Goal: Task Accomplishment & Management: Complete application form

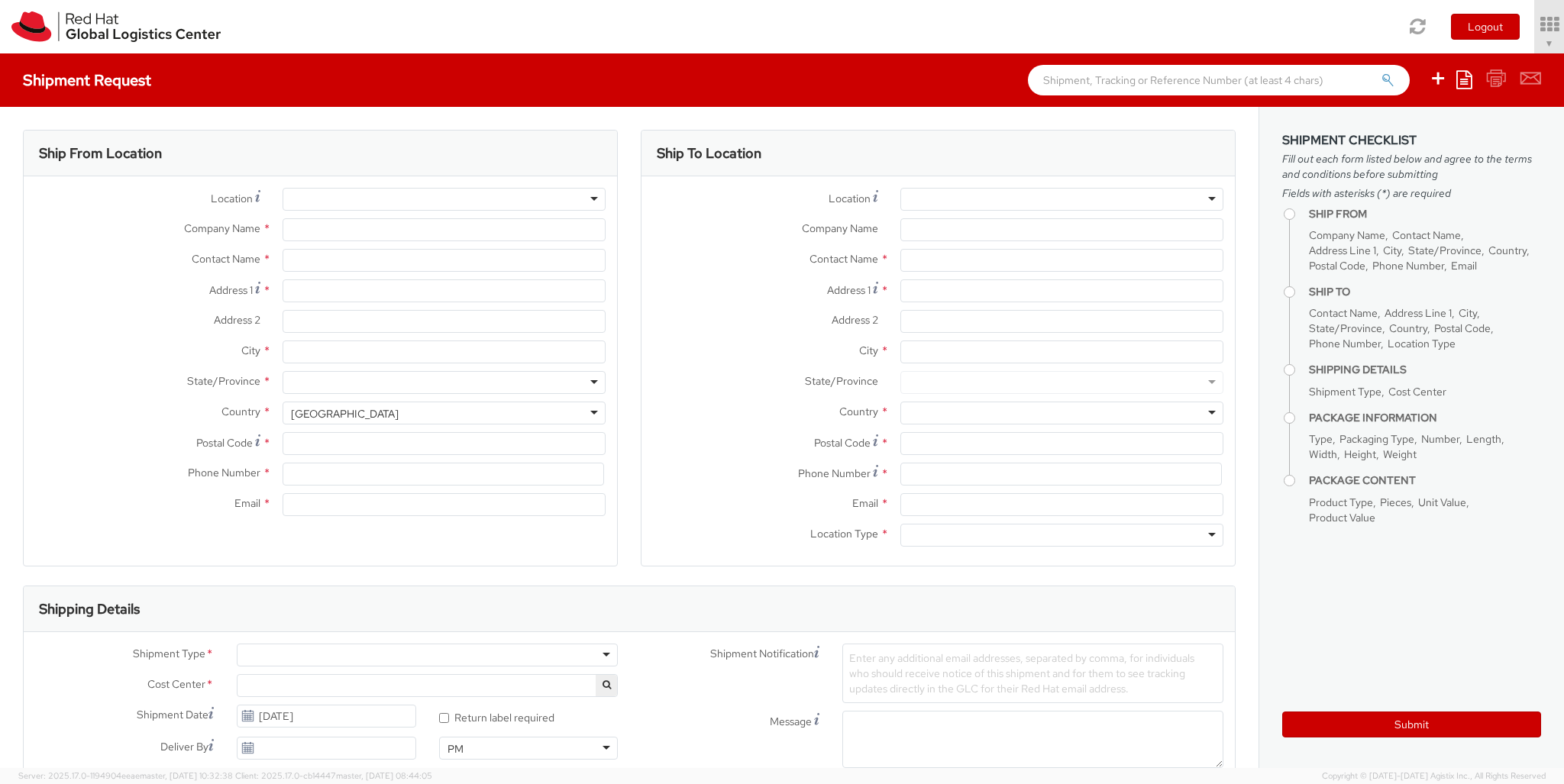
select select "850"
select select
type input "Red Hat Czech s.r.o."
type input "[PERSON_NAME]"
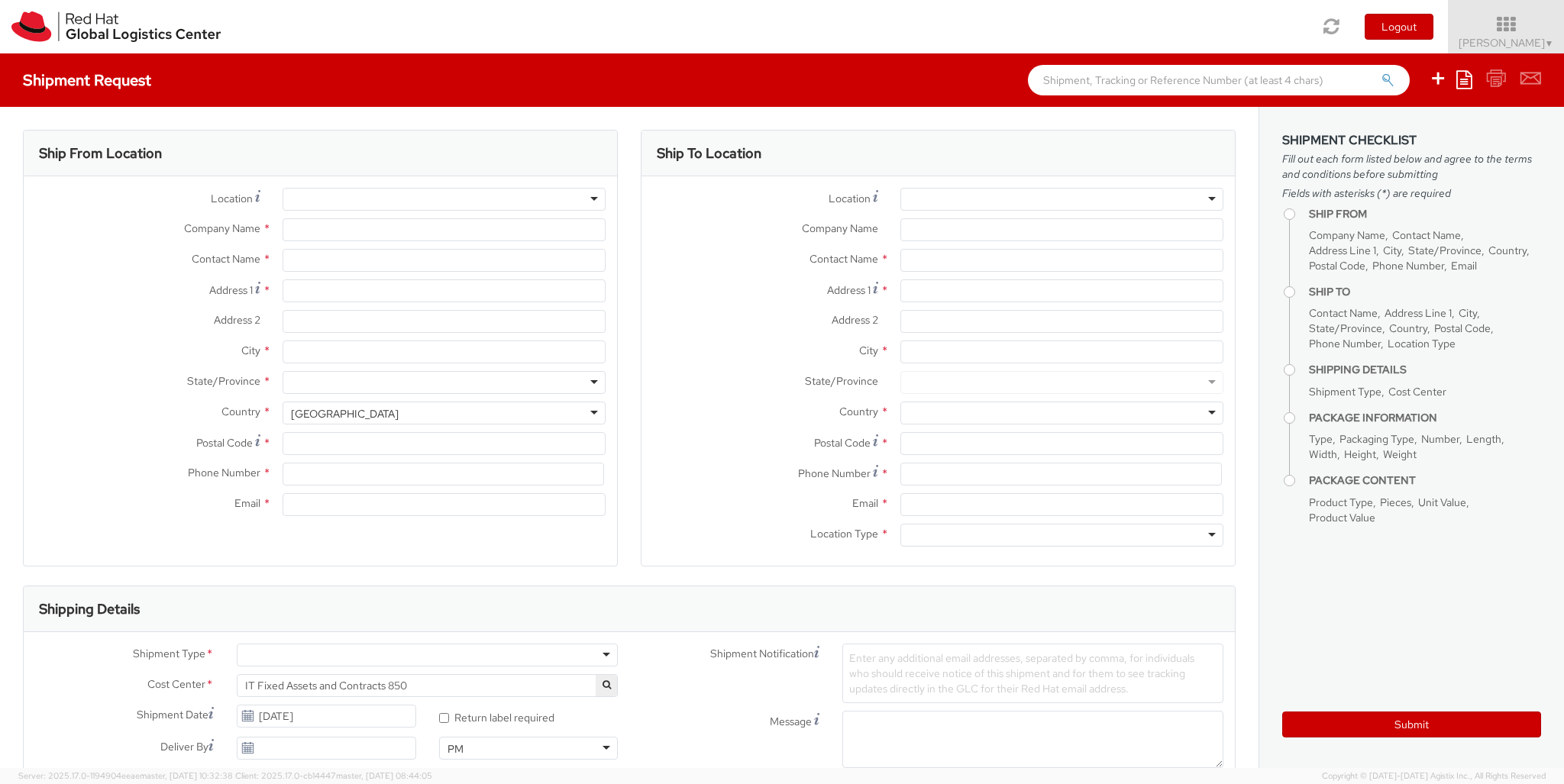
type input "Purkynova 647/111"
type input "[GEOGRAPHIC_DATA]"
type input "621 00"
type input "420 532 294 555"
type input "[EMAIL_ADDRESS][DOMAIN_NAME]"
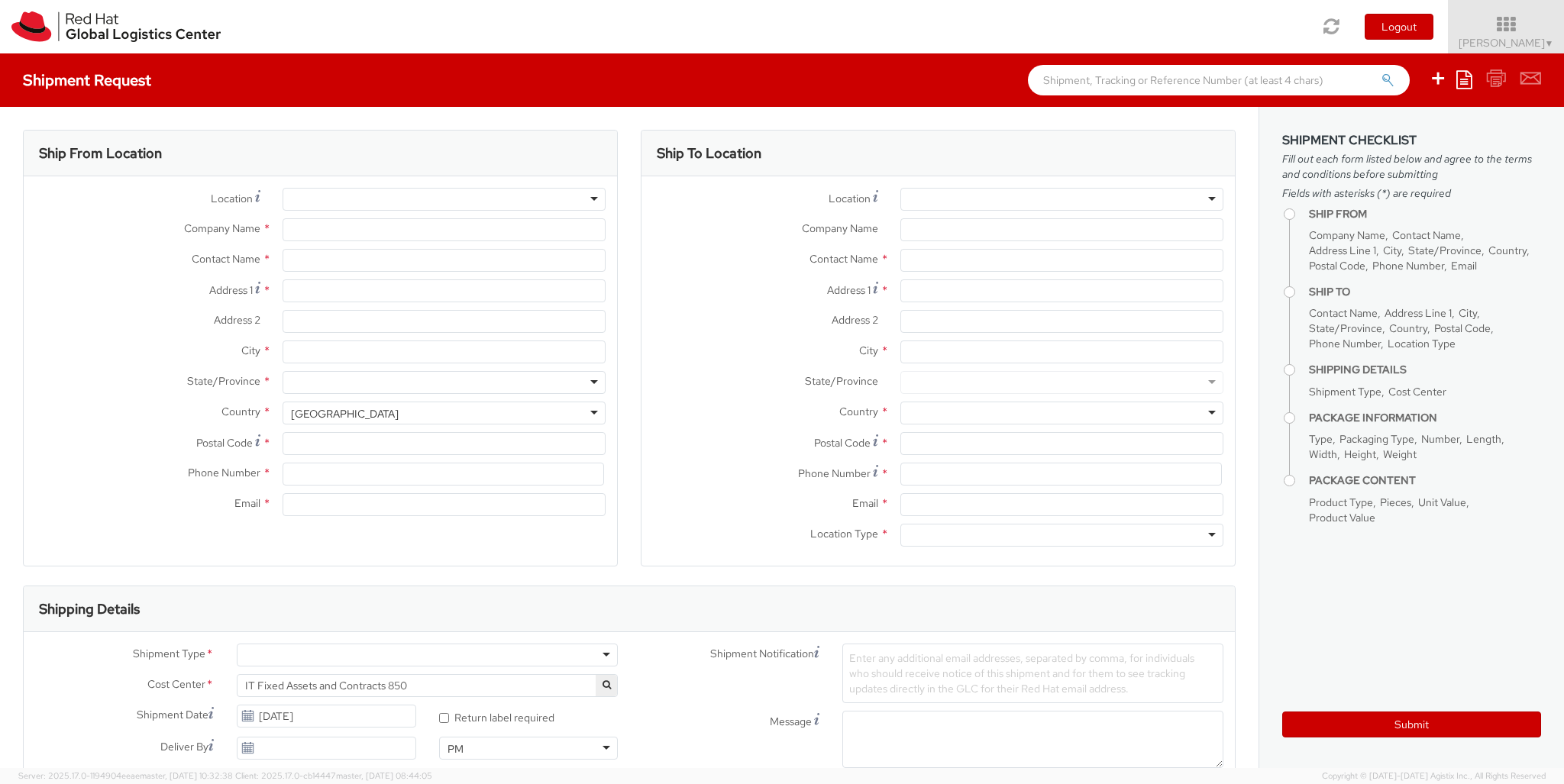
select select "CM"
select select "KGS"
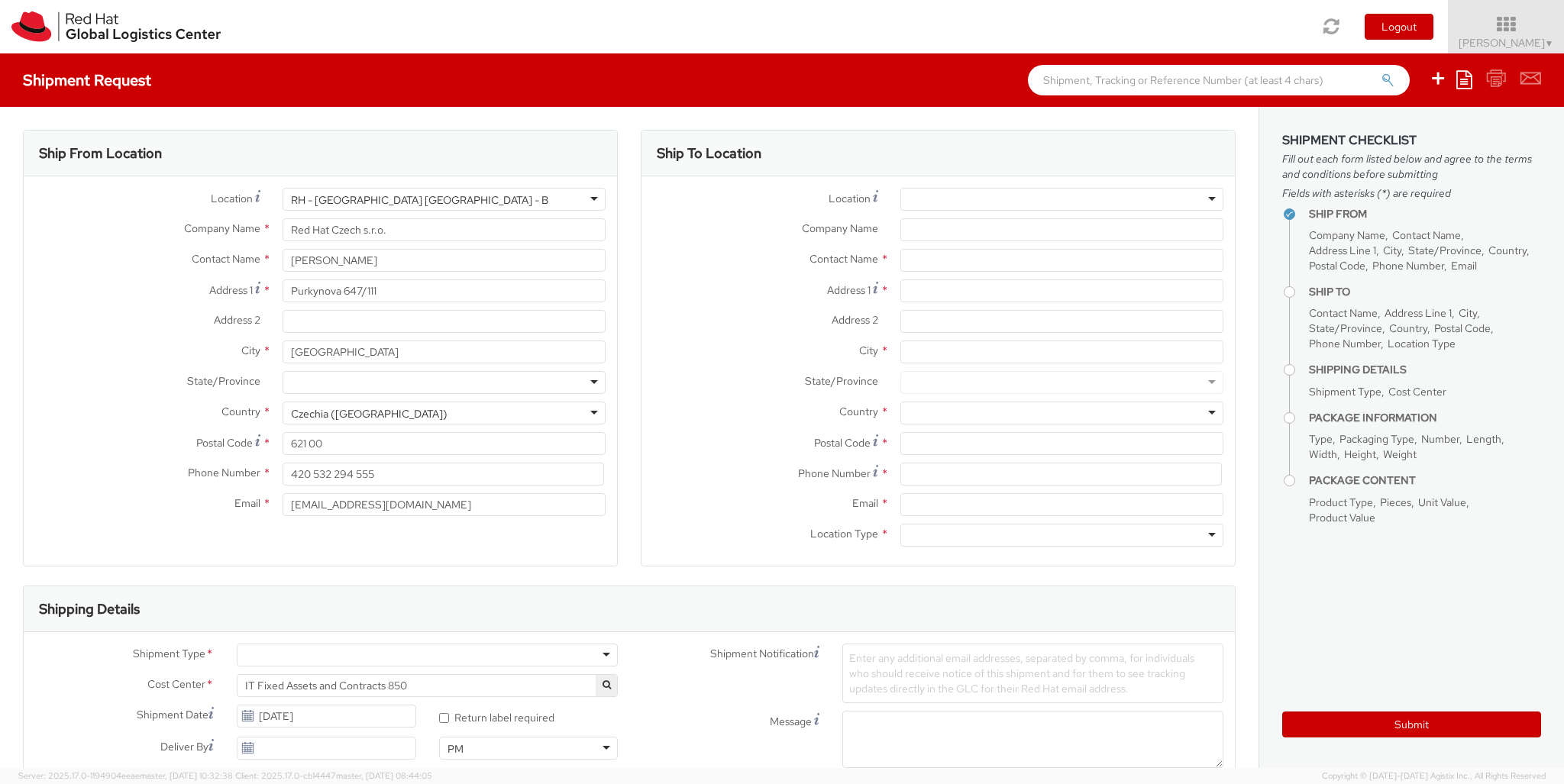
click at [1061, 199] on div at bounding box center [1061, 199] width 323 height 23
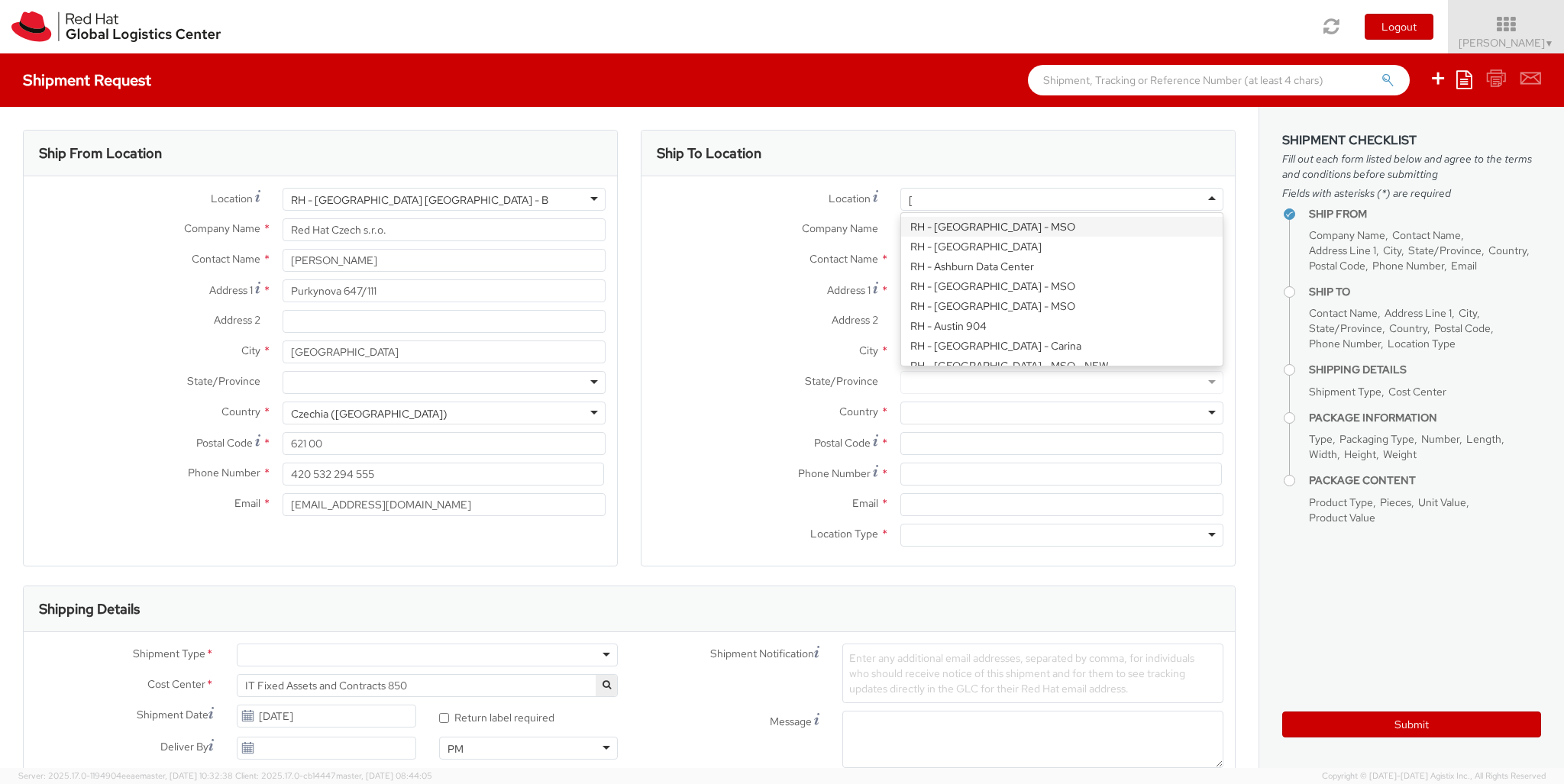
type input "[GEOGRAPHIC_DATA] [GEOGRAPHIC_DATA] - C"
type input "Red Hat Czech s.r.o."
type input "Purkynova 647/111"
type input "[GEOGRAPHIC_DATA]"
type input "621 00"
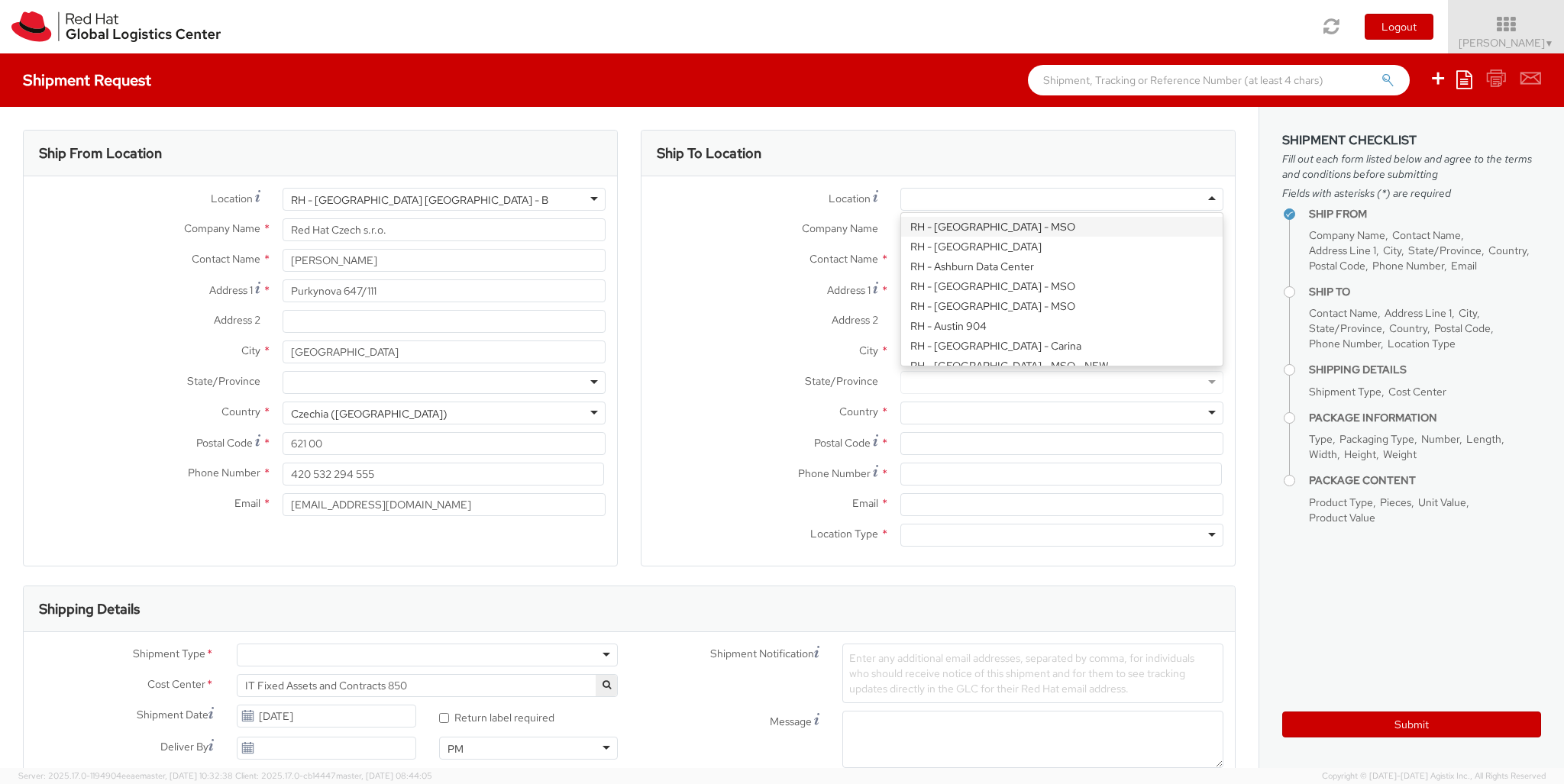
type input "420 532 294 555"
click at [1061, 535] on div at bounding box center [1061, 535] width 323 height 23
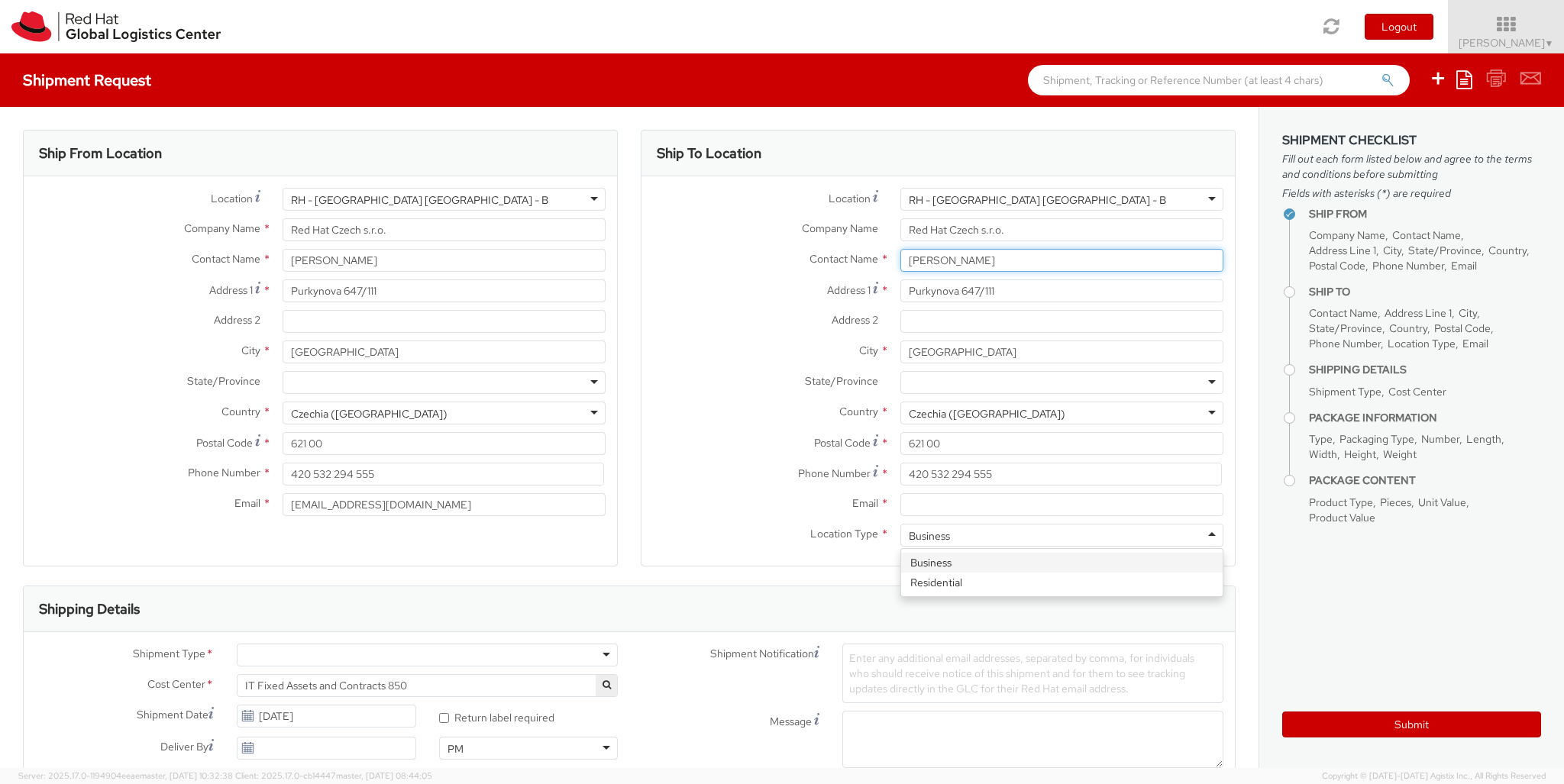
type input "[PERSON_NAME]"
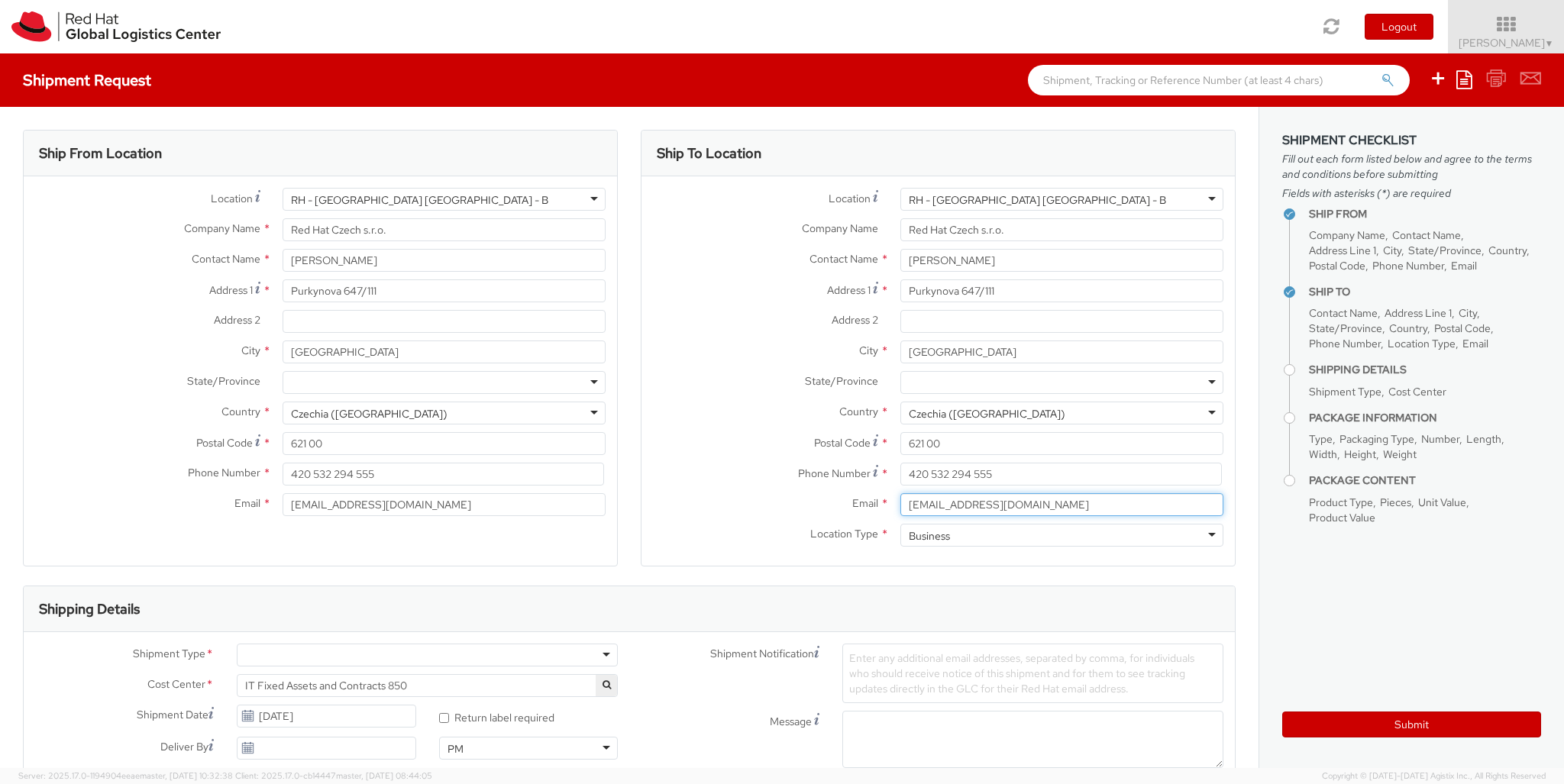
type input "[EMAIL_ADDRESS][DOMAIN_NAME]"
type input "[PHONE_NUMBER]"
click at [427, 655] on div at bounding box center [427, 655] width 381 height 23
type input "bu"
click at [906, 775] on div at bounding box center [906, 787] width 128 height 23
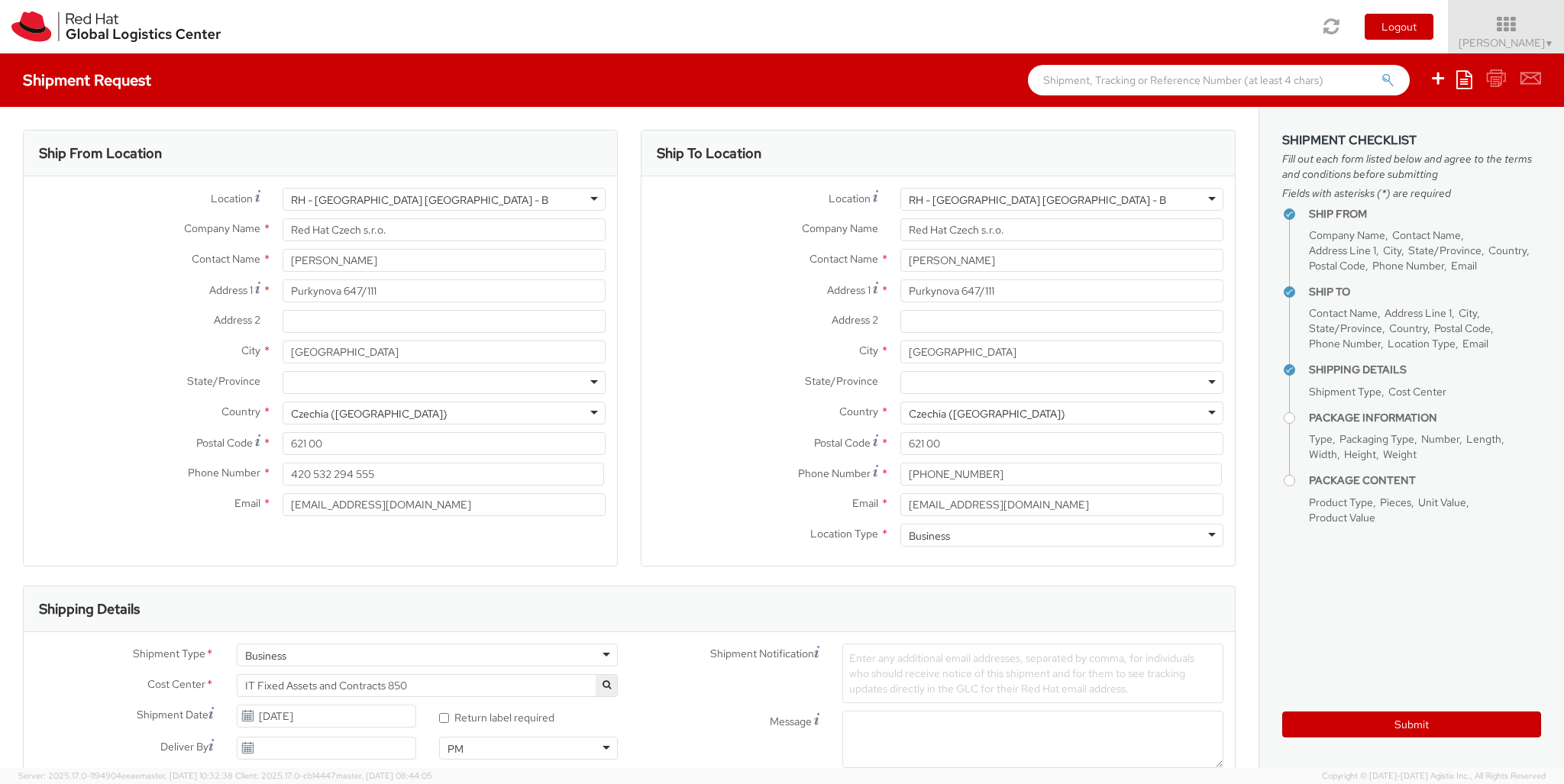
type input "ref"
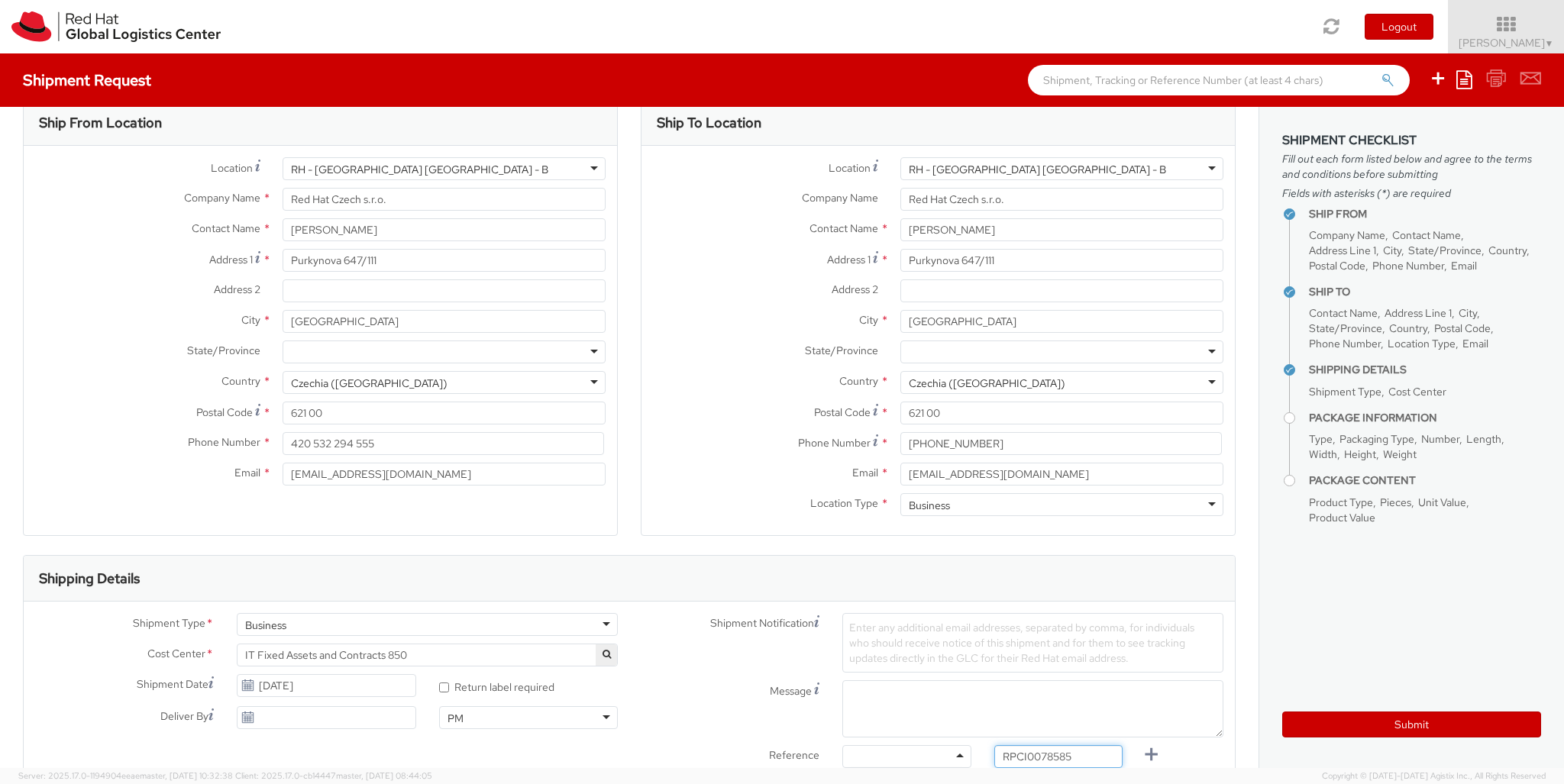
type input "RPCI0078585"
type input "[EMAIL_ADDRESS][DOMAIN_NAME]"
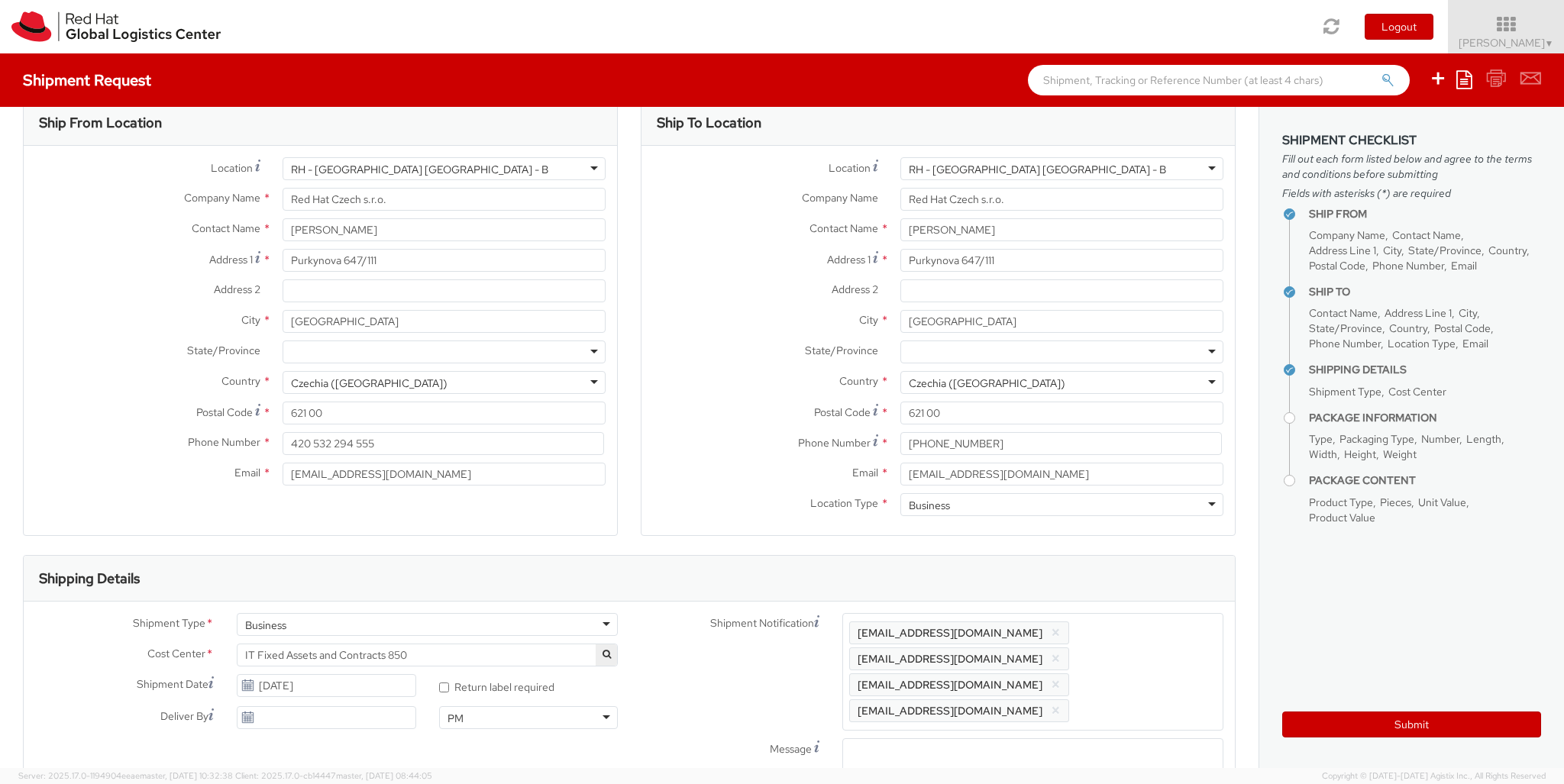
type input "lap"
select select "LAPTOP"
type input "your"
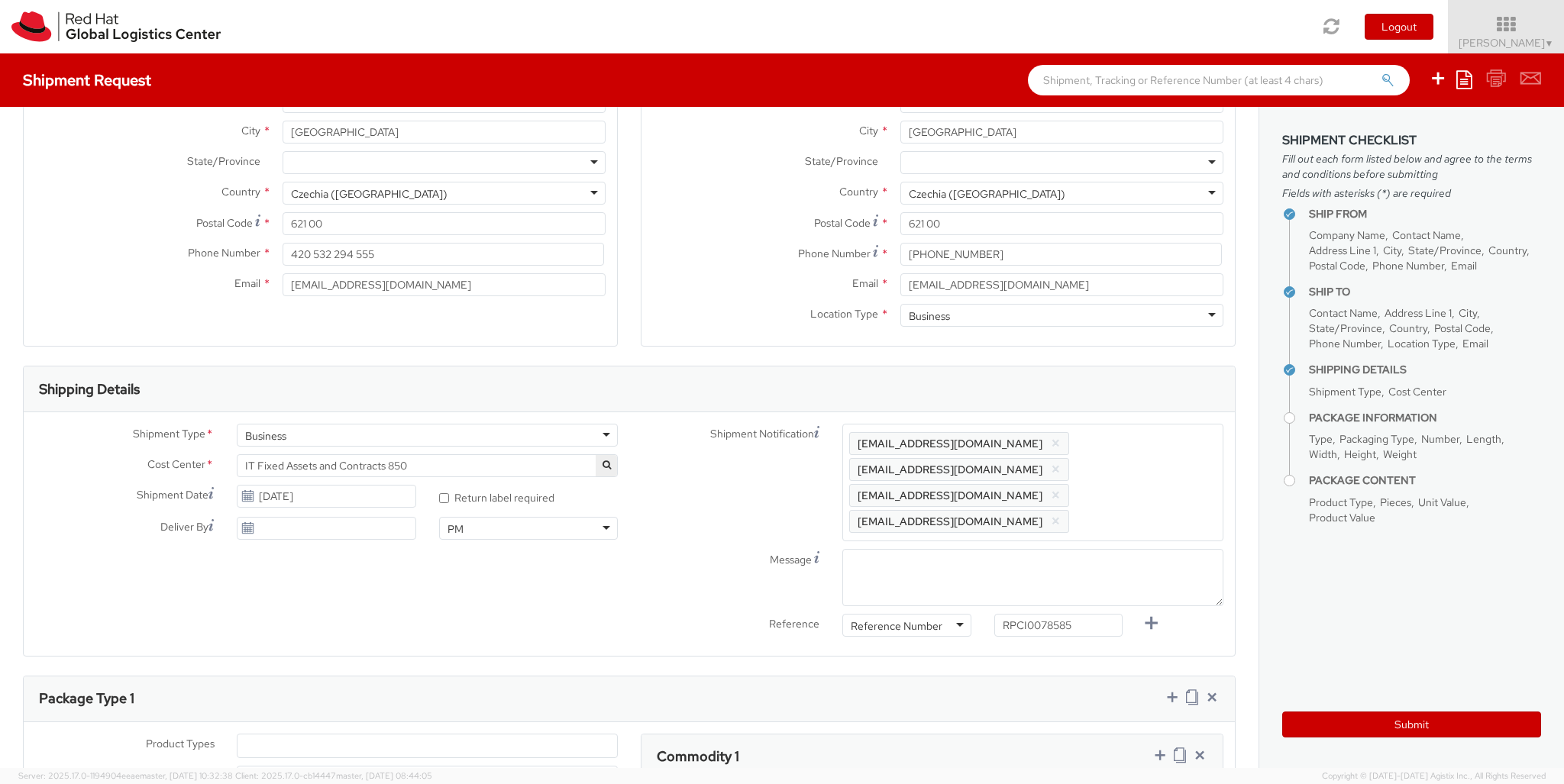
type input "1"
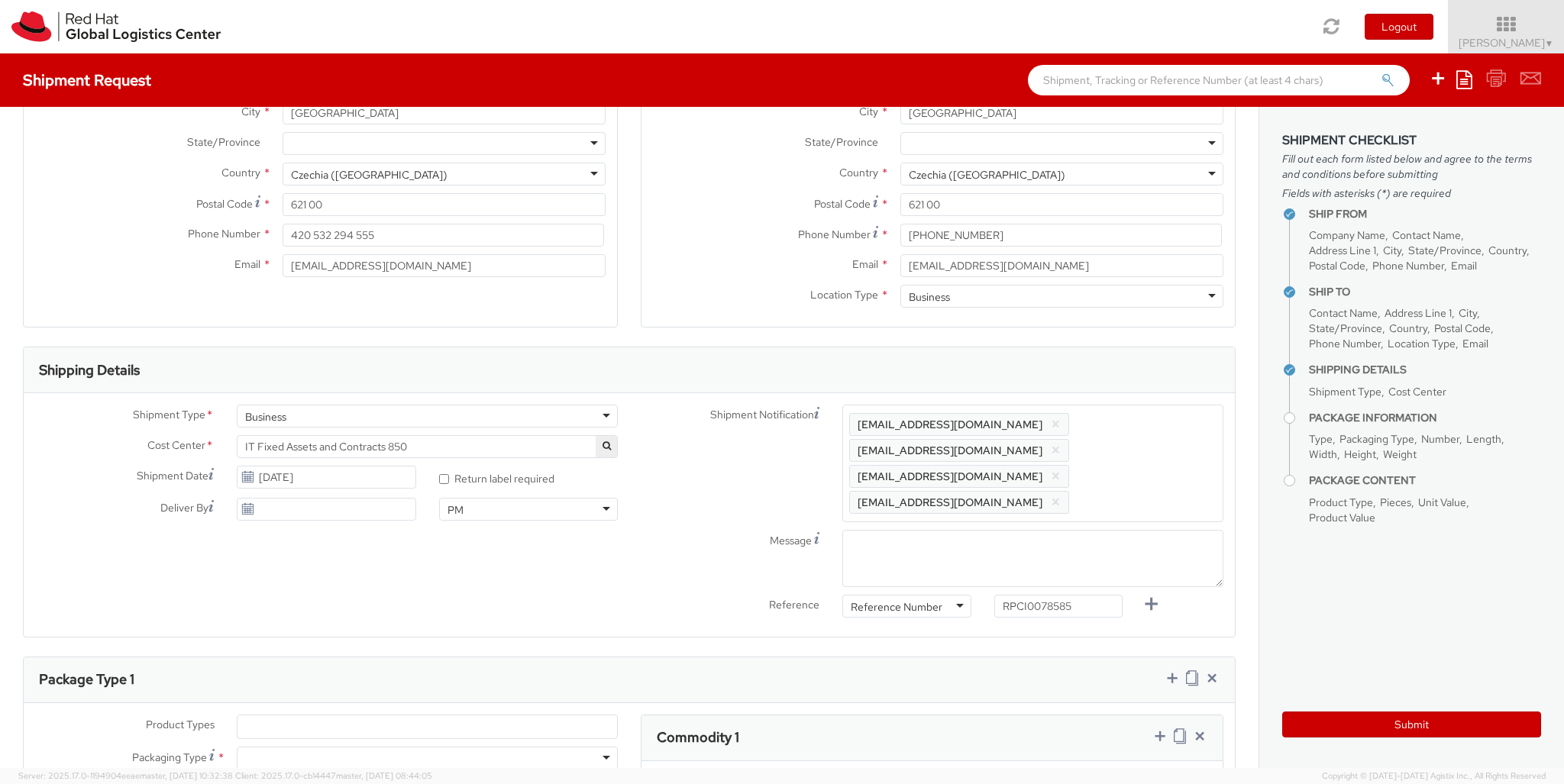
type input "50"
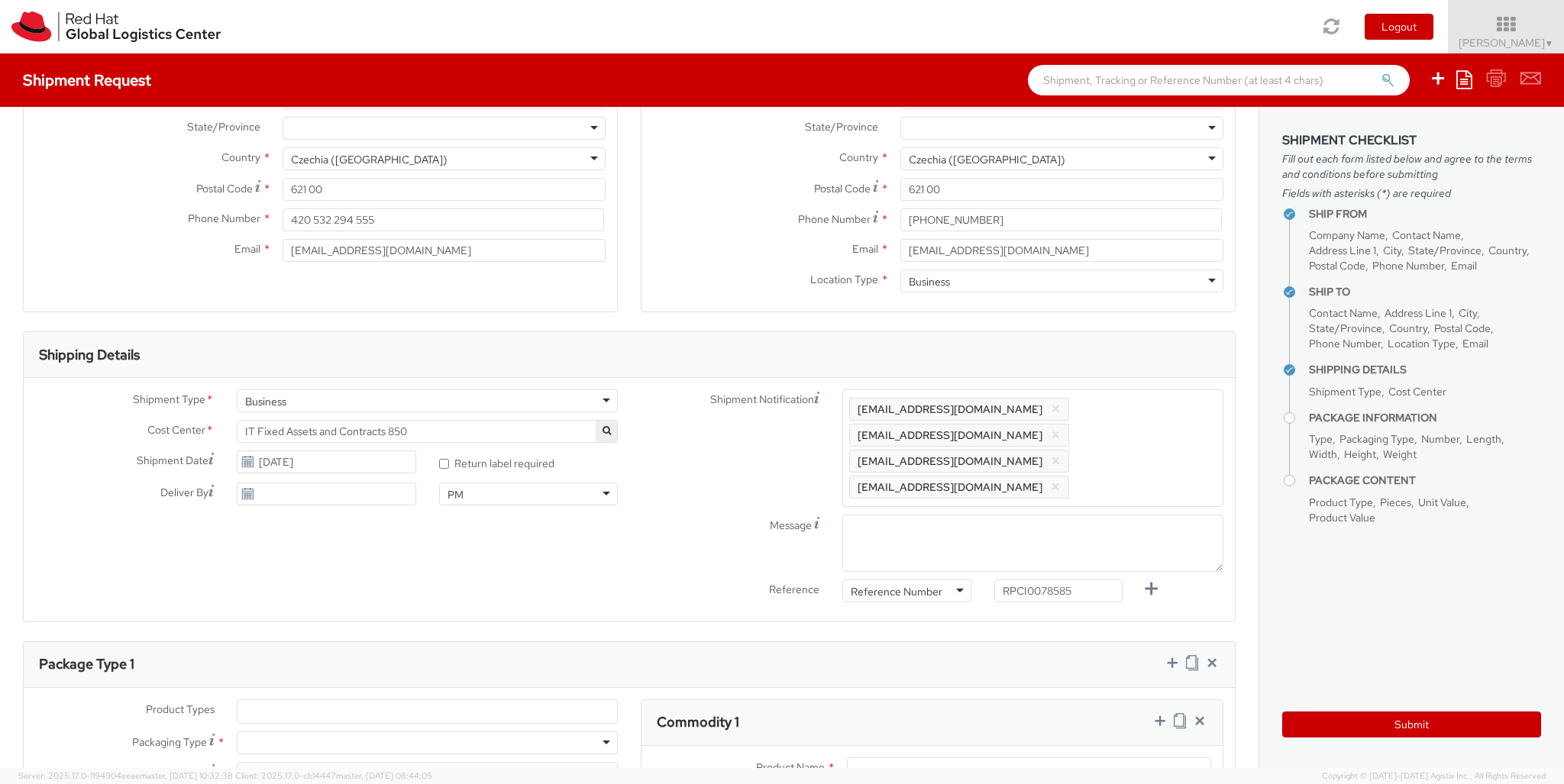
type input "30"
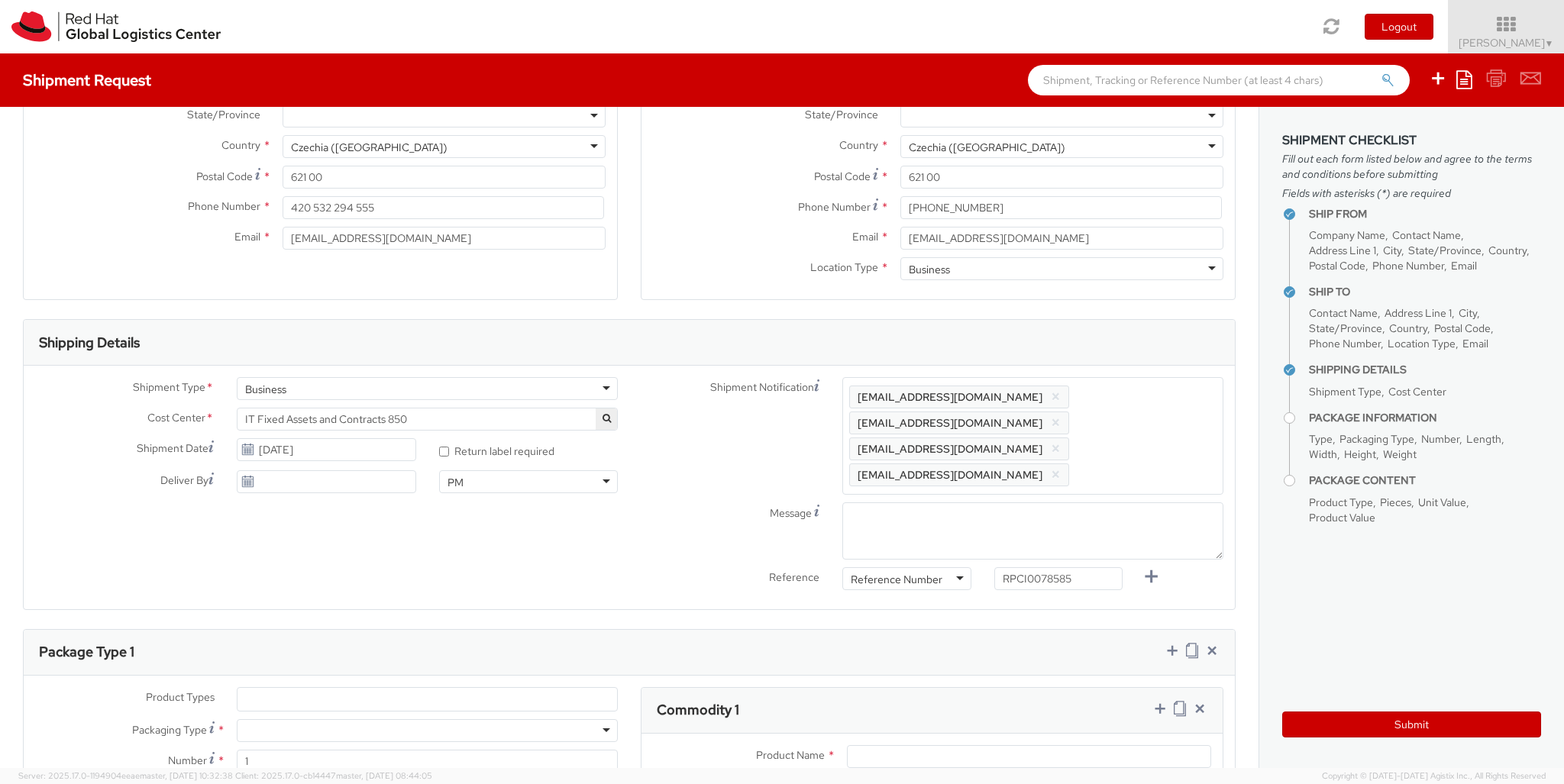
type input "20"
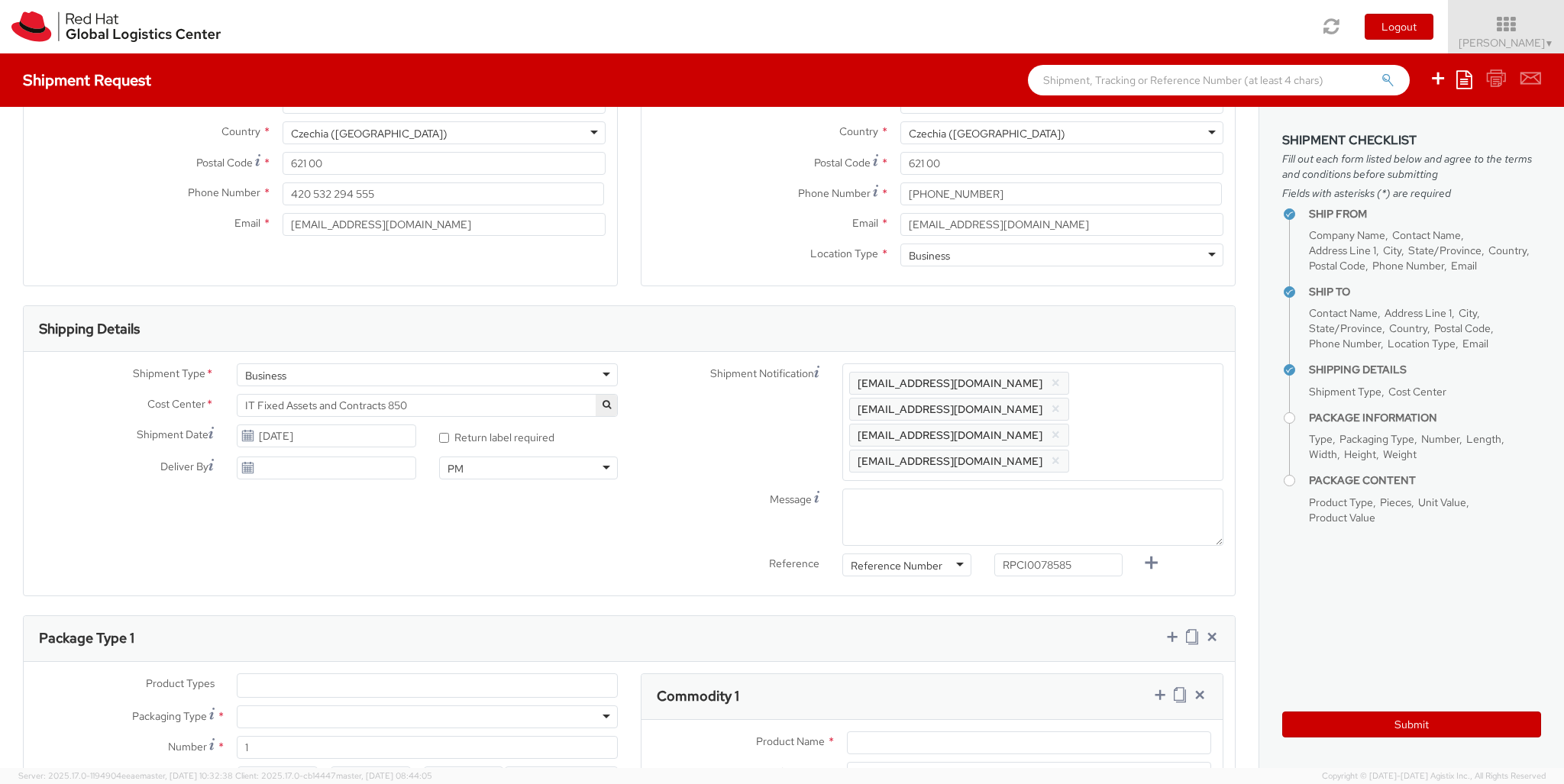
type input "4"
type input "Lenovo T Series"
type input "1,422.71"
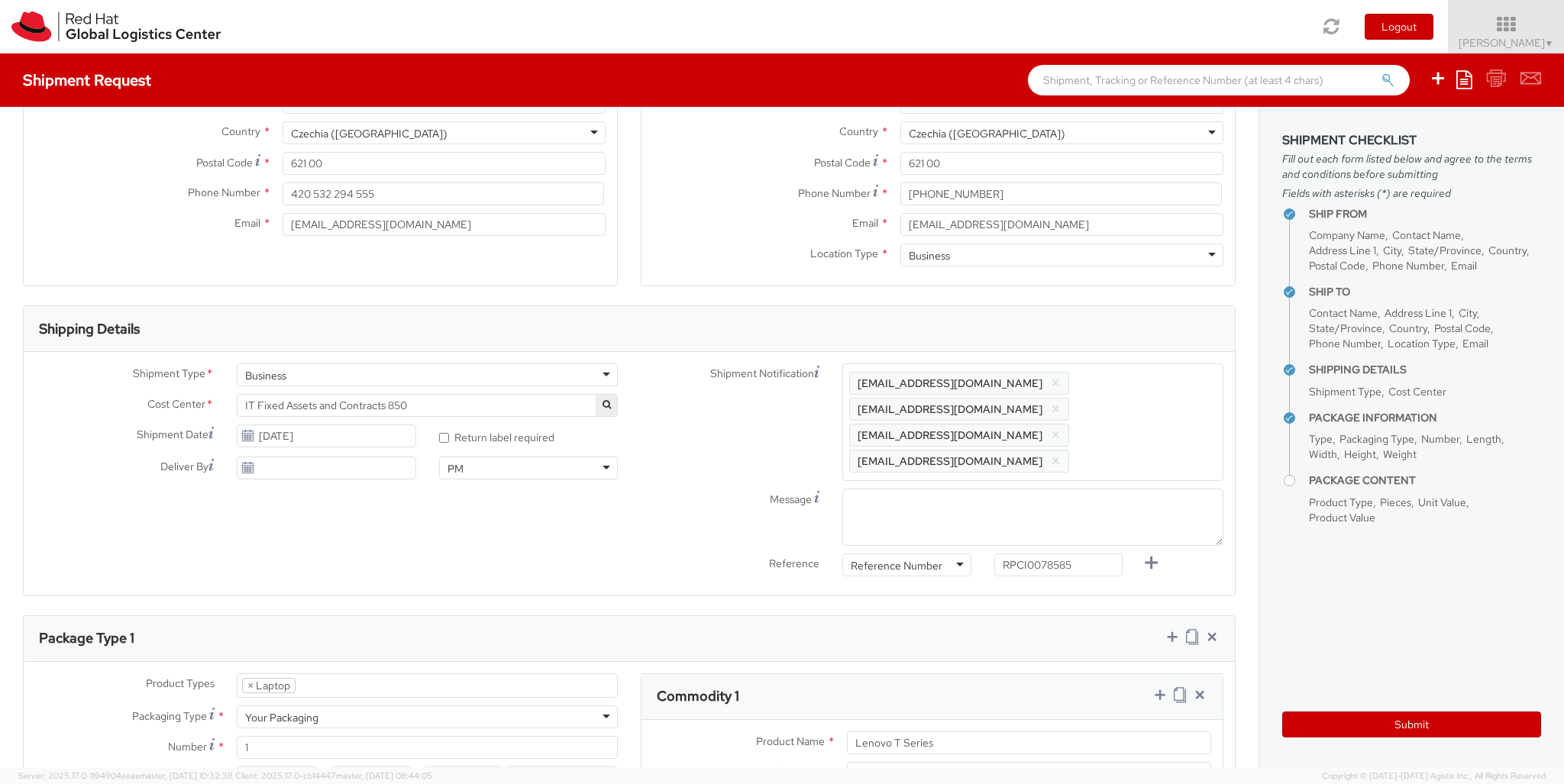
type input "EUR"
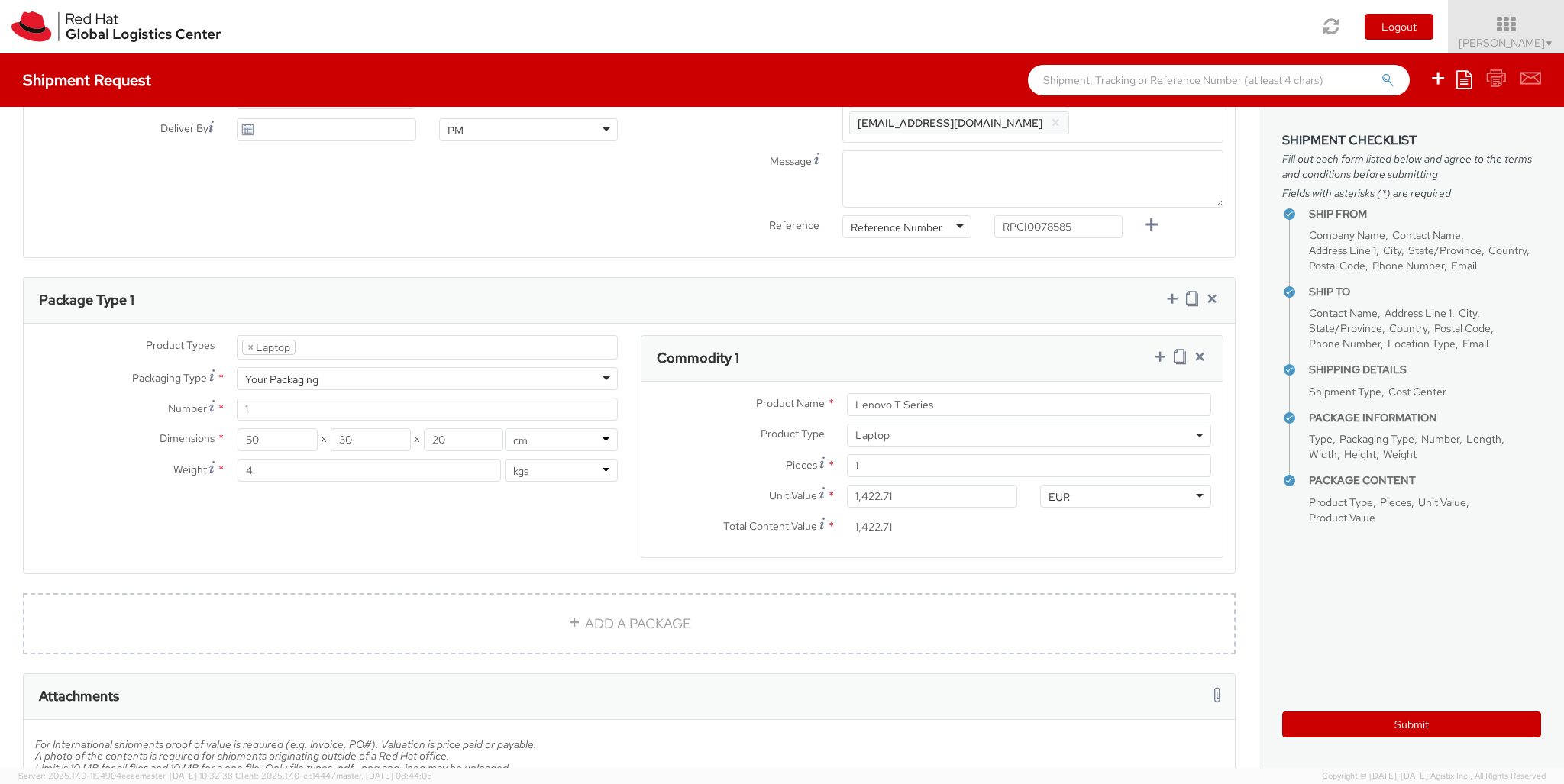
click at [1159, 349] on icon at bounding box center [1161, 357] width 16 height 16
select select "DOC_STATION"
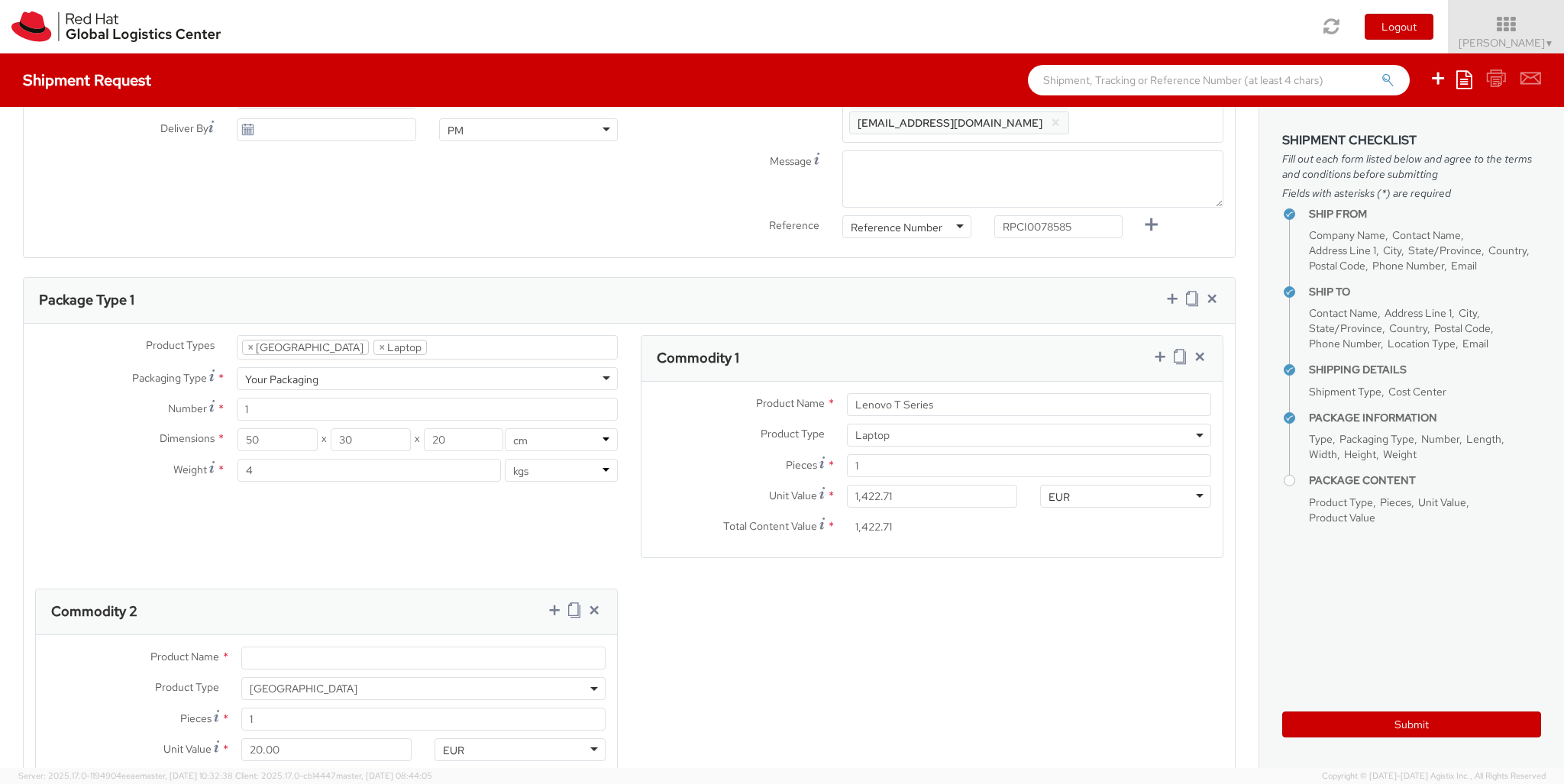
type input "200.00"
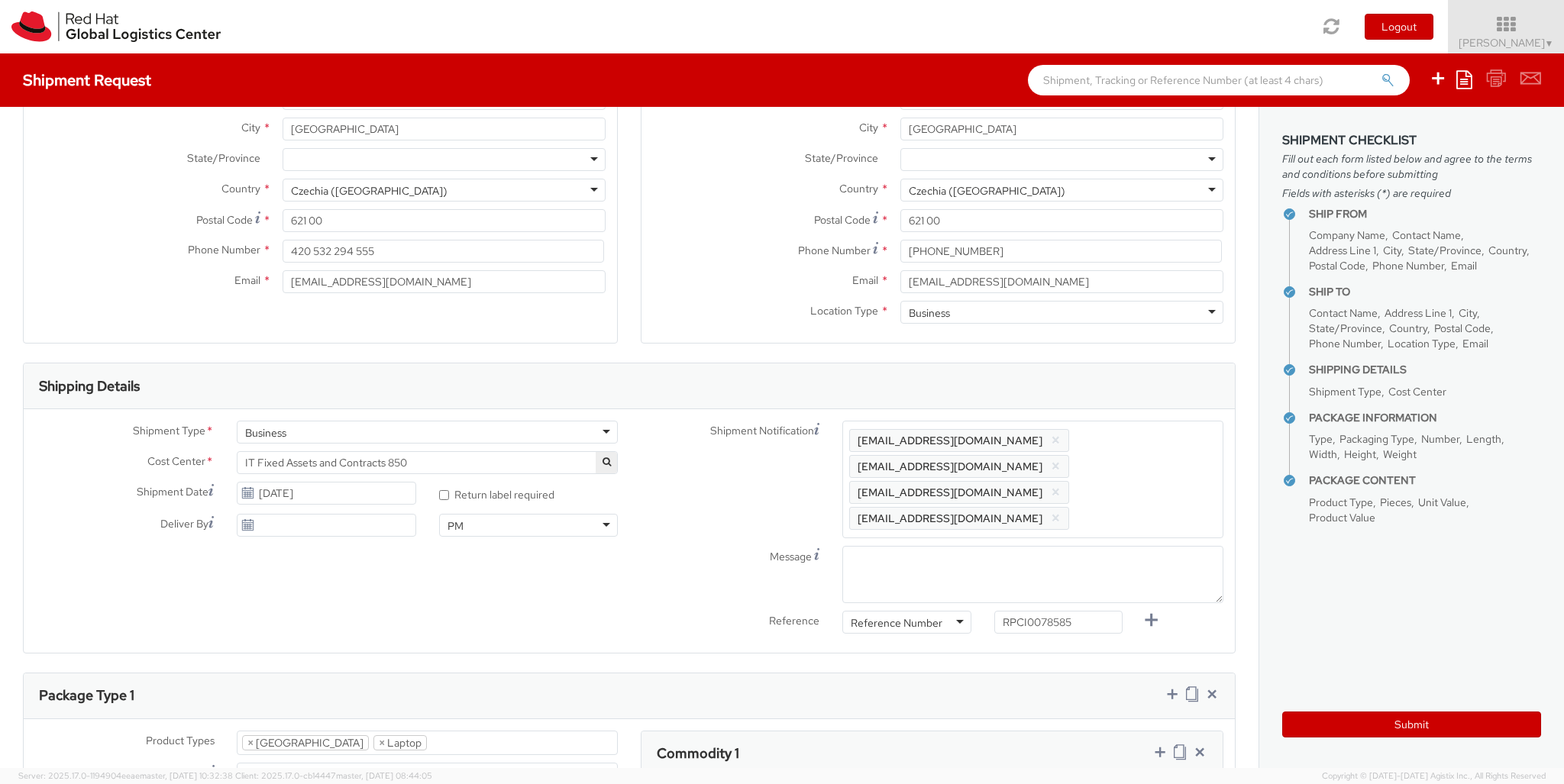
scroll to position [261, 0]
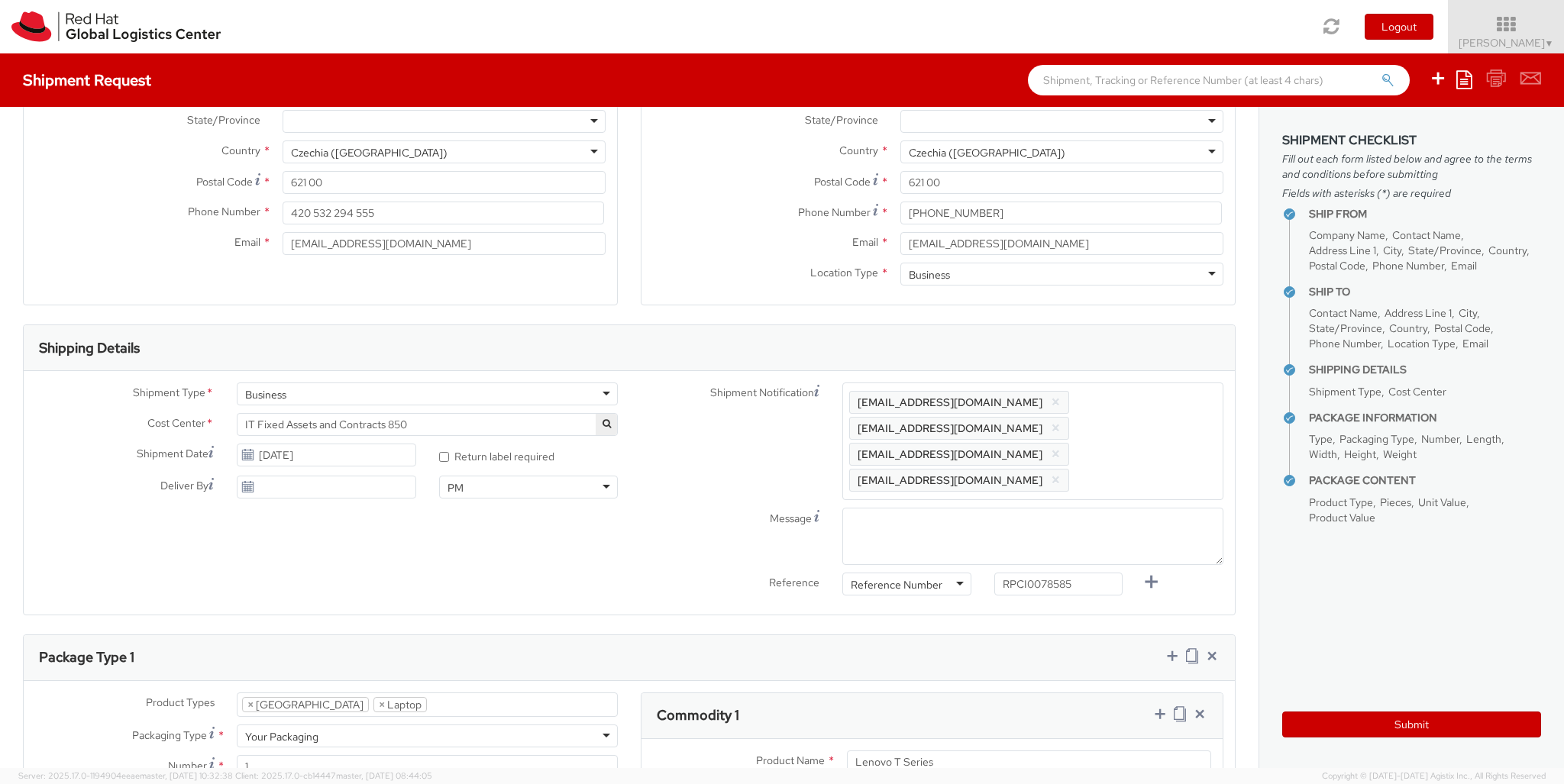
type input "Lenovo Thunderbolt 4 Dock"
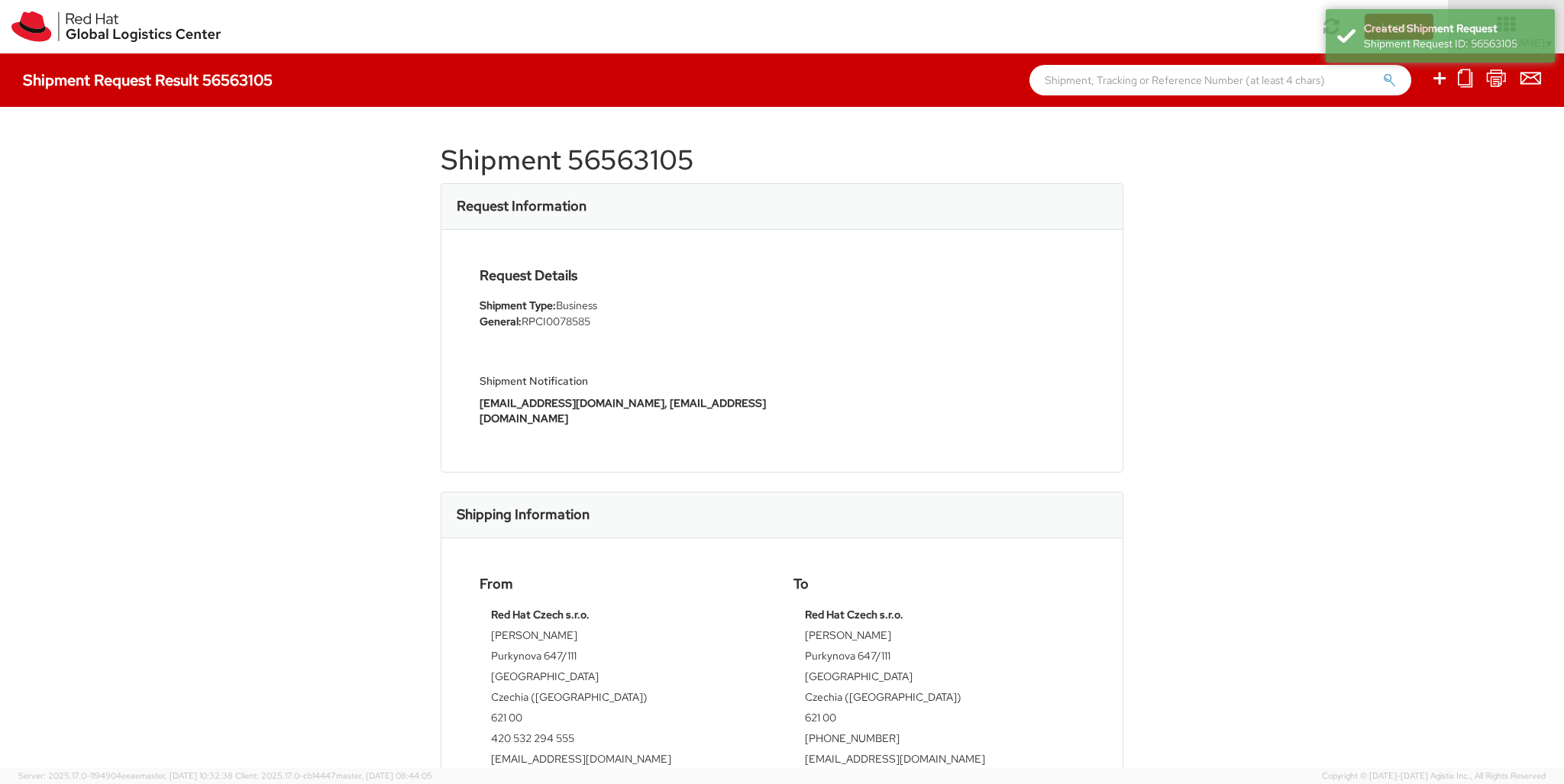
click at [1440, 80] on icon at bounding box center [1439, 78] width 18 height 19
select select
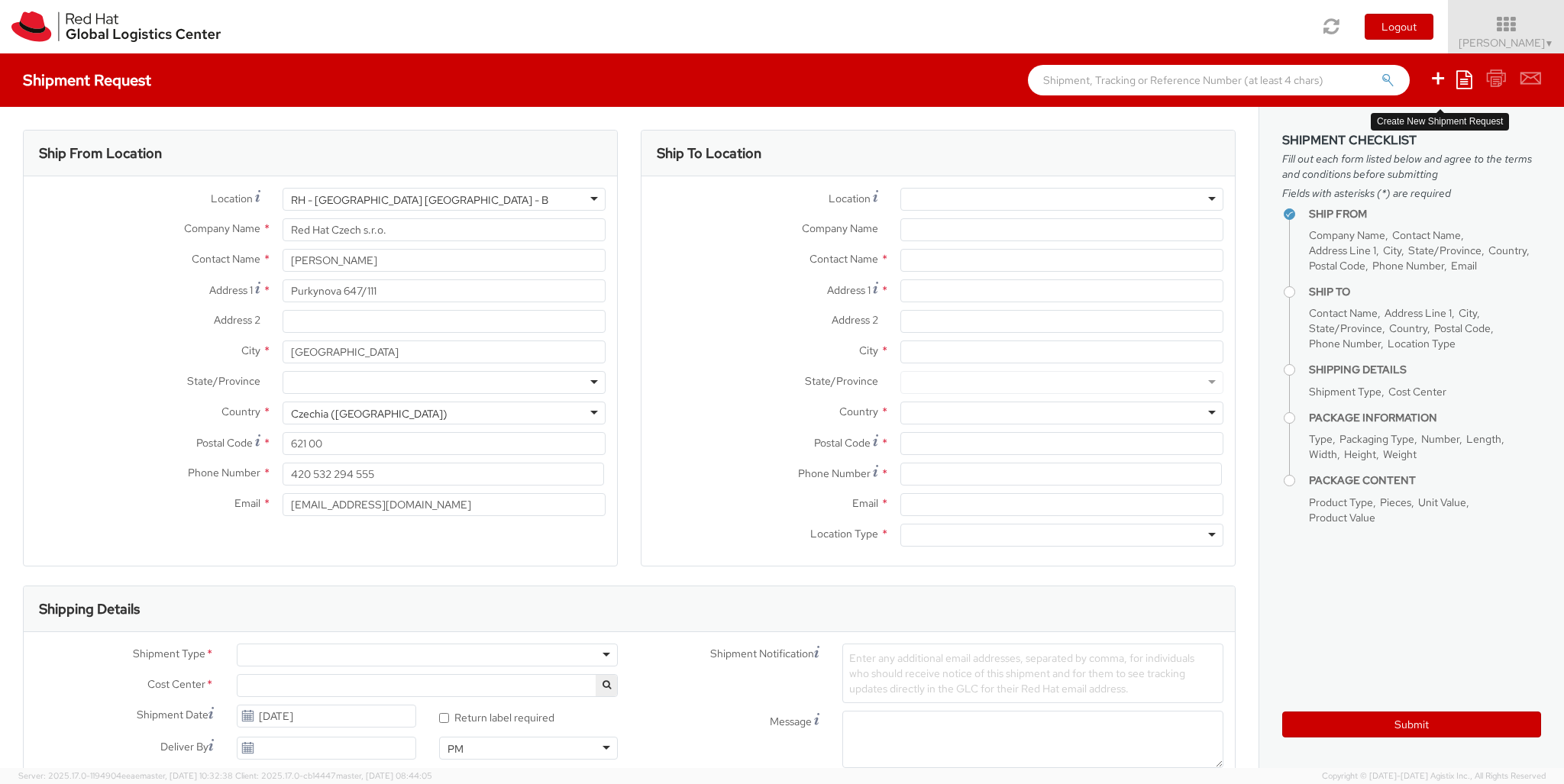
select select "850"
type input "3 Carheen Árd"
type input "Caherlistrane"
type input "H91 TV7K"
click at [1061, 413] on div at bounding box center [1061, 413] width 323 height 23
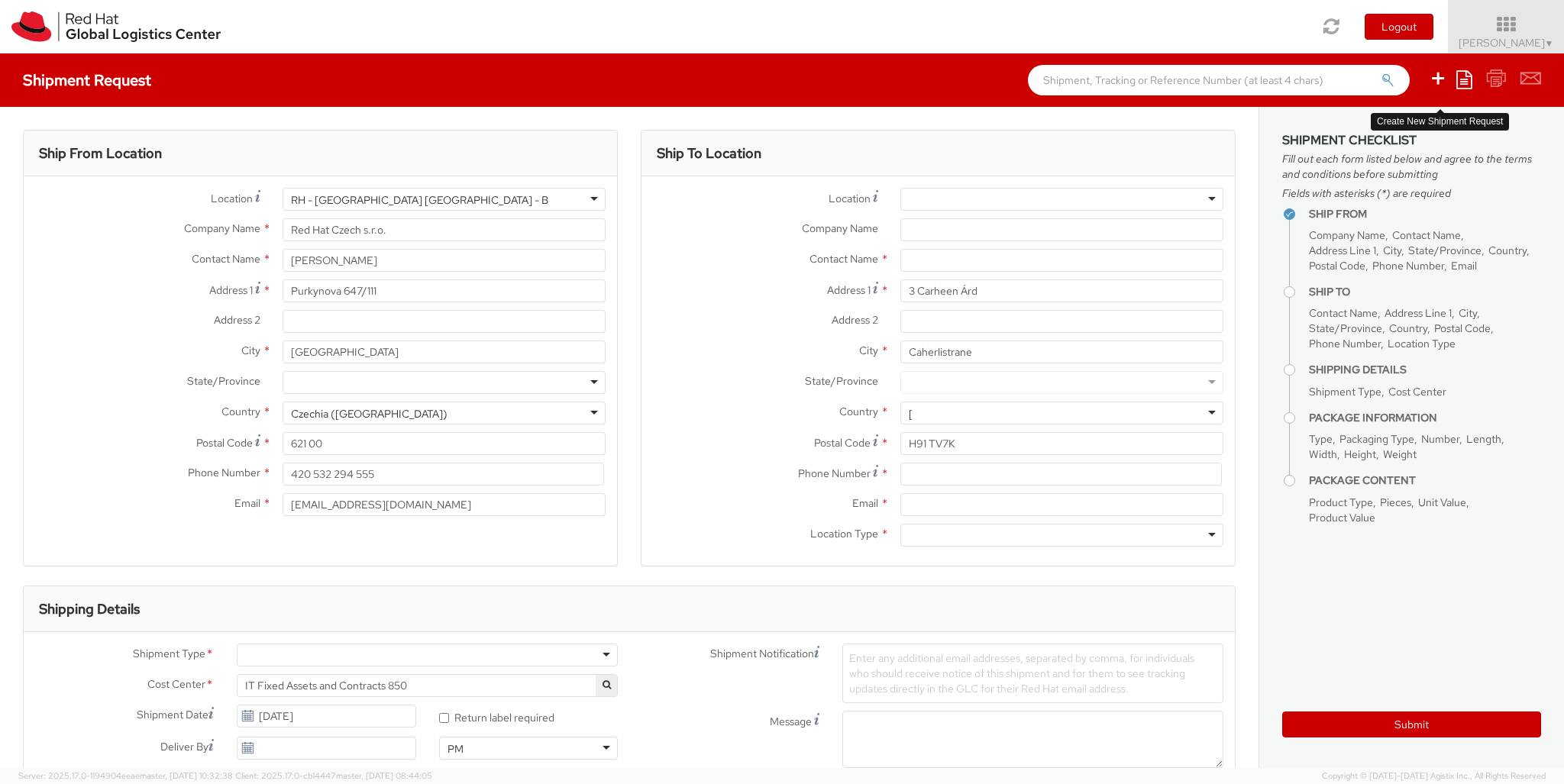
type input "[GEOGRAPHIC_DATA]"
click at [1061, 535] on div at bounding box center [1061, 535] width 323 height 23
type input "r"
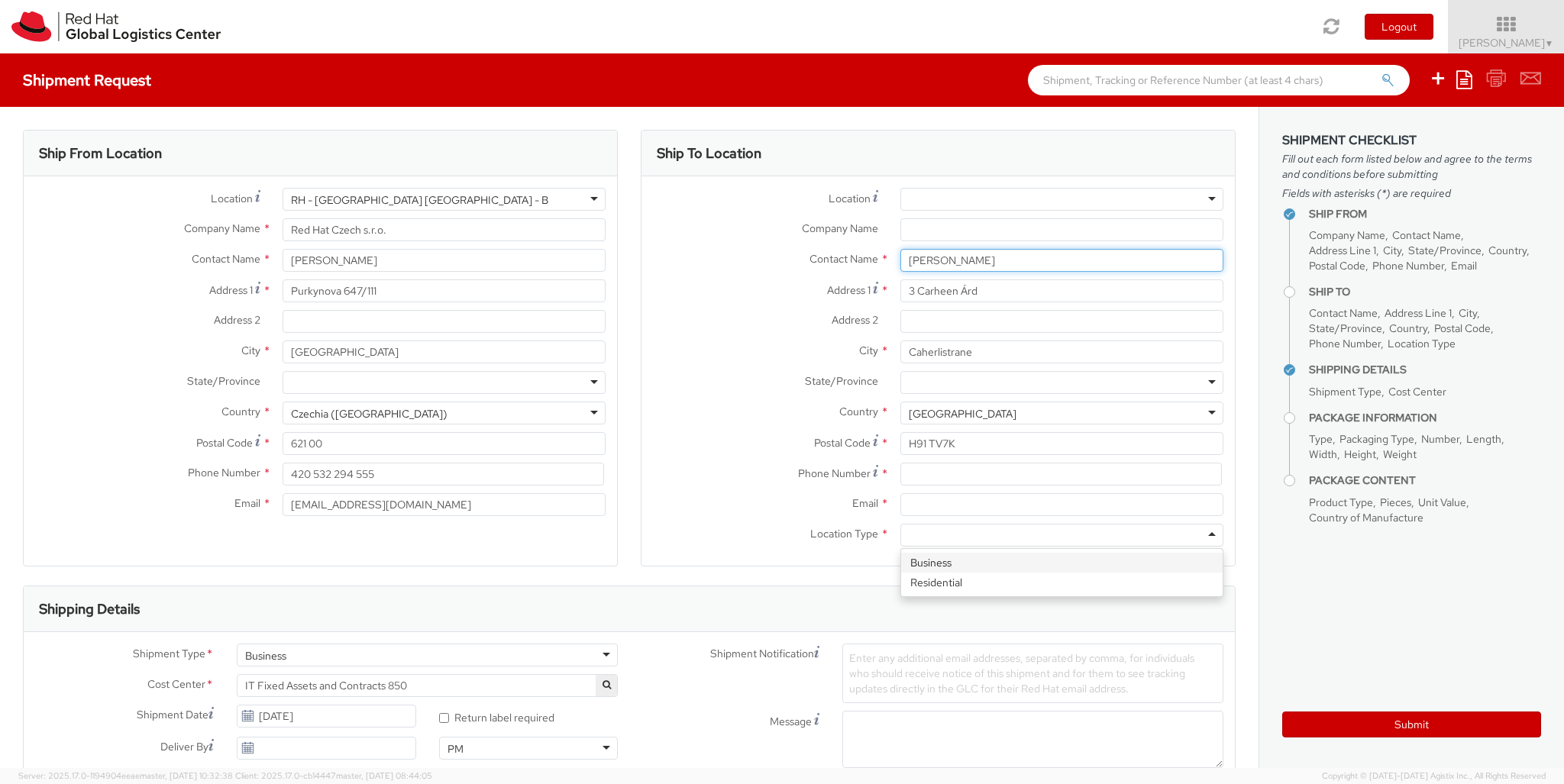
type input "[PERSON_NAME]"
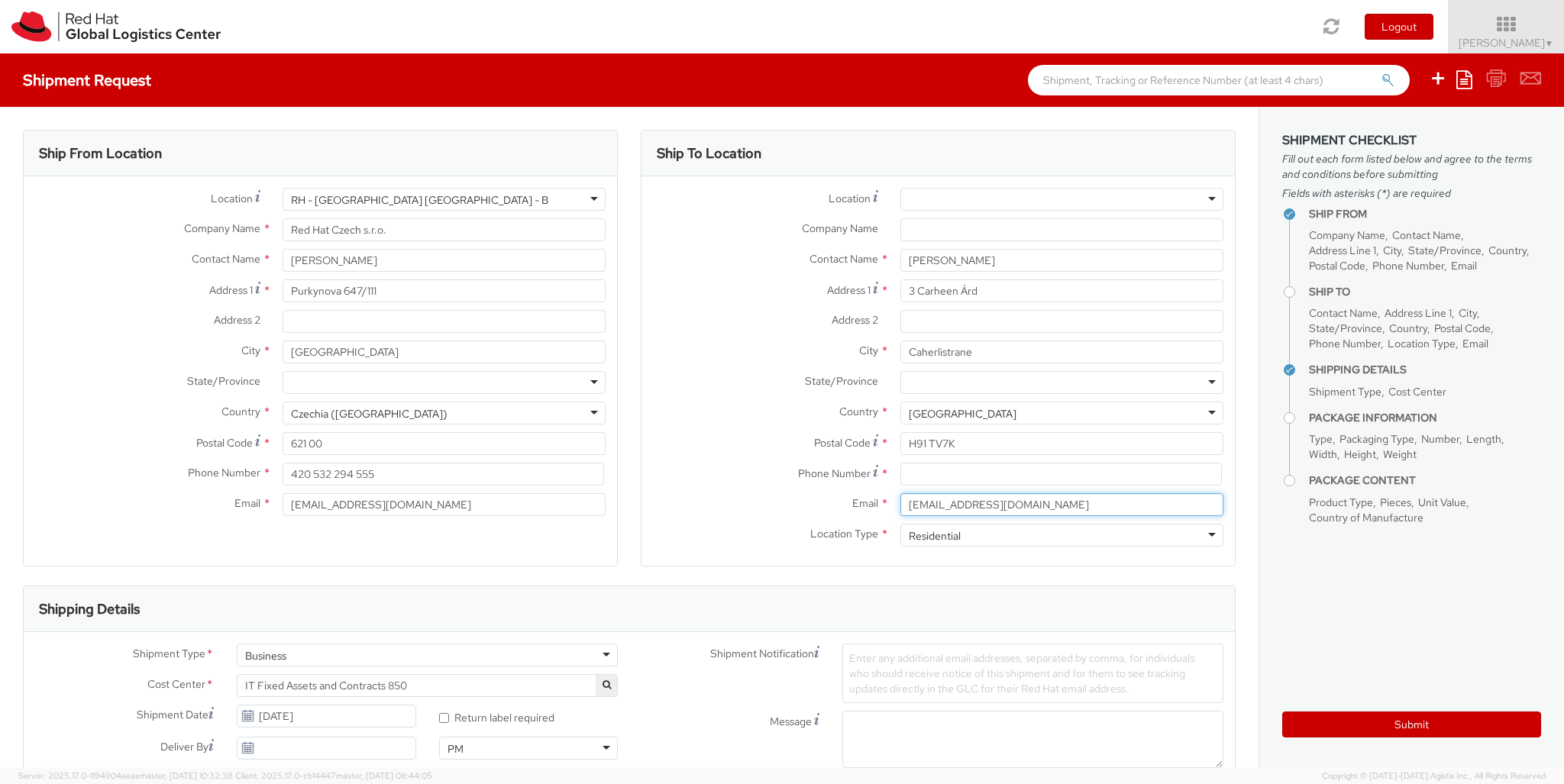
type input "[EMAIL_ADDRESS][DOMAIN_NAME]"
type input "00353851573115"
click at [427, 655] on div "Business" at bounding box center [427, 655] width 381 height 23
click at [906, 775] on div at bounding box center [906, 787] width 128 height 23
type input "ref"
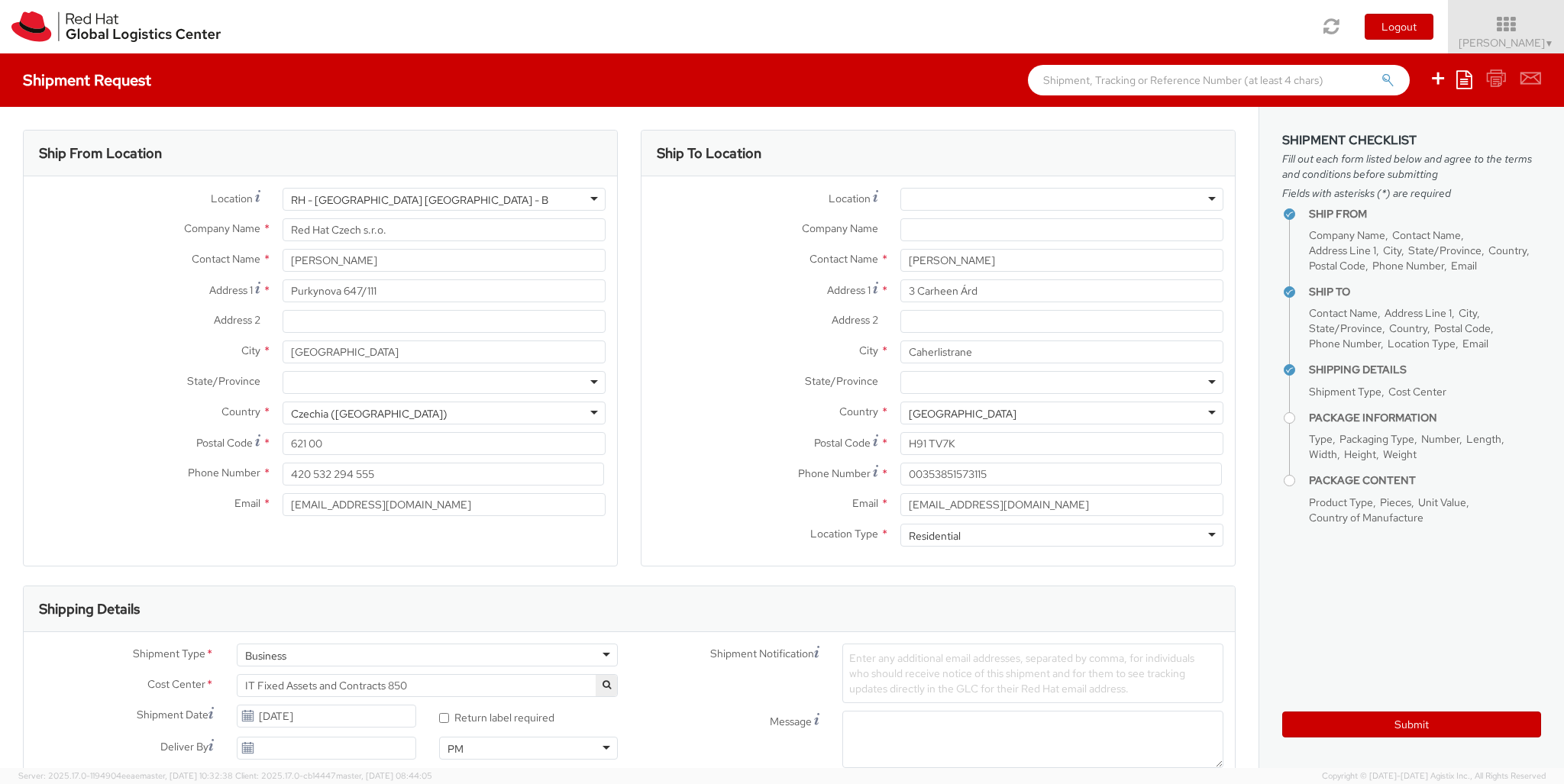
type input "RPCI0078603"
type input "[EMAIL_ADDRESS][DOMAIN_NAME]"
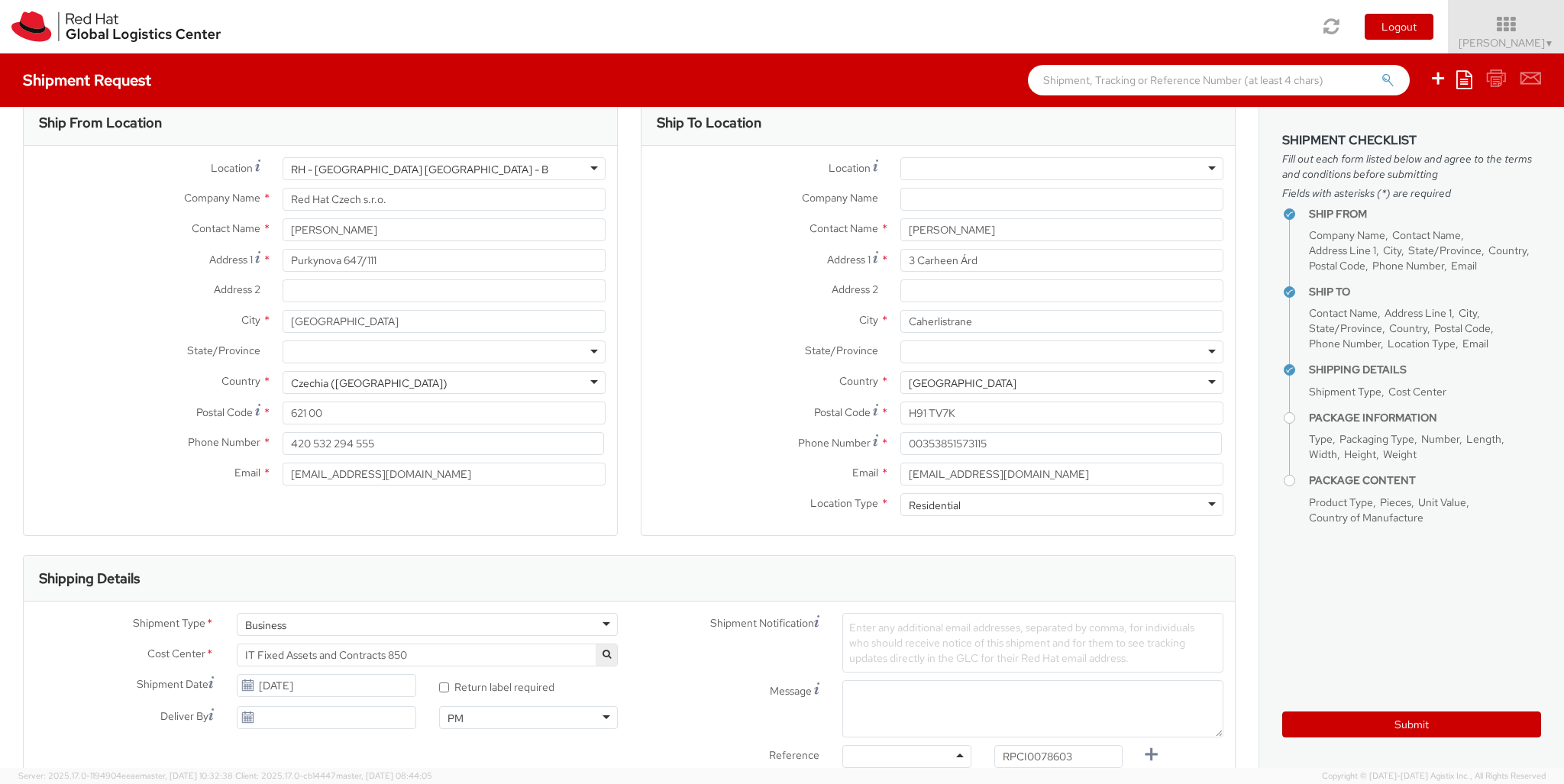
type input "lap"
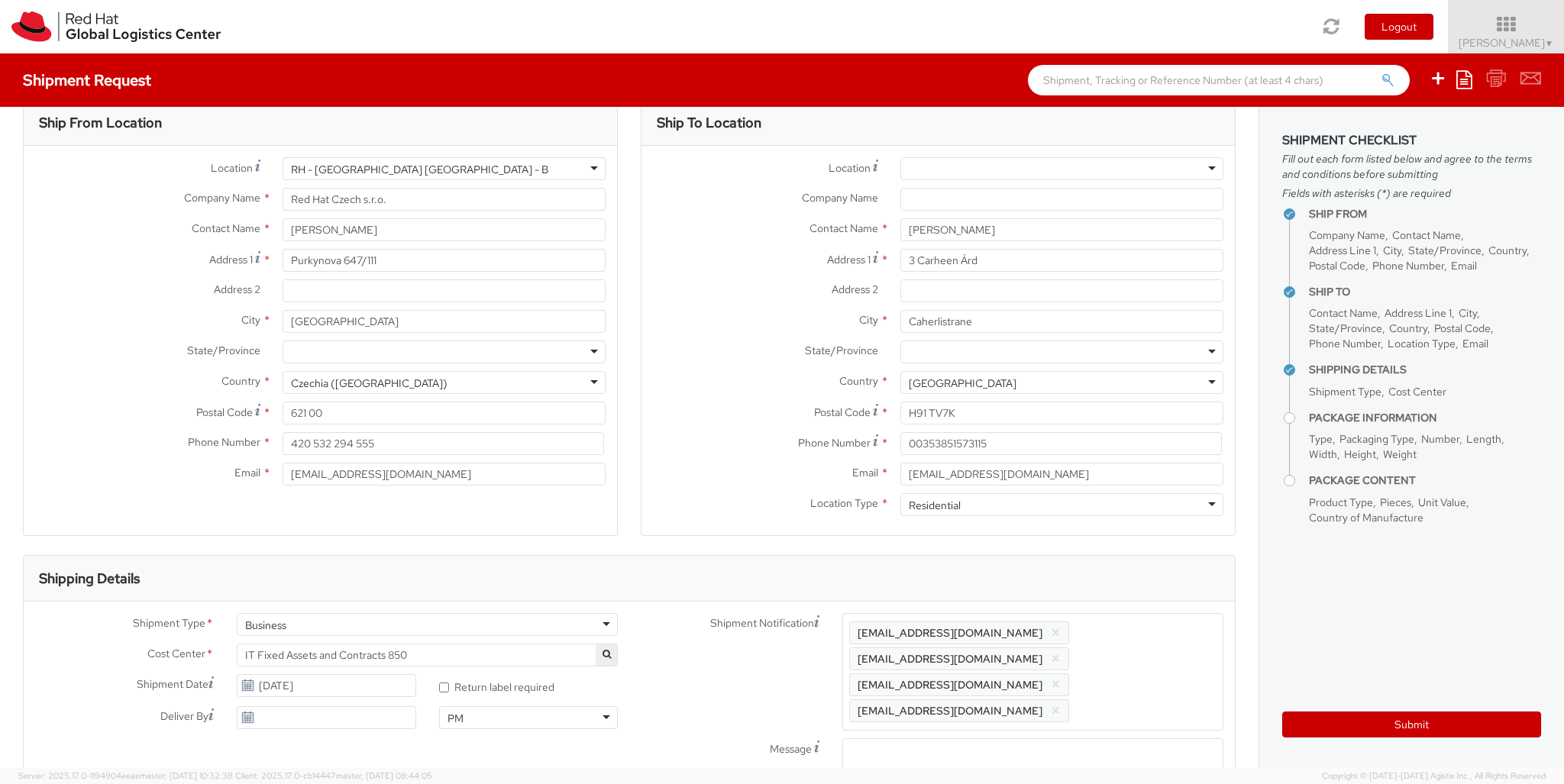
select select "LAPTOP"
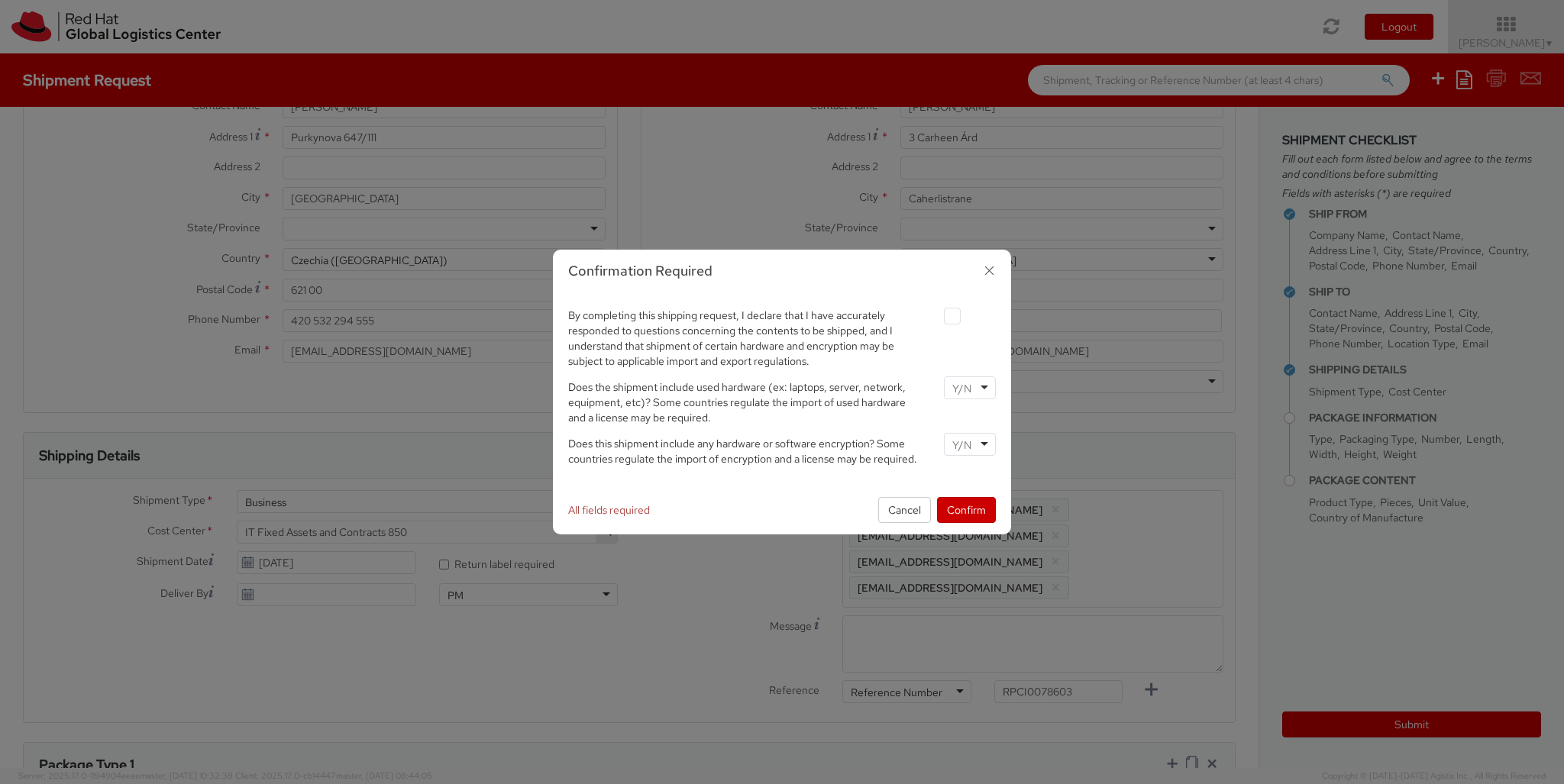
click at [951, 315] on label at bounding box center [951, 315] width 17 height 17
click at [939, 315] on input "checkbox" at bounding box center [934, 316] width 10 height 10
checkbox input "true"
click at [969, 387] on input "select-one" at bounding box center [963, 389] width 22 height 16
type input "no"
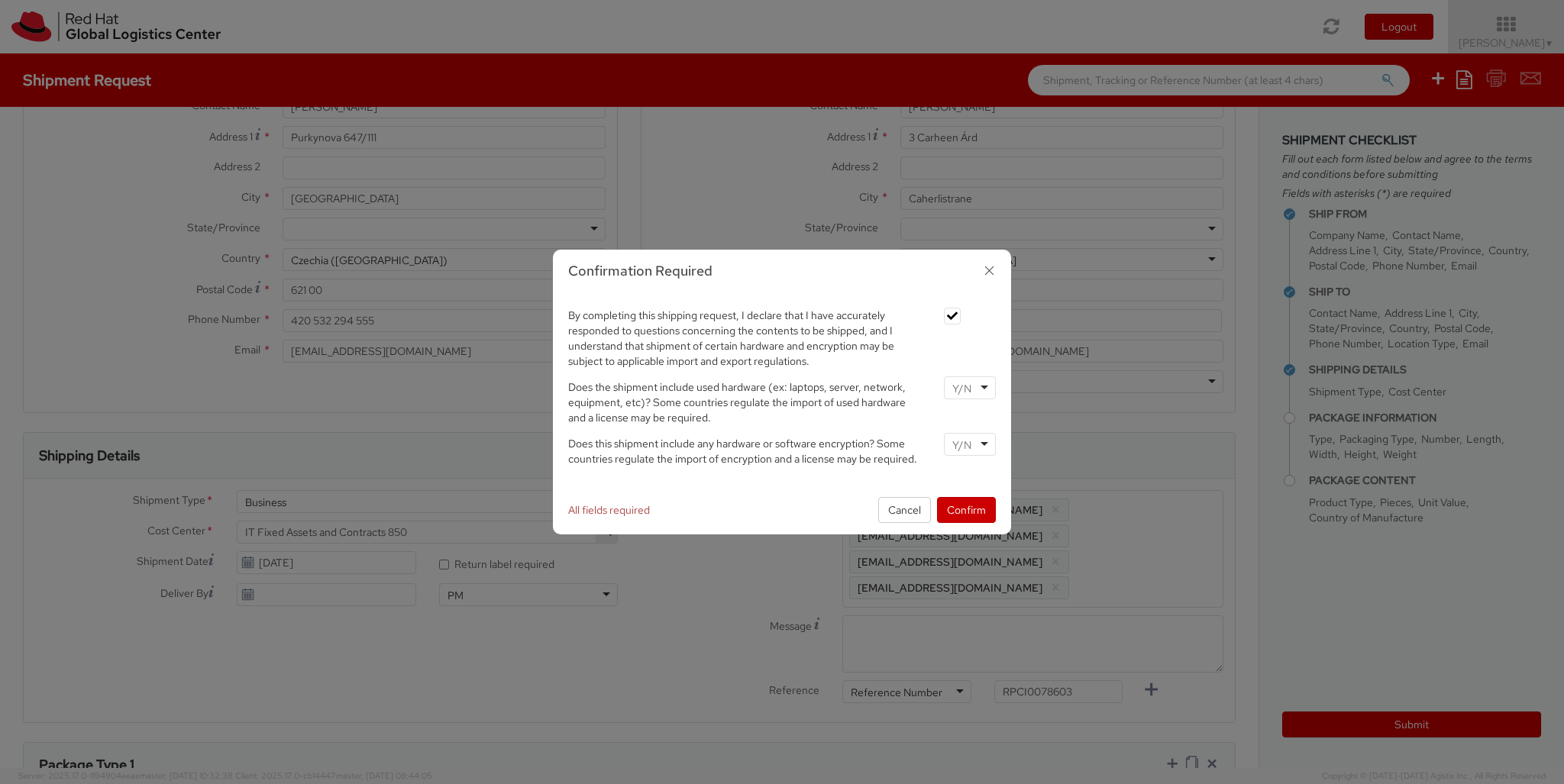
click at [969, 443] on input "select-one" at bounding box center [963, 445] width 22 height 16
type input "yes"
click at [966, 510] on button "Confirm" at bounding box center [965, 510] width 58 height 26
type input "your"
type input "1"
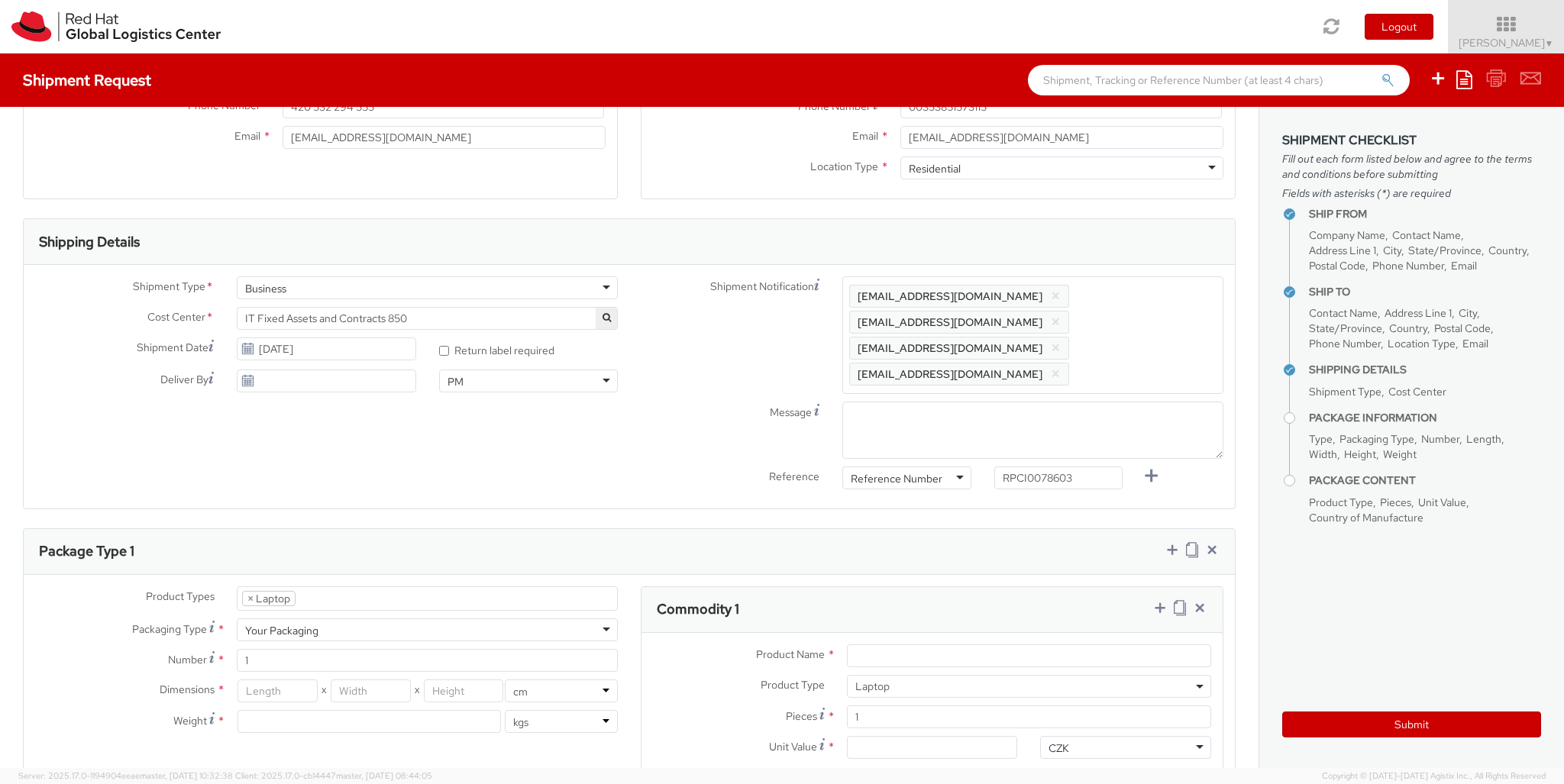
type input "[GEOGRAPHIC_DATA]"
type input "50"
type input "30"
type input "20"
type input "4"
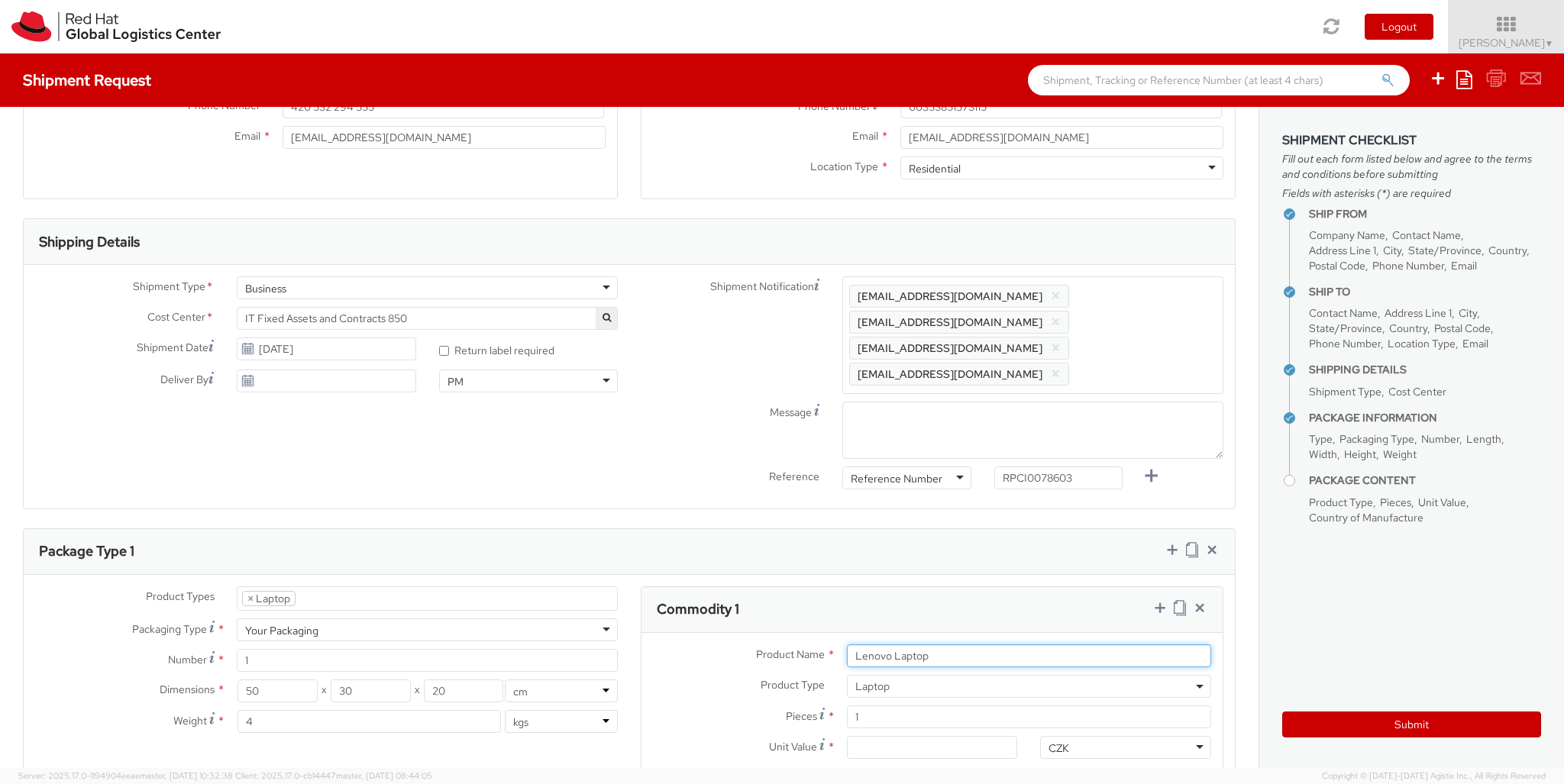
type input "Lenovo Laptop"
click at [931, 736] on input "Unit Value *" at bounding box center [932, 747] width 171 height 23
type input "1,422.71"
type input "EUR"
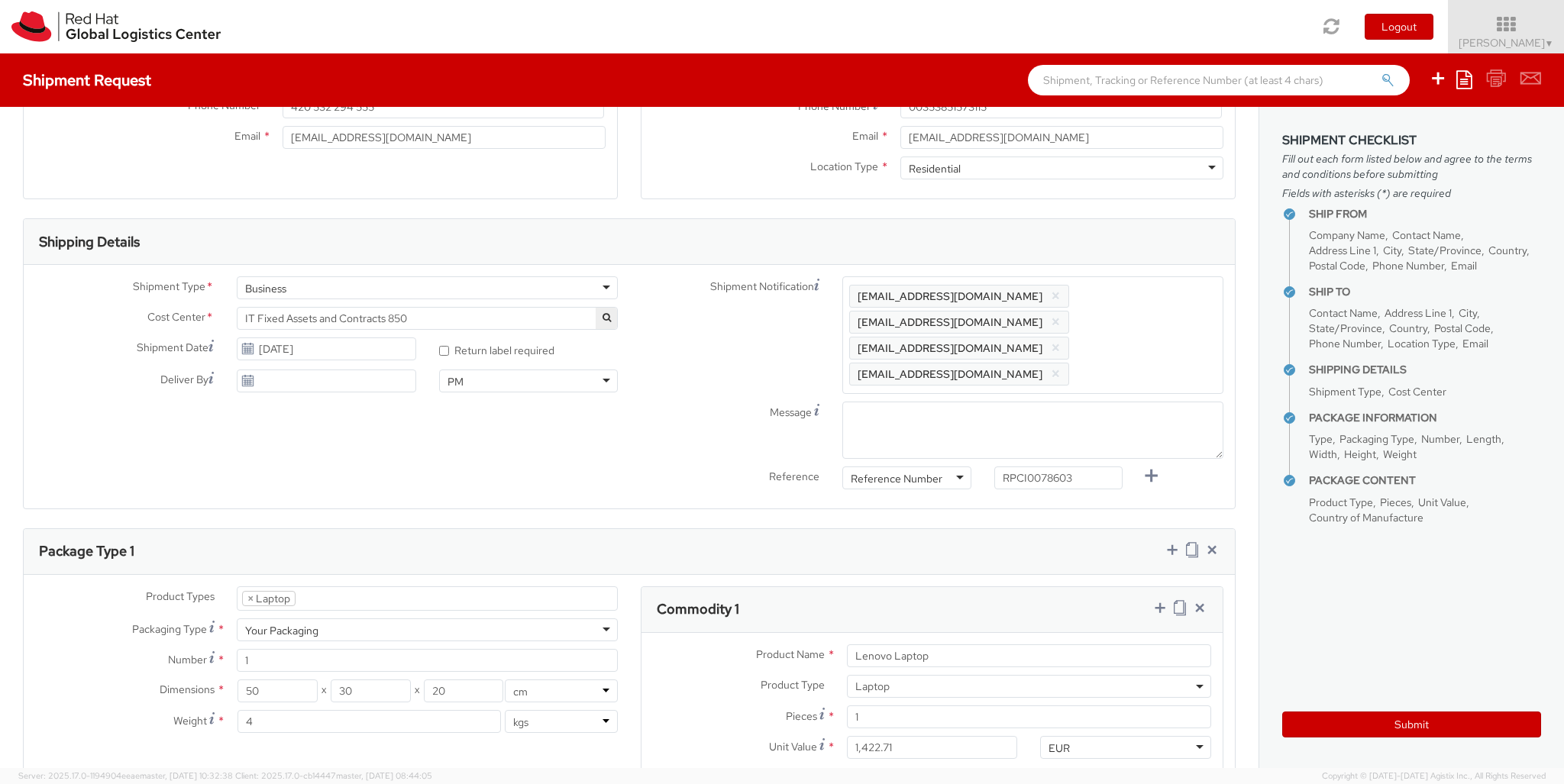
scroll to position [0, 0]
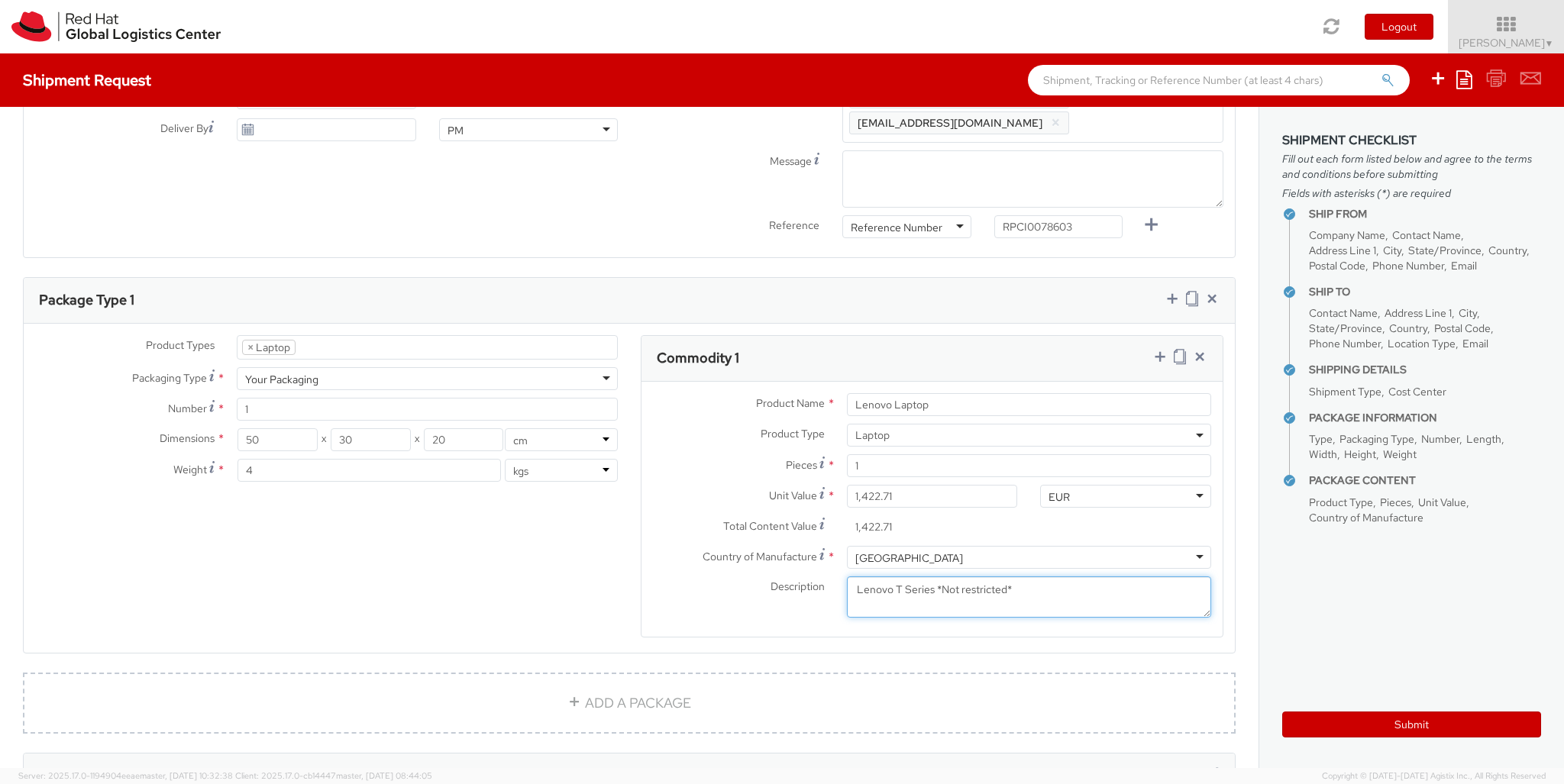
type textarea "Lenovo T Series *Not restricted*"
click at [1159, 349] on icon at bounding box center [1161, 357] width 16 height 16
select select "DOC_STATION"
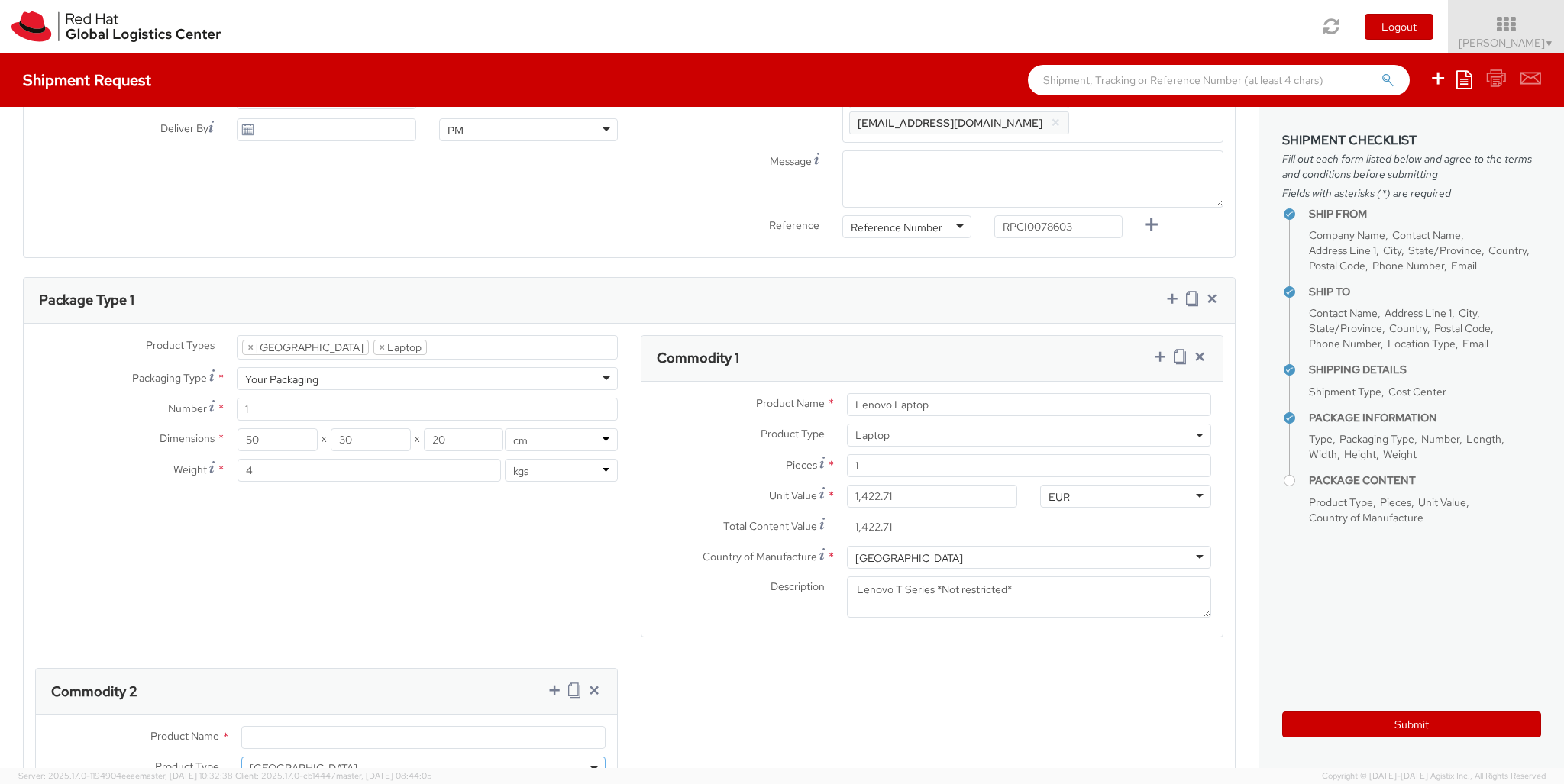
type input "200.00"
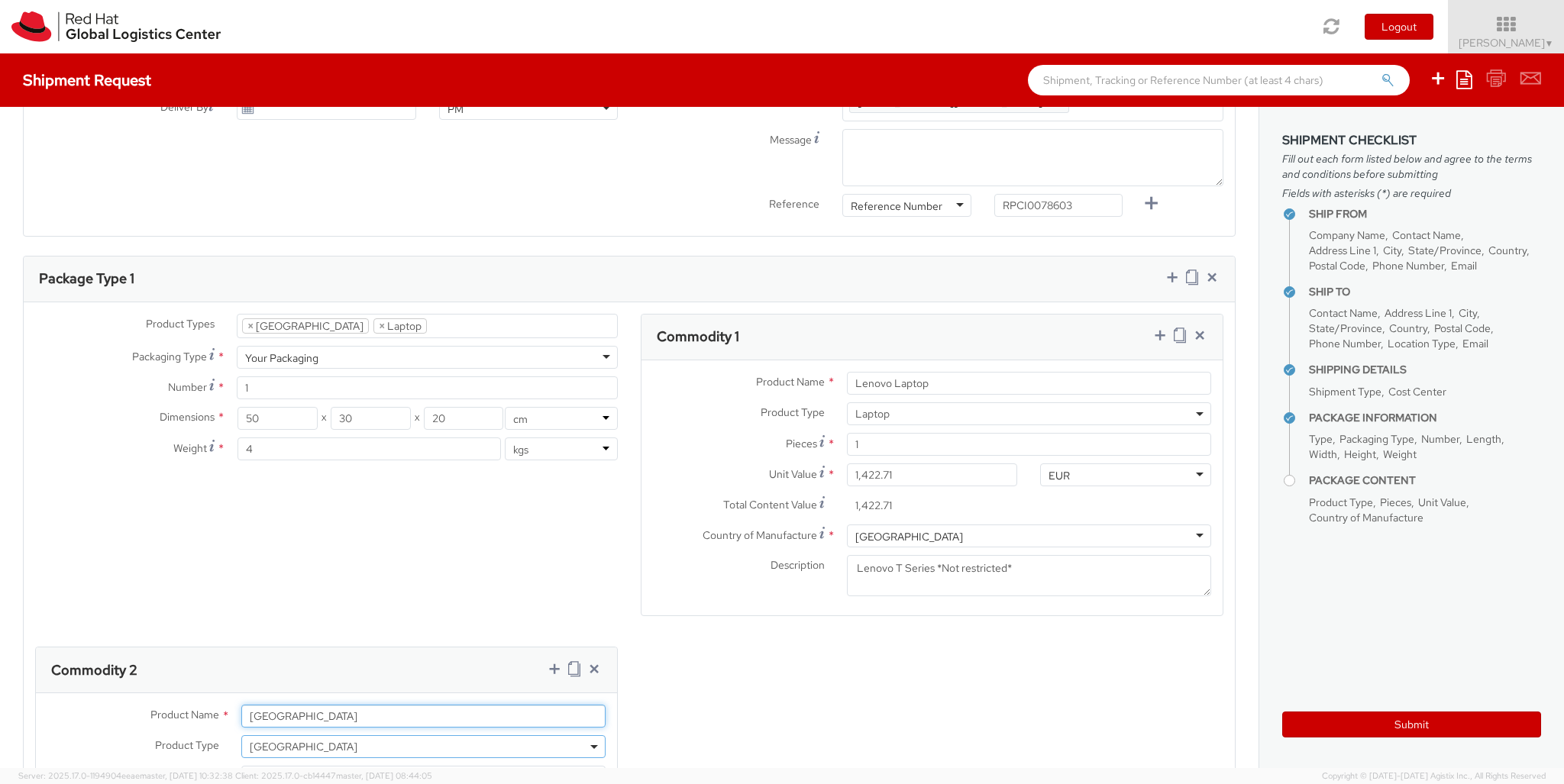
type input "[GEOGRAPHIC_DATA]"
type textarea "Lenovo Thunderbolt 4 Dock"
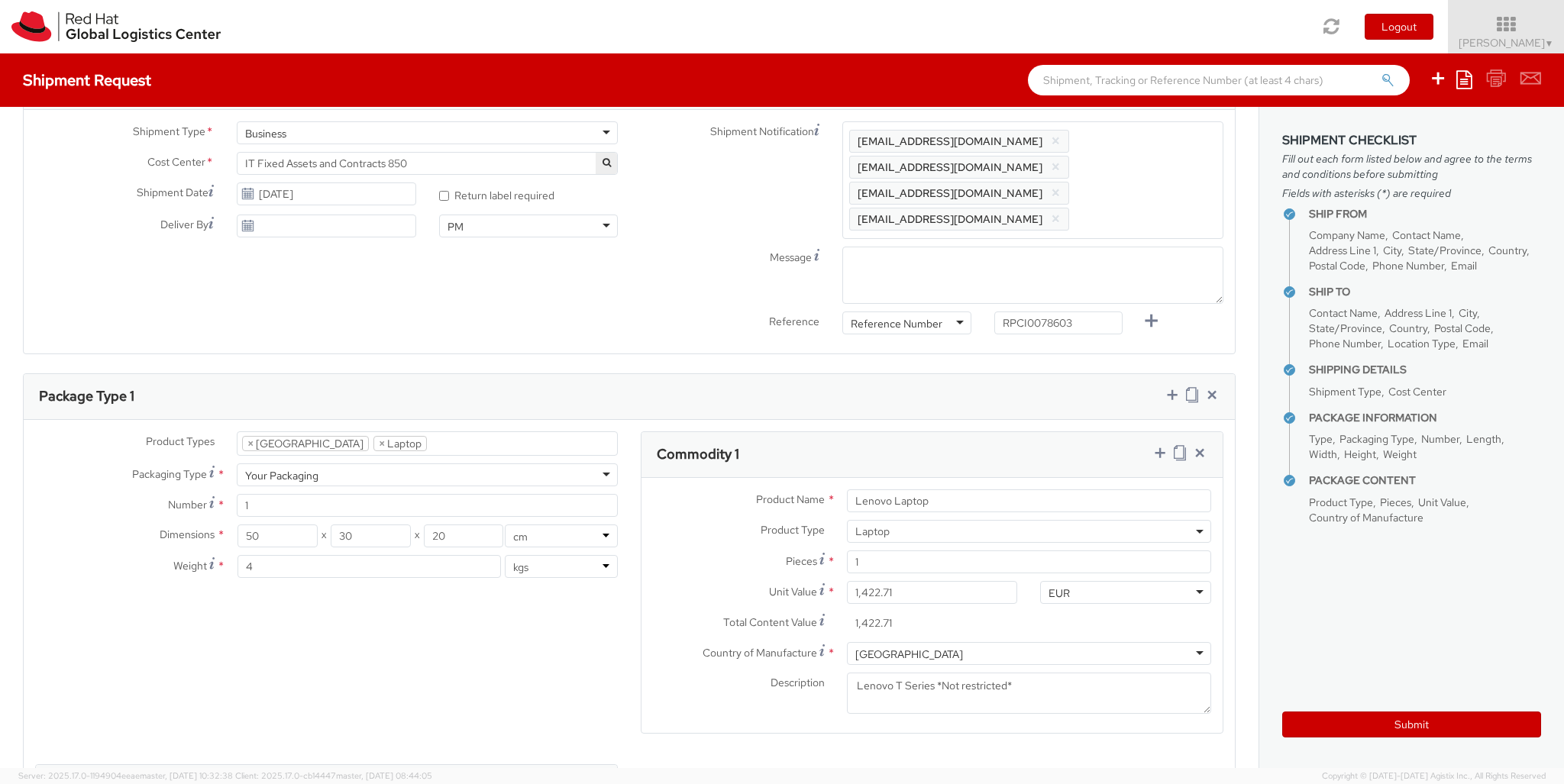
scroll to position [870, 0]
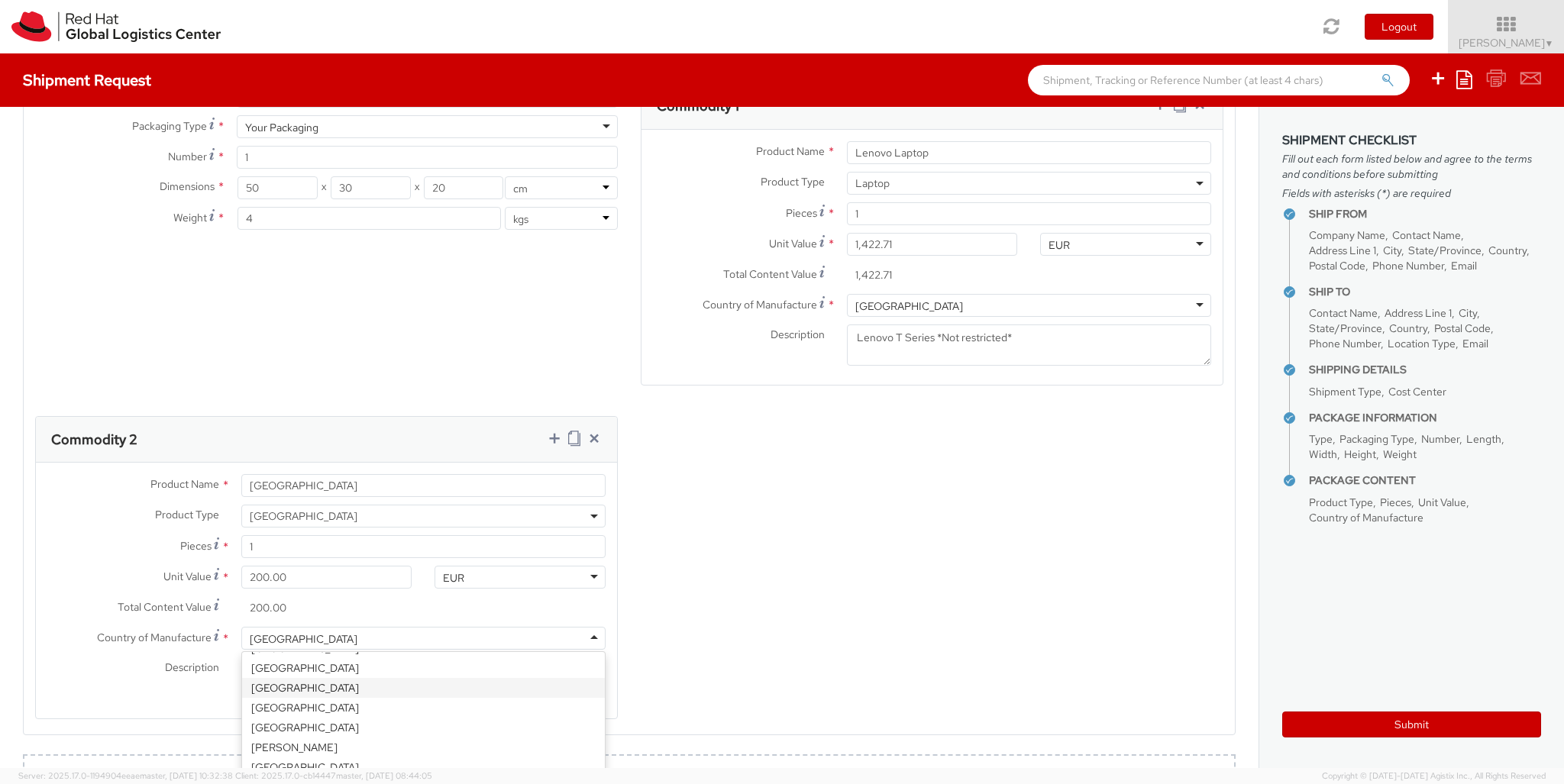
click at [1088, 517] on div "Product Types * Documents Docking Station Laptop Monitor Other Hardware Server …" at bounding box center [629, 411] width 1211 height 655
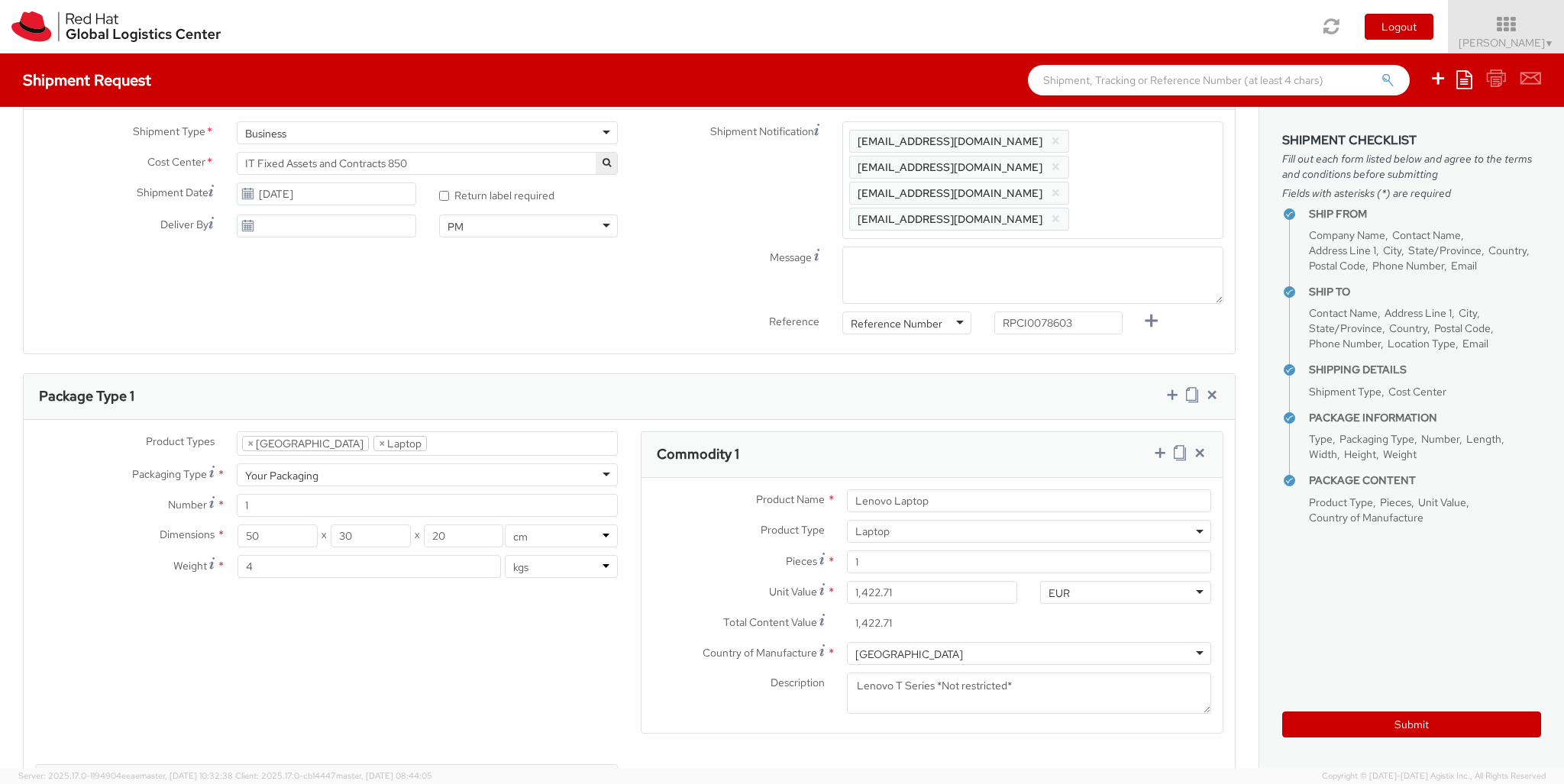
scroll to position [957, 0]
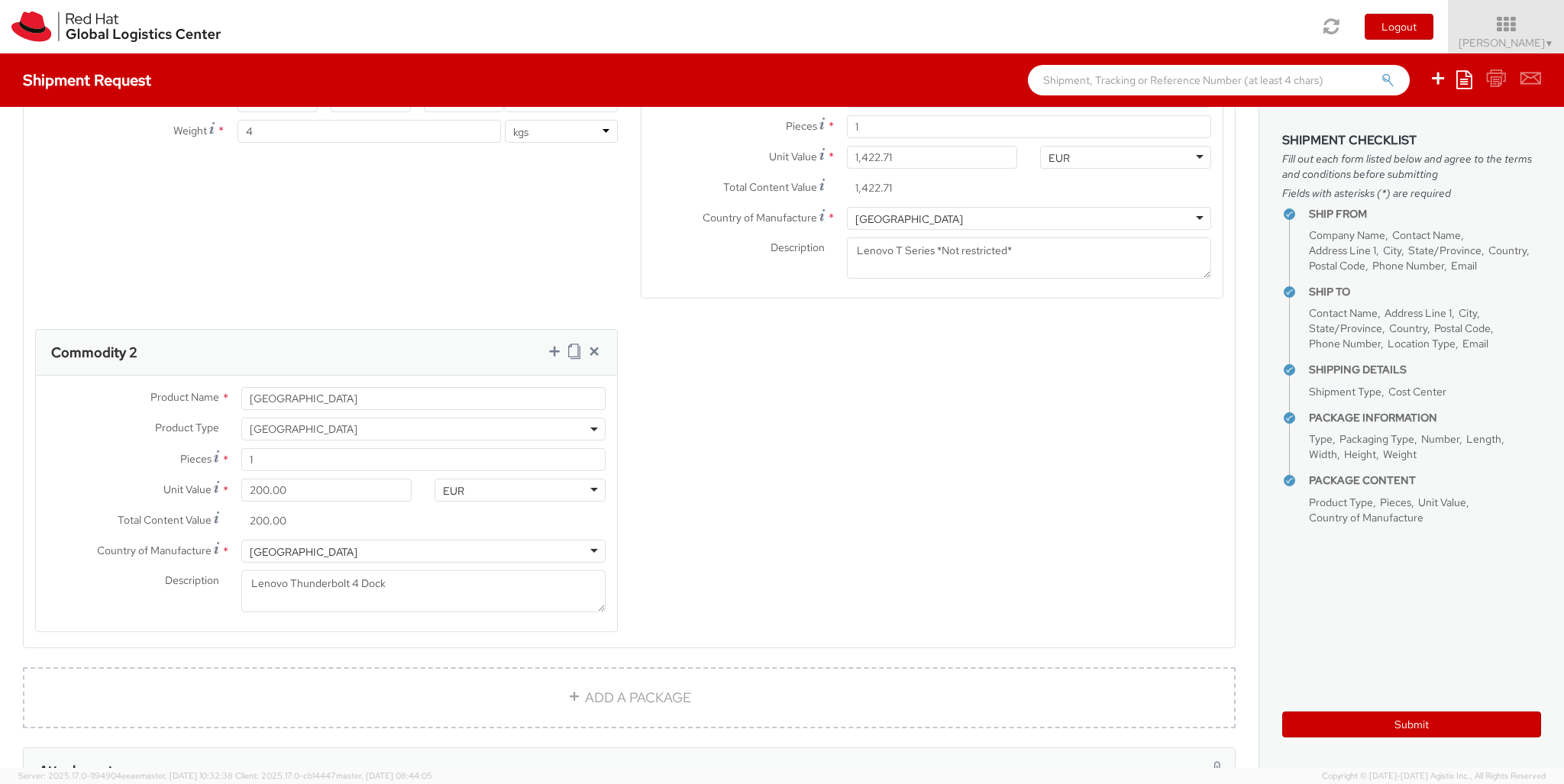
type input "[PERSON_NAME]"
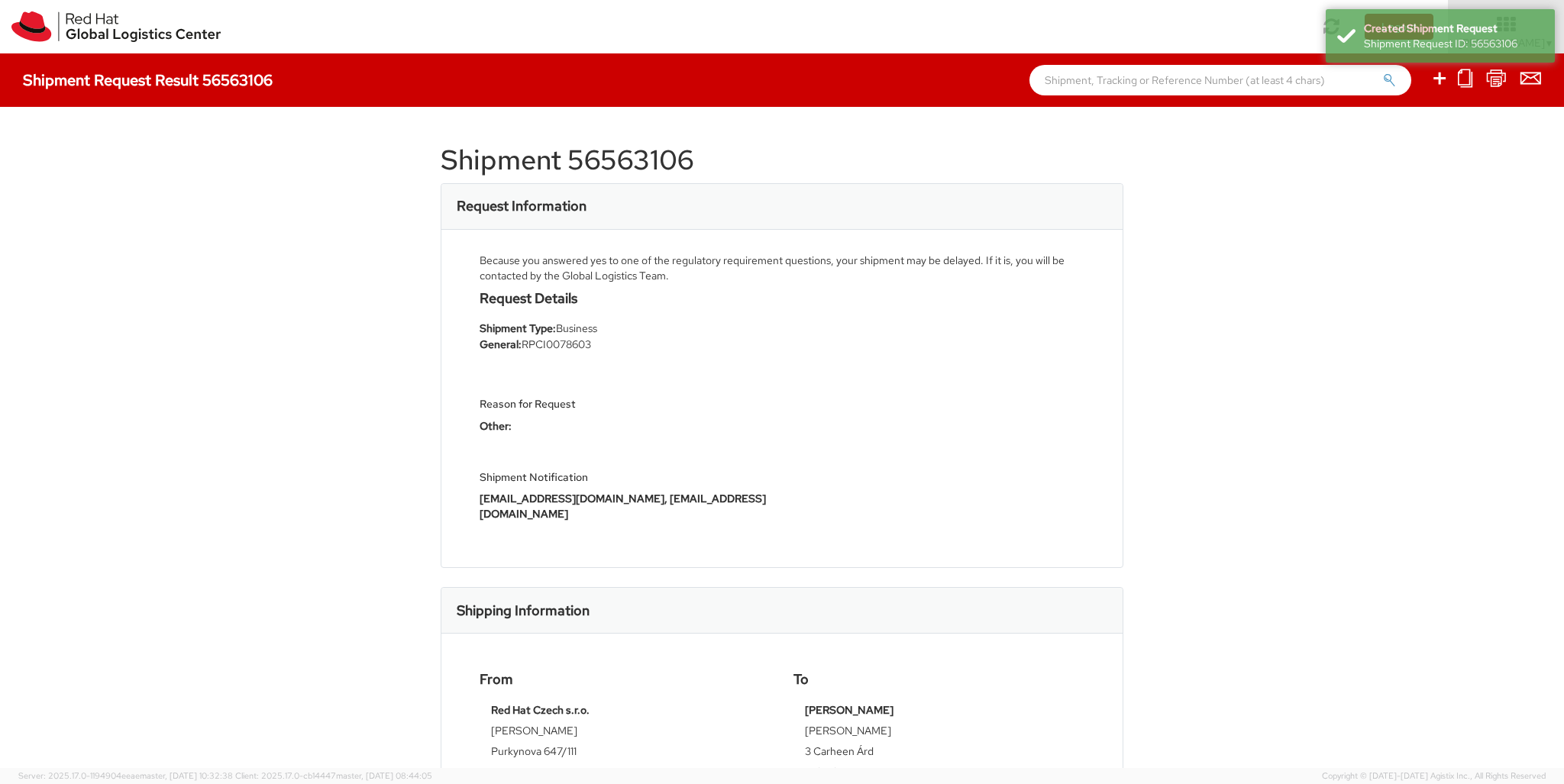
click at [1440, 80] on icon at bounding box center [1439, 78] width 18 height 19
select select
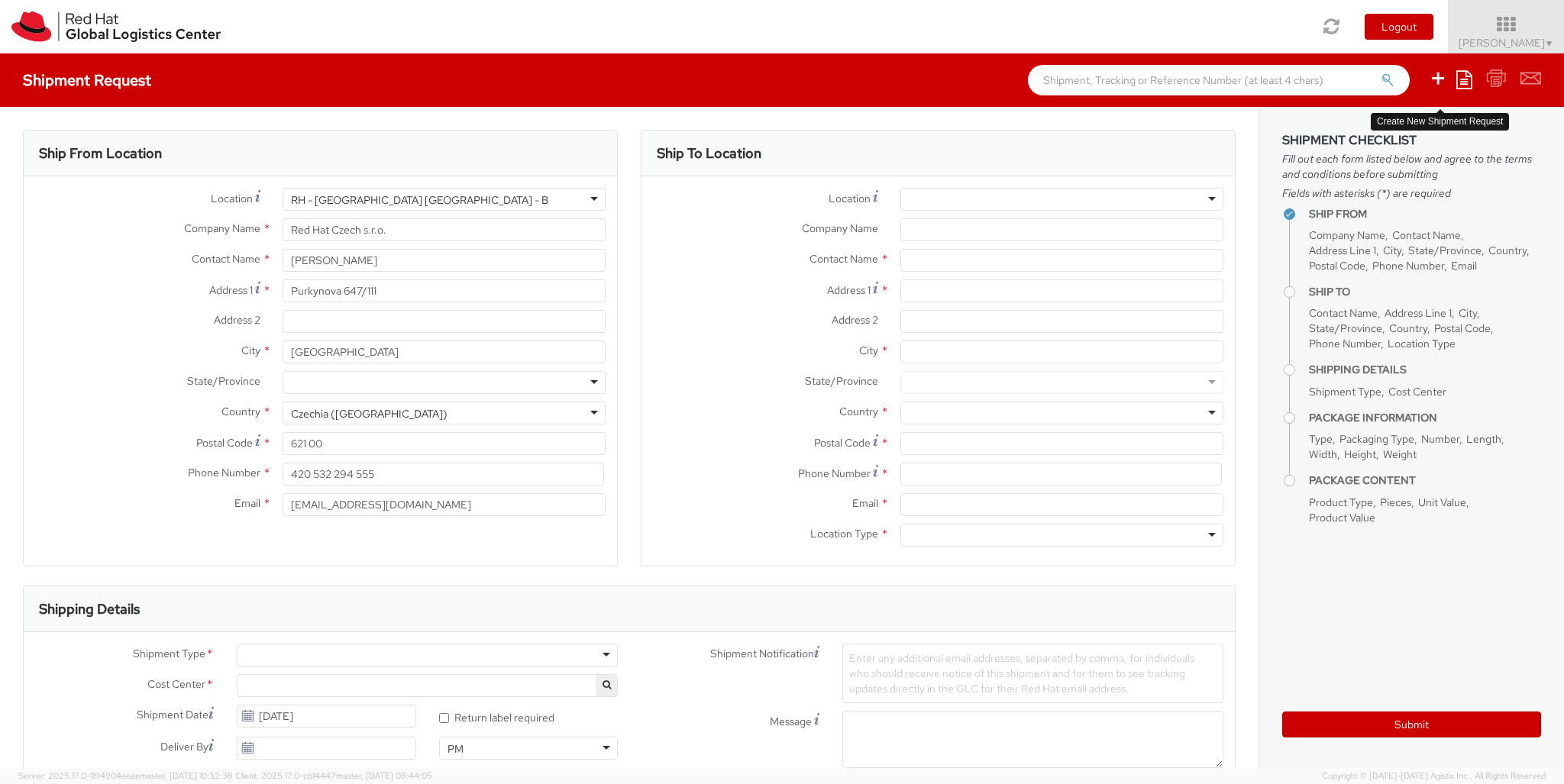
select select "850"
click at [1061, 199] on div at bounding box center [1061, 199] width 323 height 23
type input "[GEOGRAPHIC_DATA] [GEOGRAPHIC_DATA] - B"
type input "Red Hat Czech s.r.o."
type input "Purkynova 647/111"
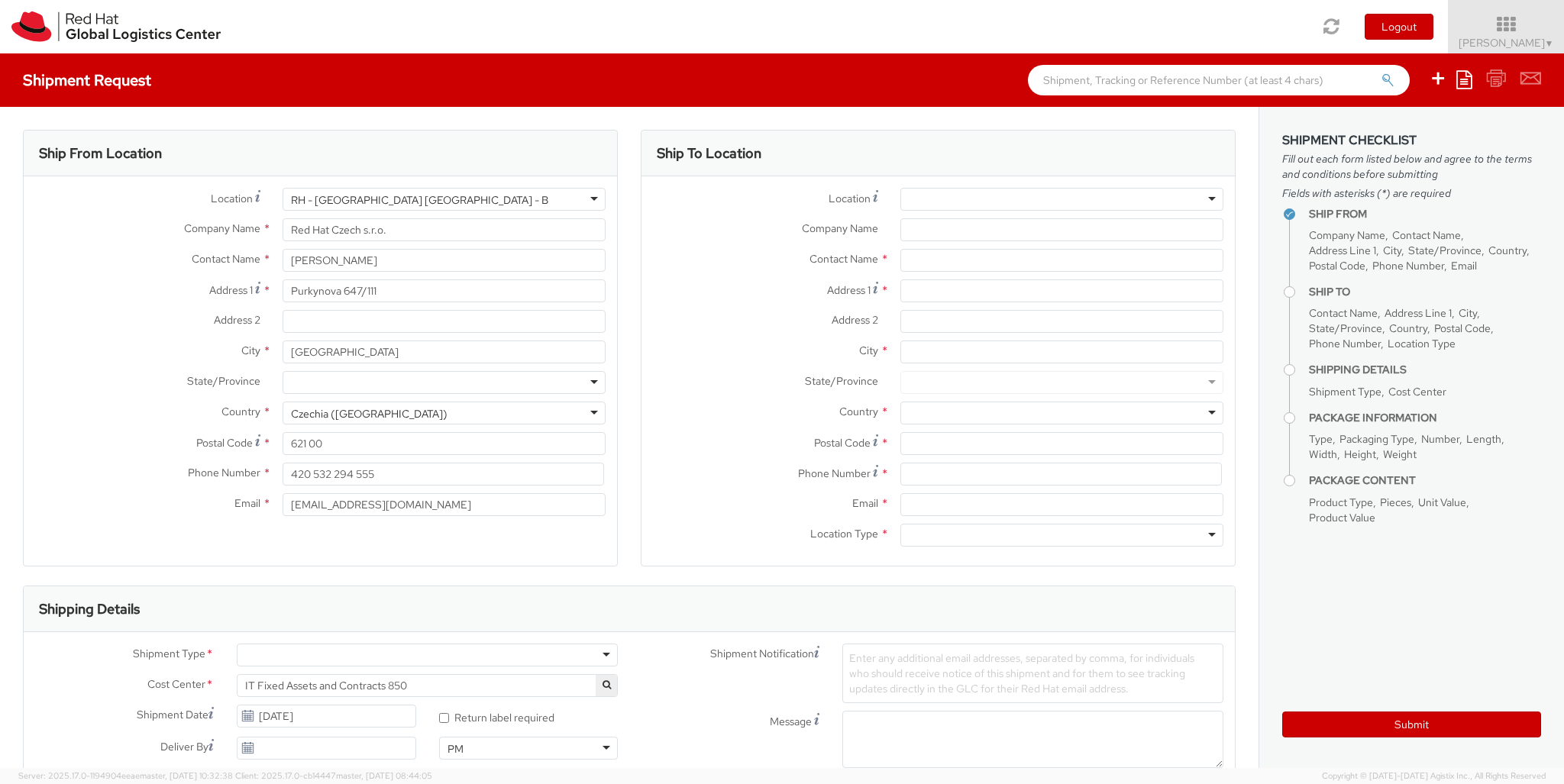
type input "[GEOGRAPHIC_DATA]"
type input "621 00"
type input "420 532 294 555"
click at [1061, 535] on div at bounding box center [1061, 535] width 323 height 23
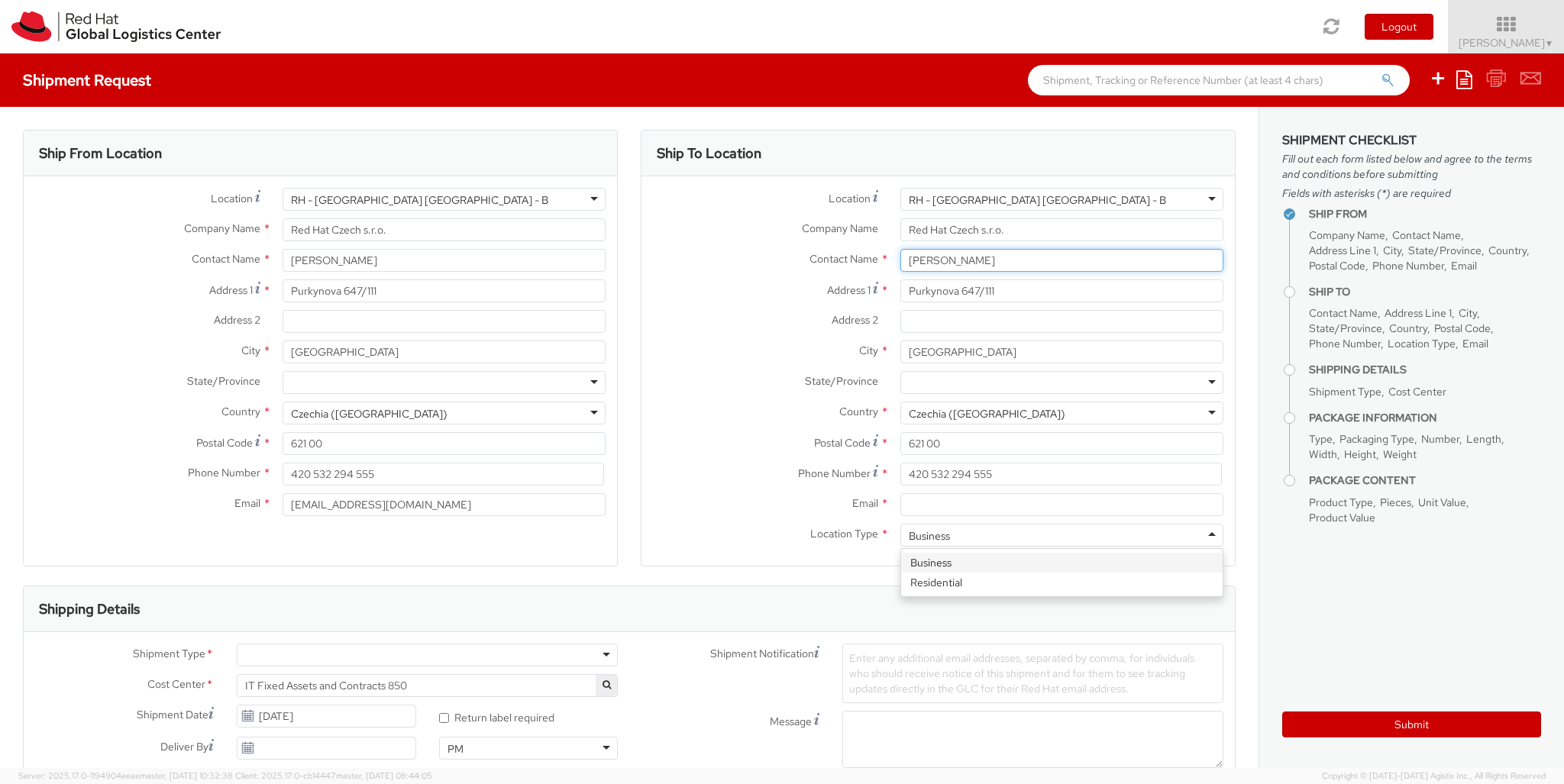
type input "[PERSON_NAME]"
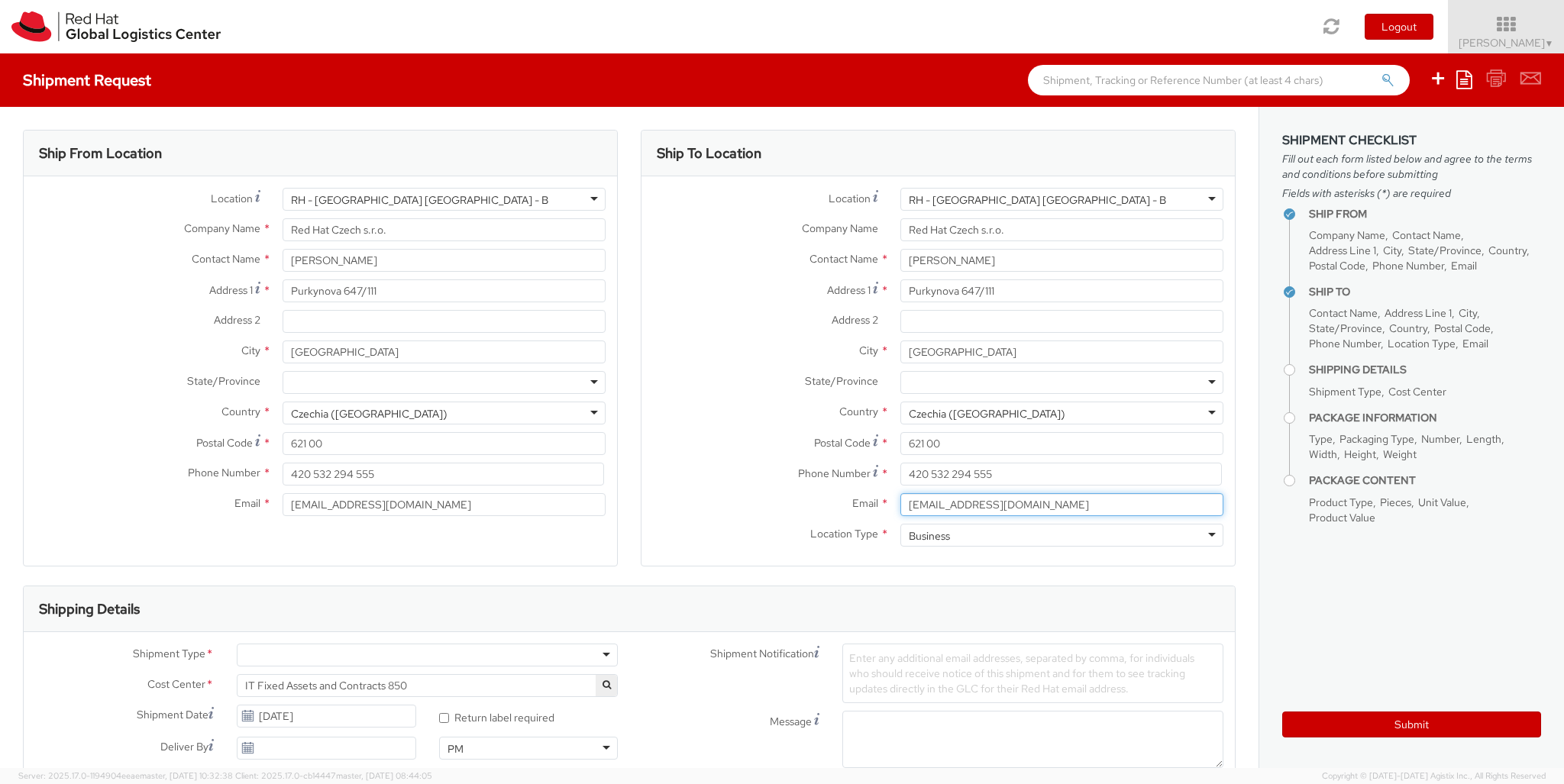
type input "[EMAIL_ADDRESS][DOMAIN_NAME]"
type input "[PHONE_NUMBER]"
click at [427, 655] on div at bounding box center [427, 655] width 381 height 23
type input "bu"
click at [906, 775] on div at bounding box center [906, 787] width 128 height 23
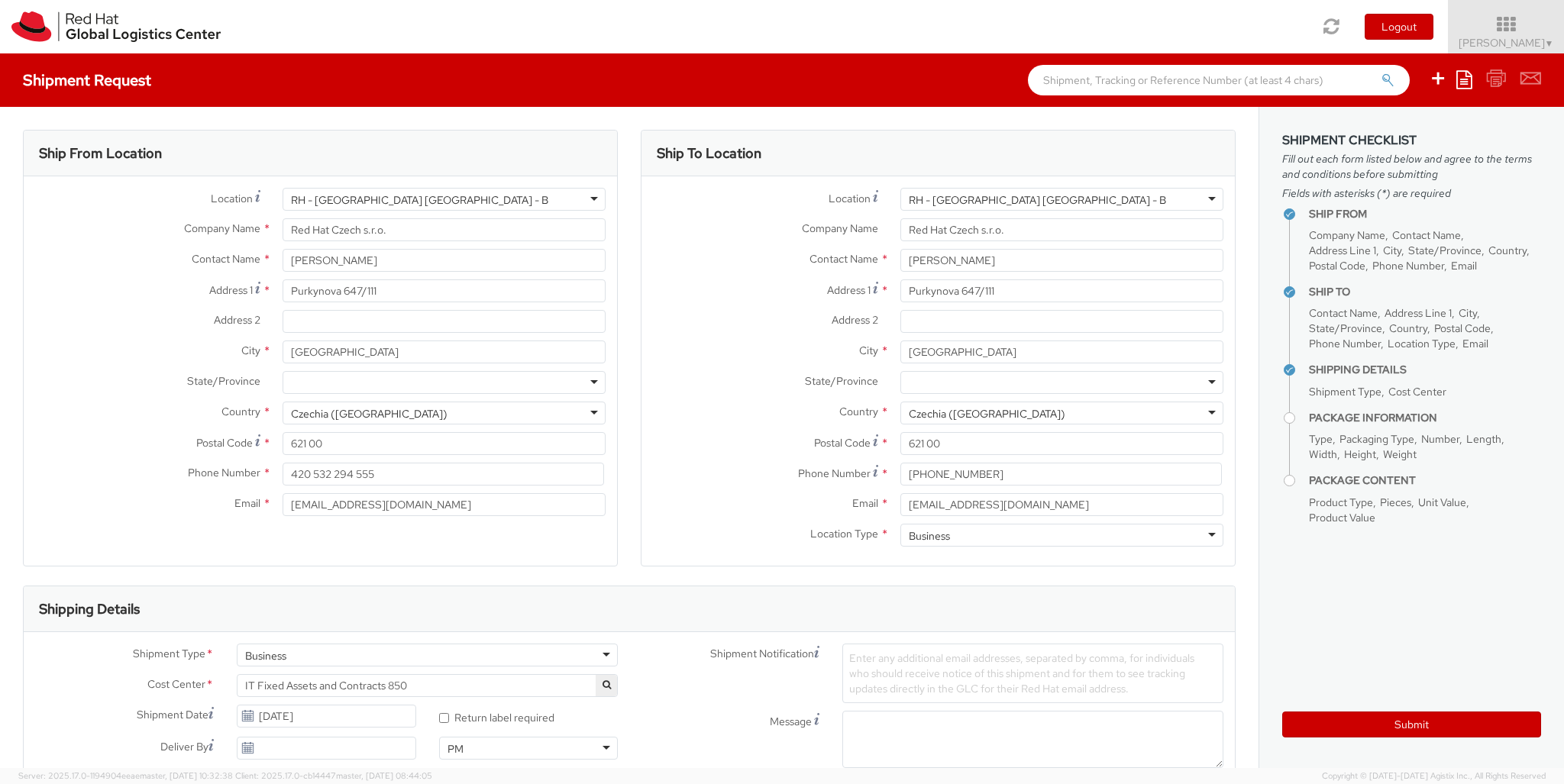
type input "ref"
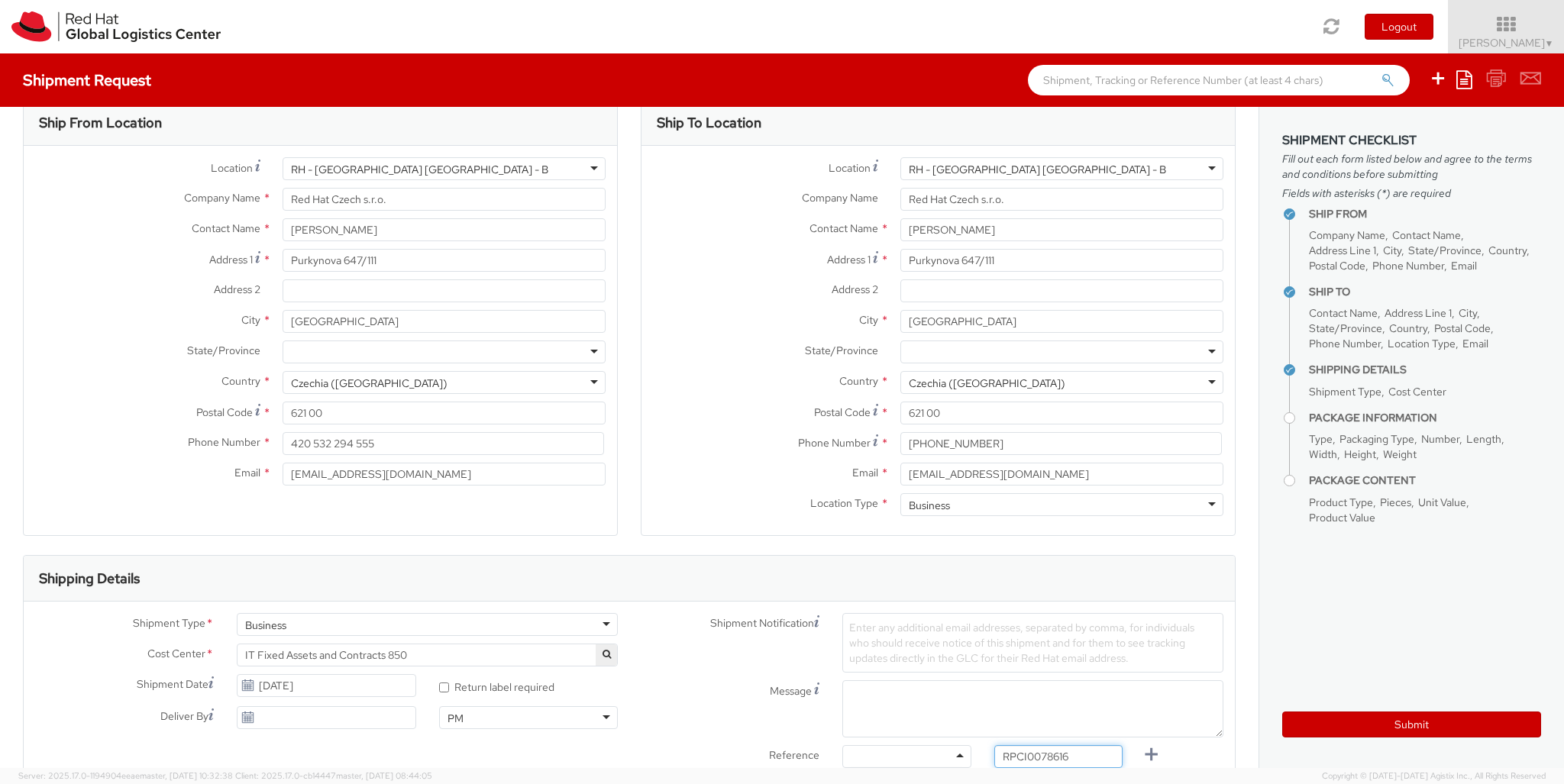
type input "RPCI0078616"
type input "[EMAIL_ADDRESS][DOMAIN_NAME]"
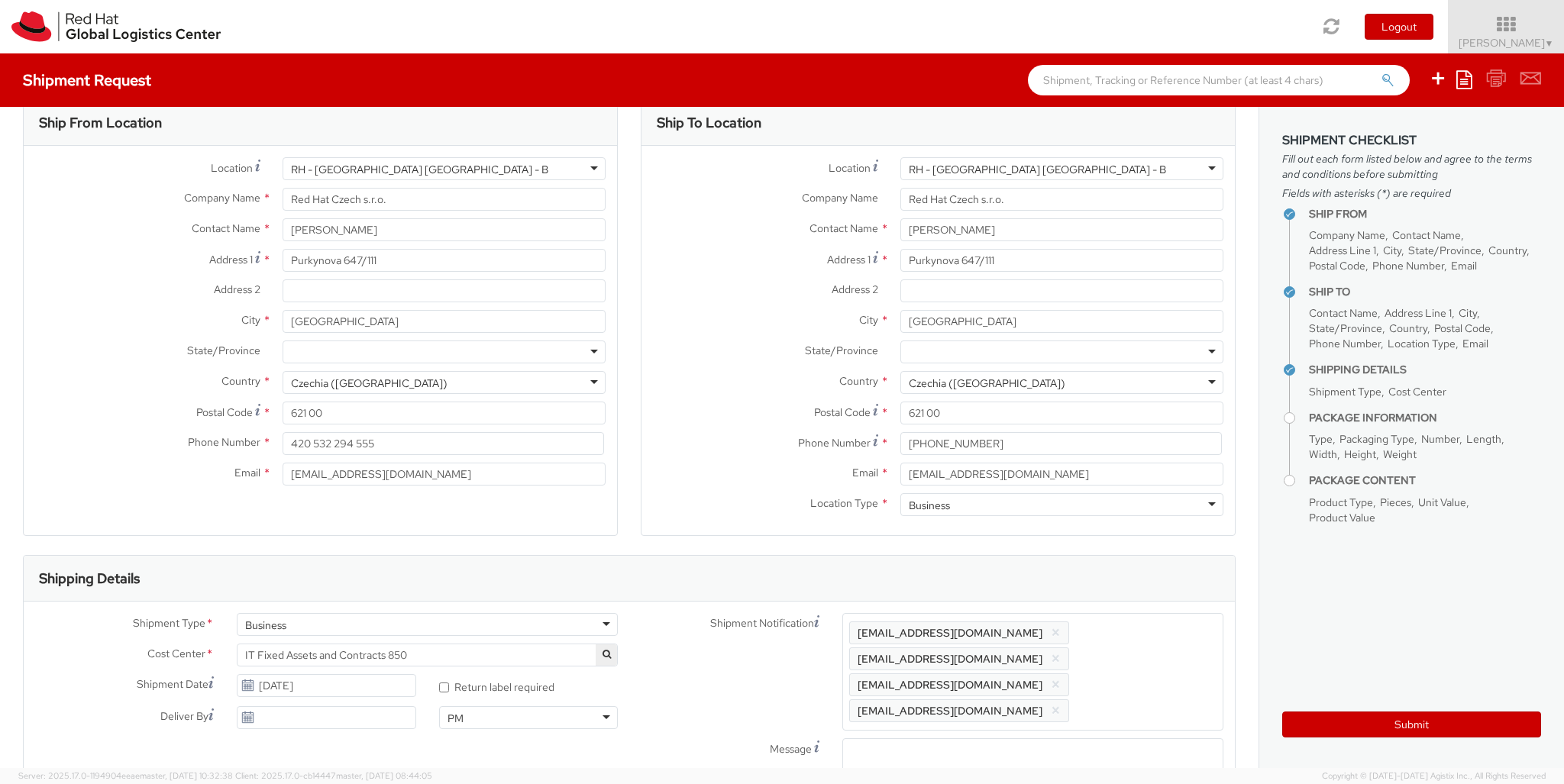
type input "lap"
select select "LAPTOP"
type input "your"
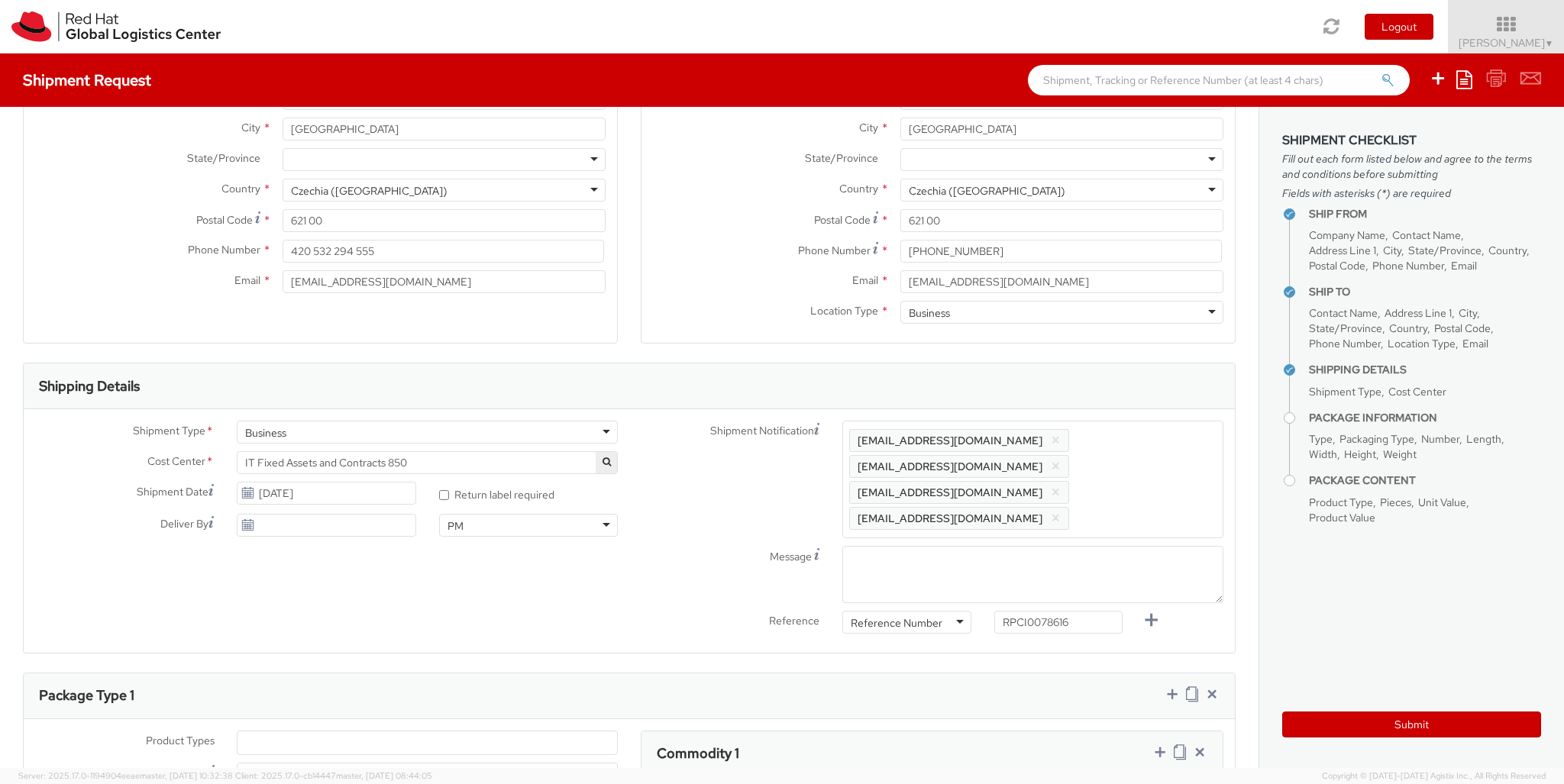
type input "1"
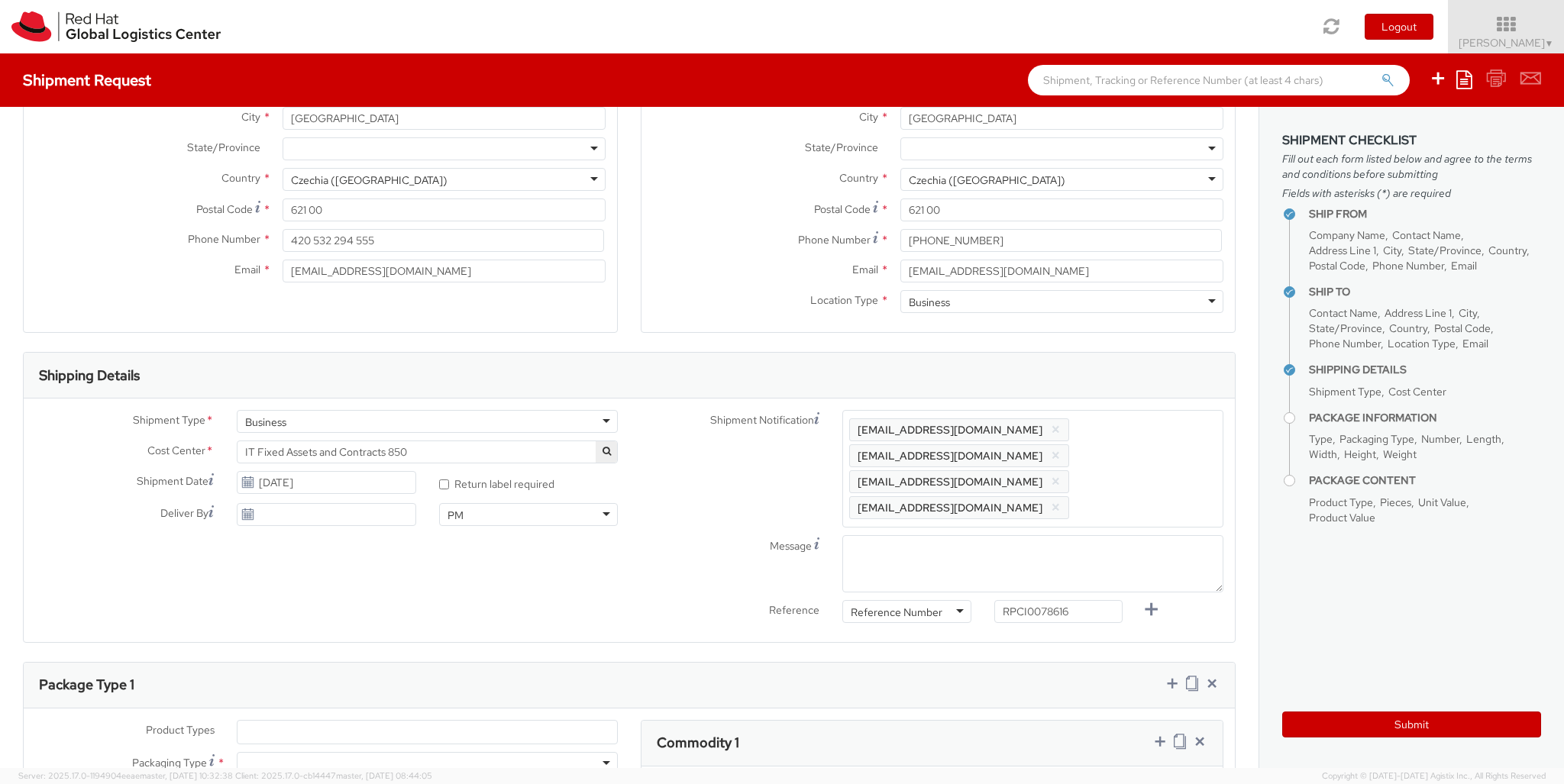
type input "50"
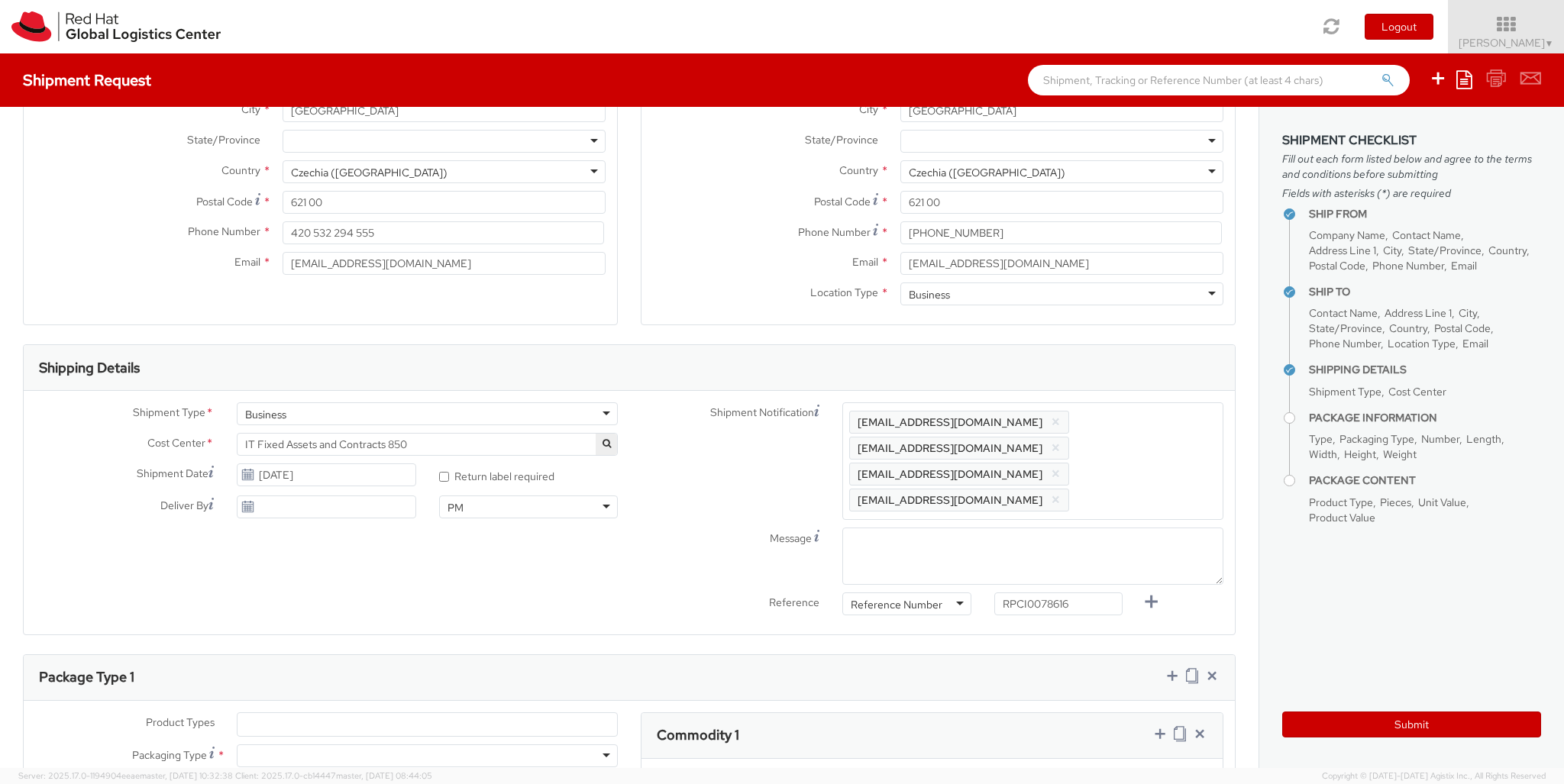
type input "30"
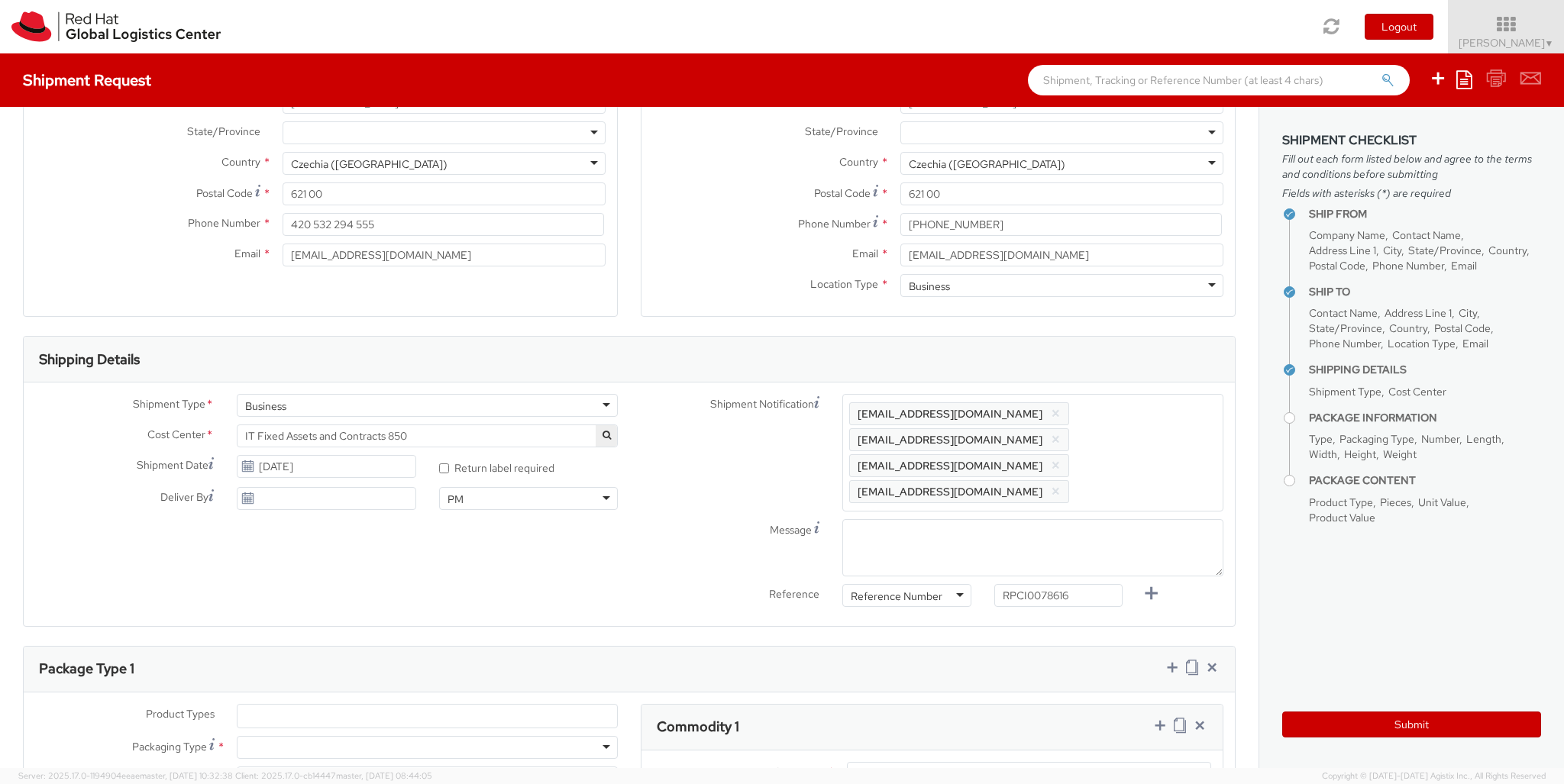
type input "20"
type input "3.8"
type input "Macbook Pro 14"
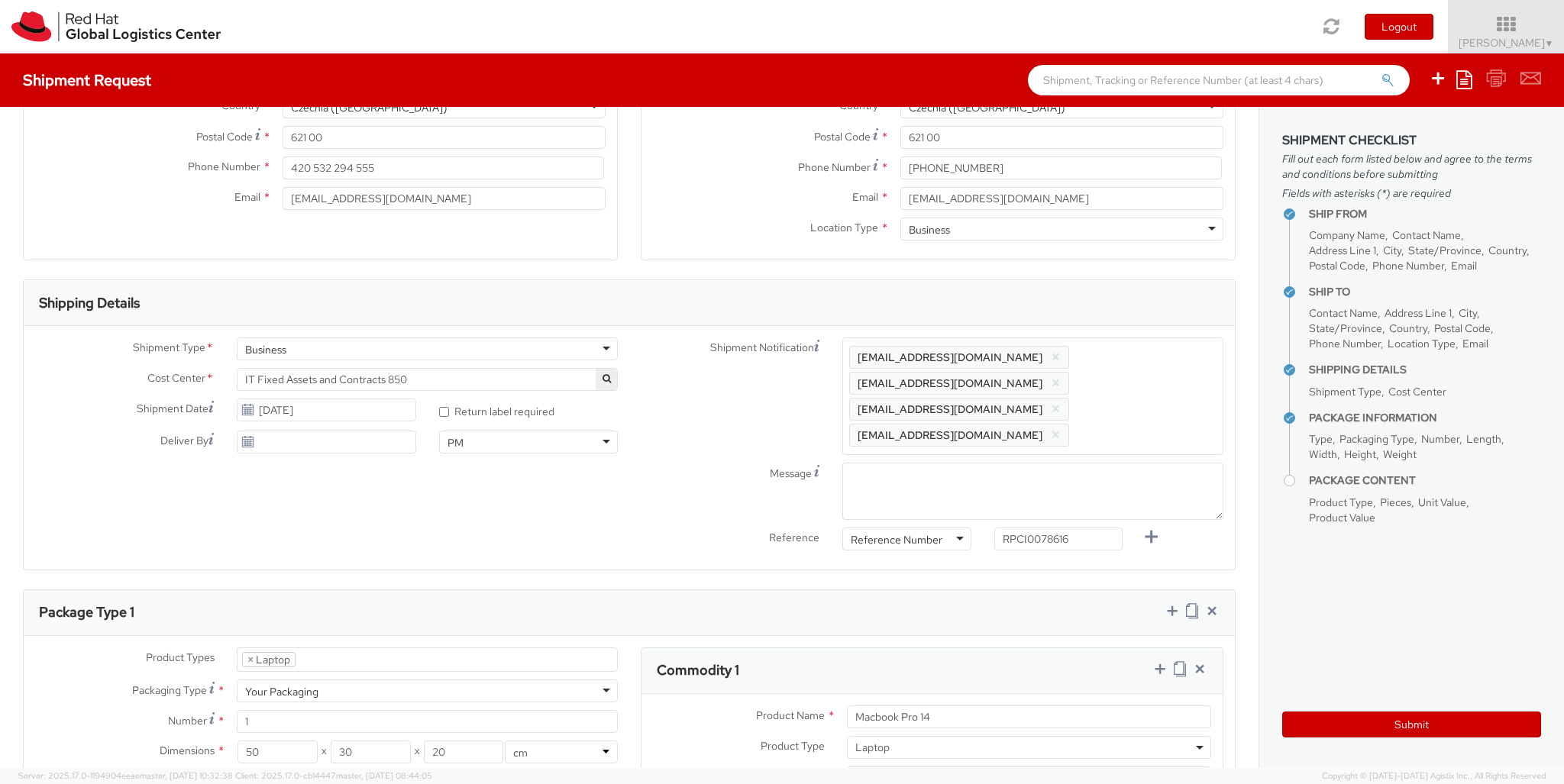
type input "2,480.40"
type input "EUR"
click at [1159, 661] on icon at bounding box center [1161, 669] width 16 height 16
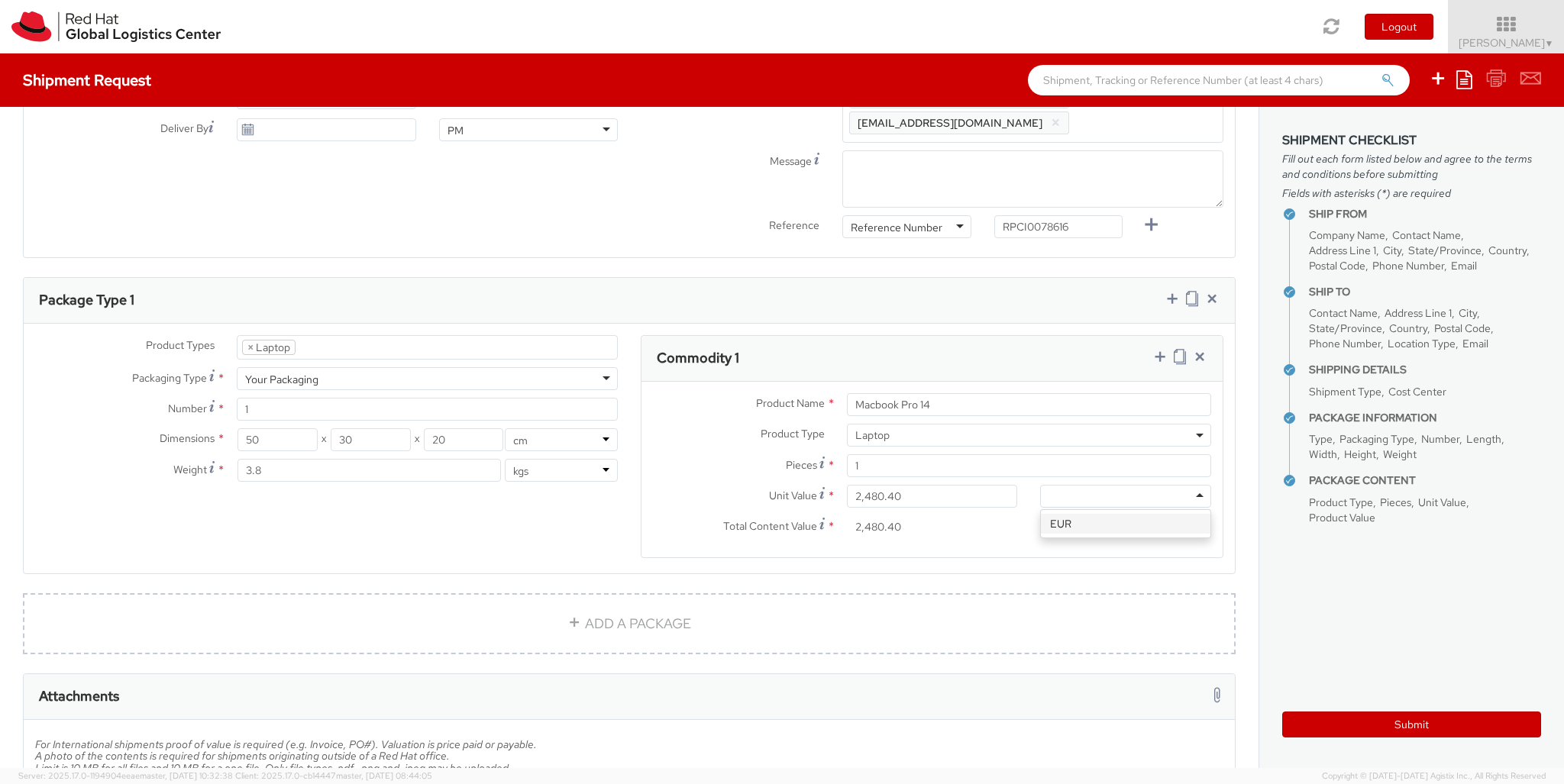
select select "DOC_STATION"
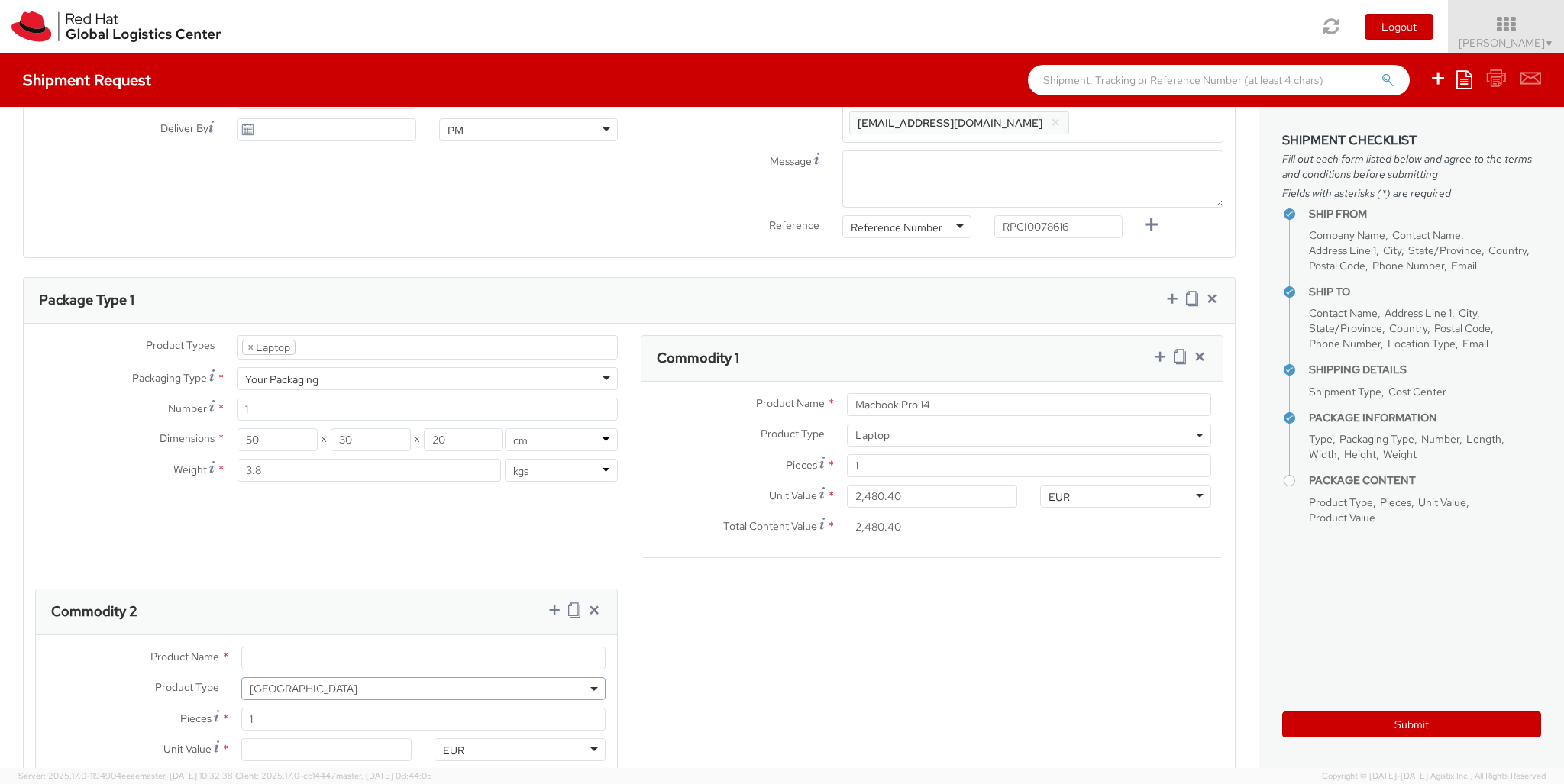
select select "DOC_STATION"
click at [326, 739] on input "Unit Value *" at bounding box center [327, 750] width 171 height 23
type input "59.94"
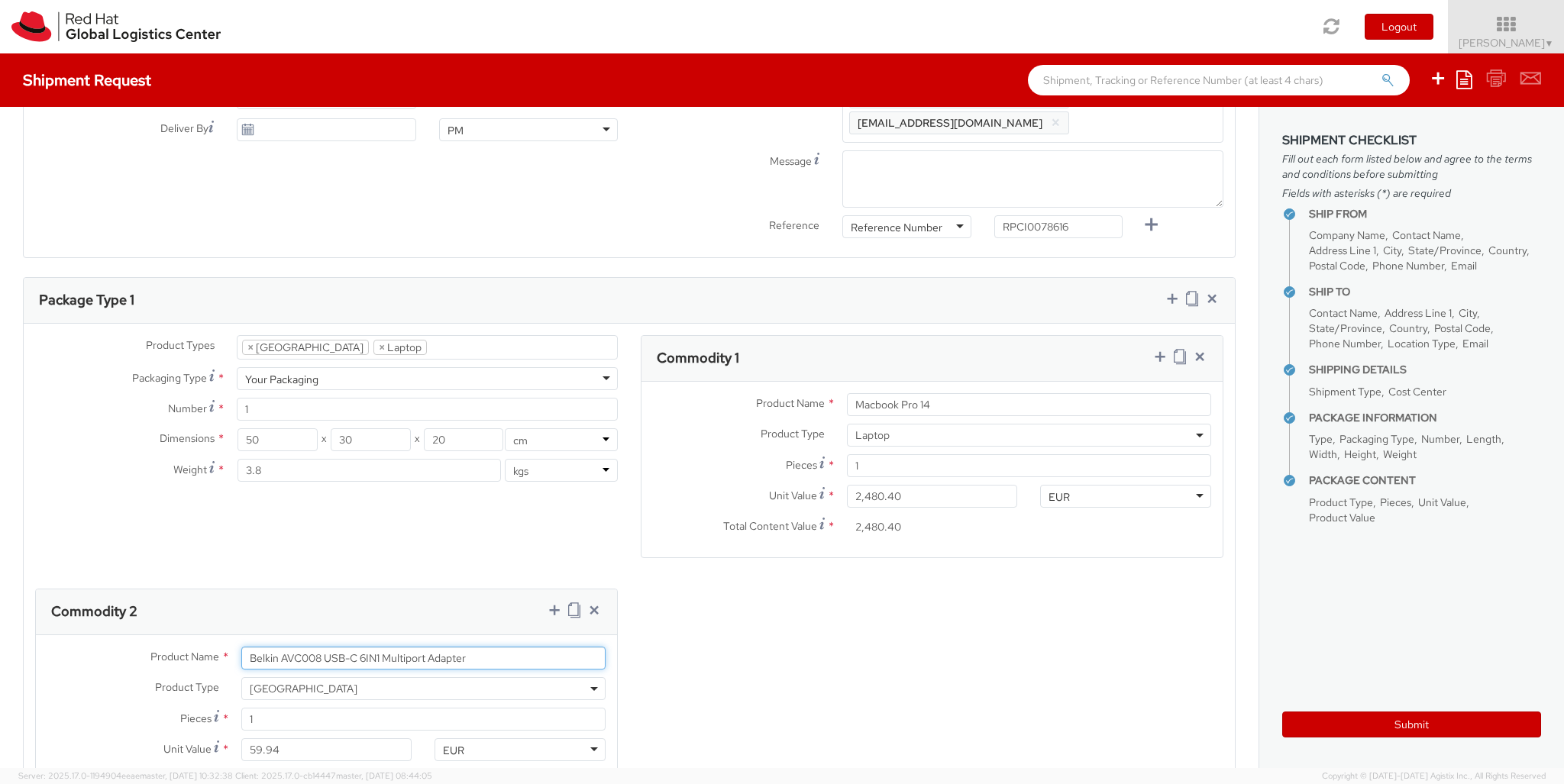
type input "Belkin AVC008 USB-C 6IN1 Multiport Adapter"
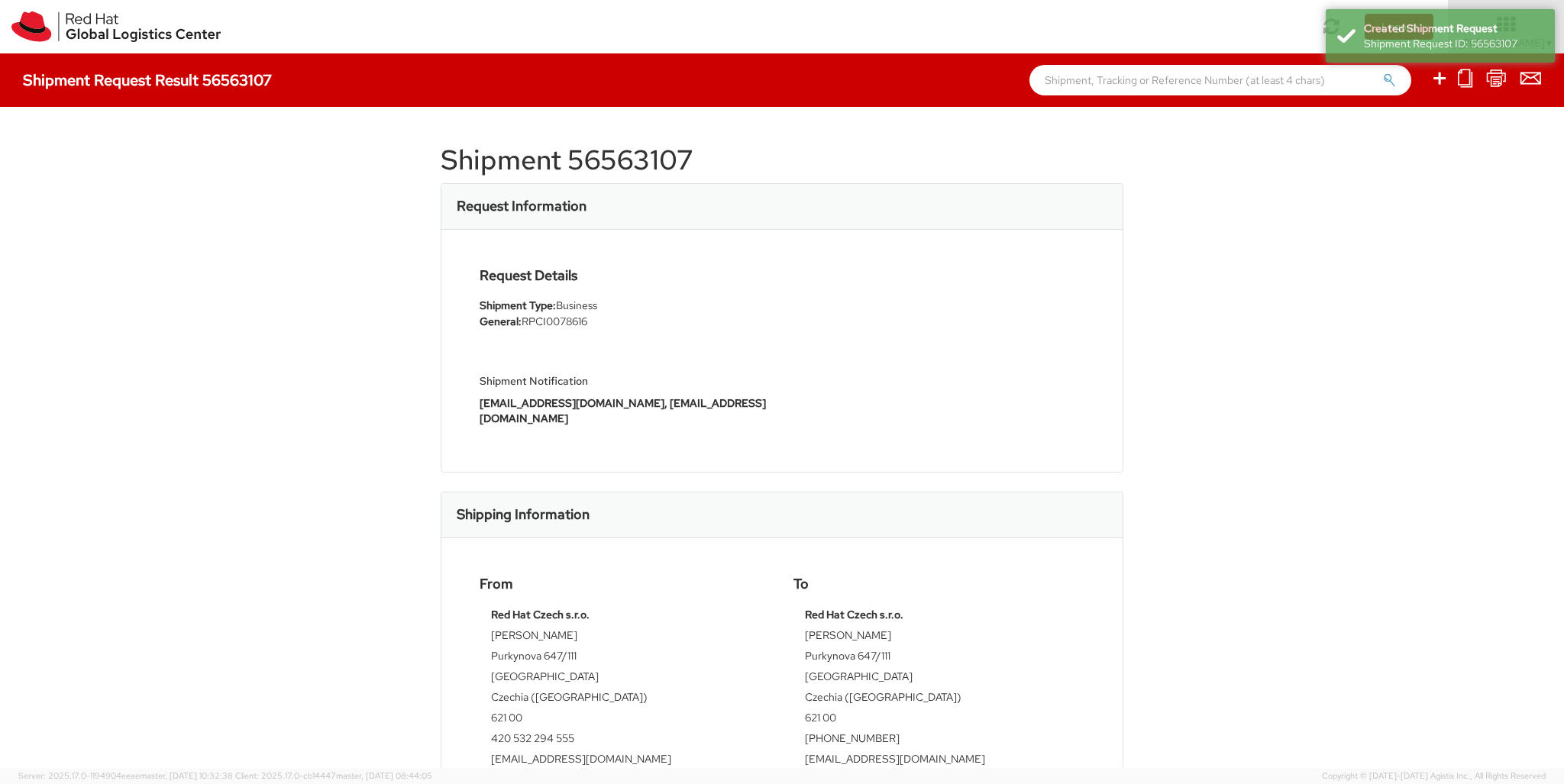
click at [1440, 80] on icon at bounding box center [1439, 78] width 18 height 19
select select
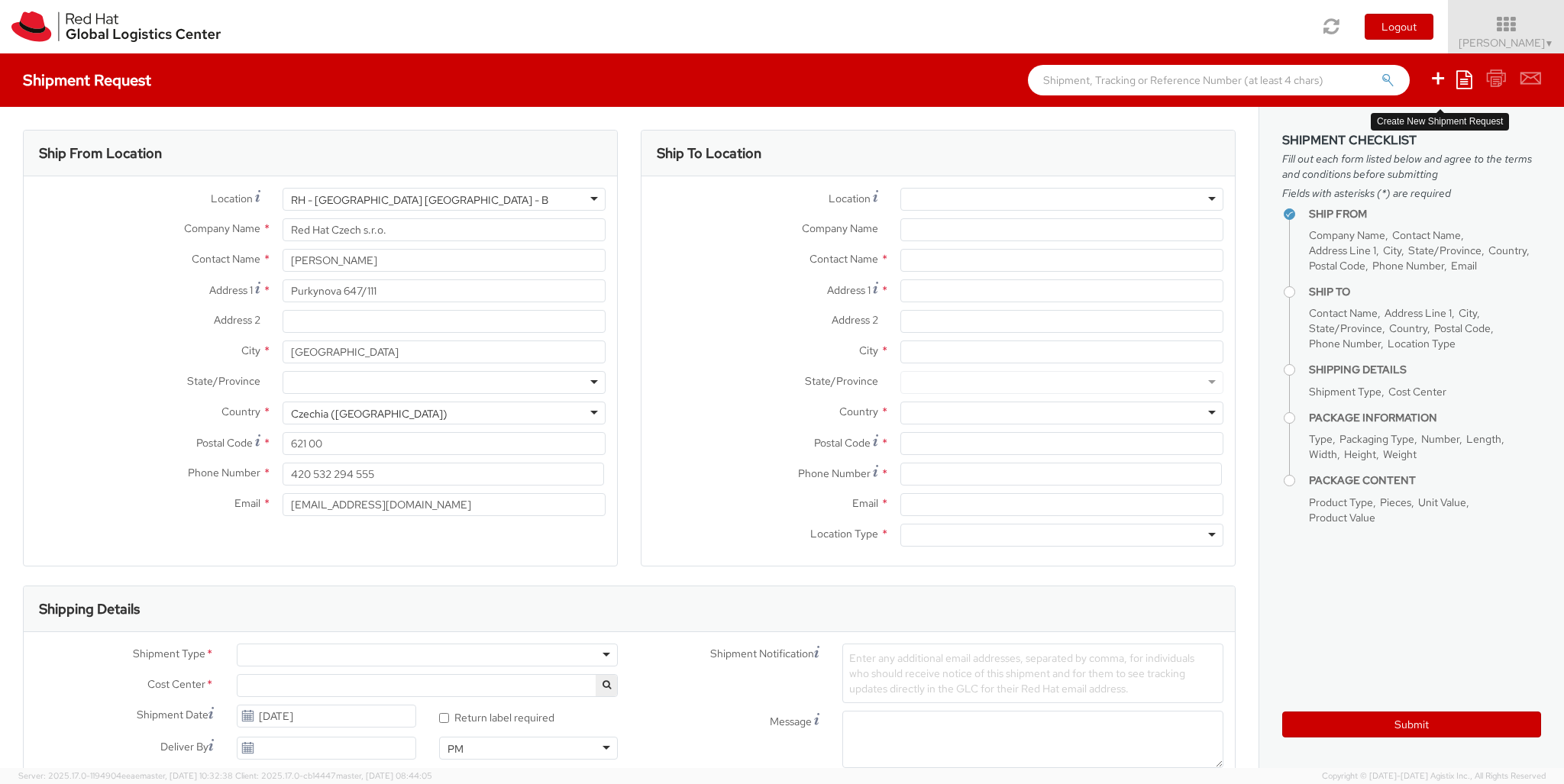
select select "850"
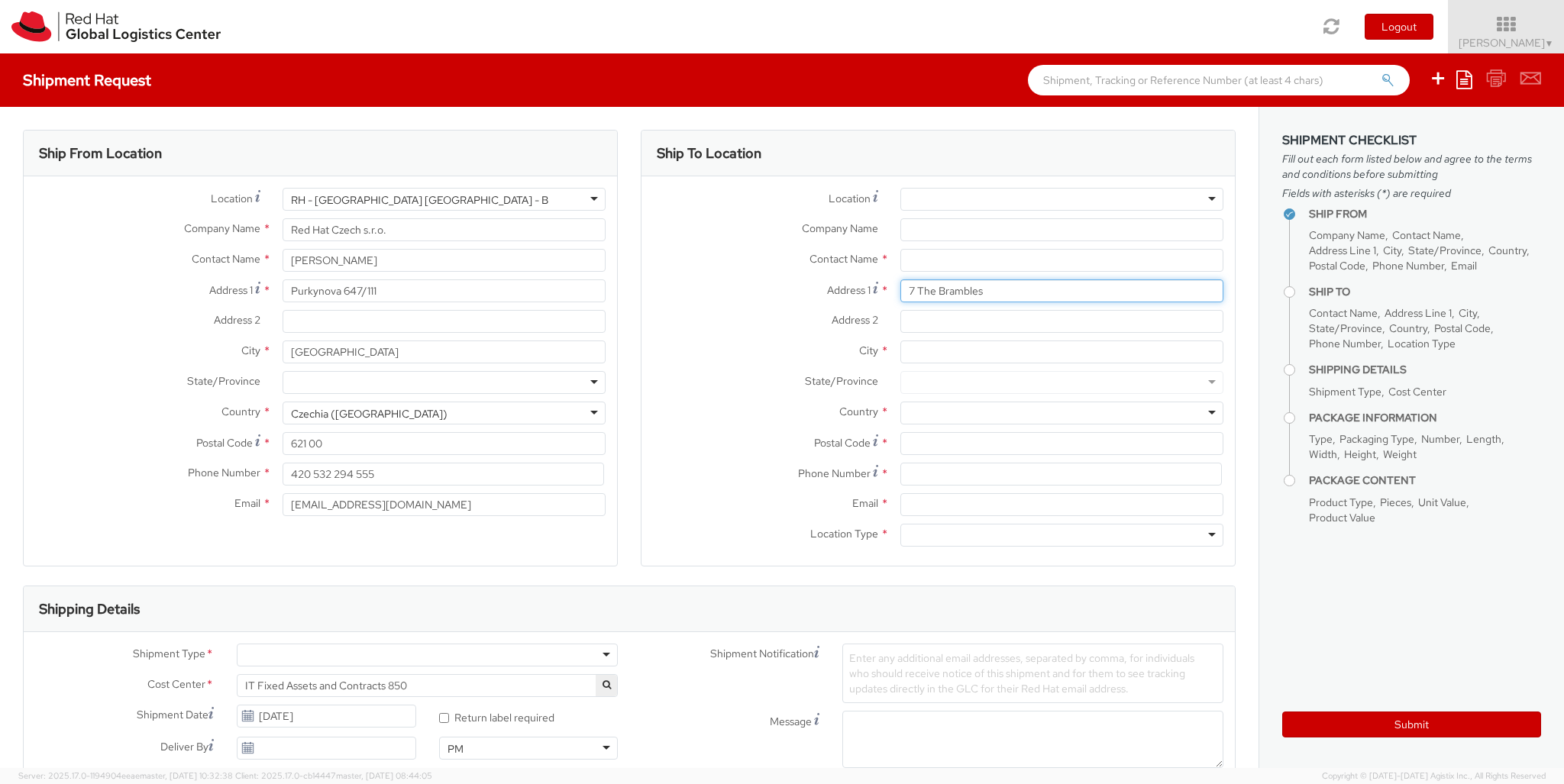
type input "7 The Brambles"
type input "[PERSON_NAME] [PERSON_NAME]"
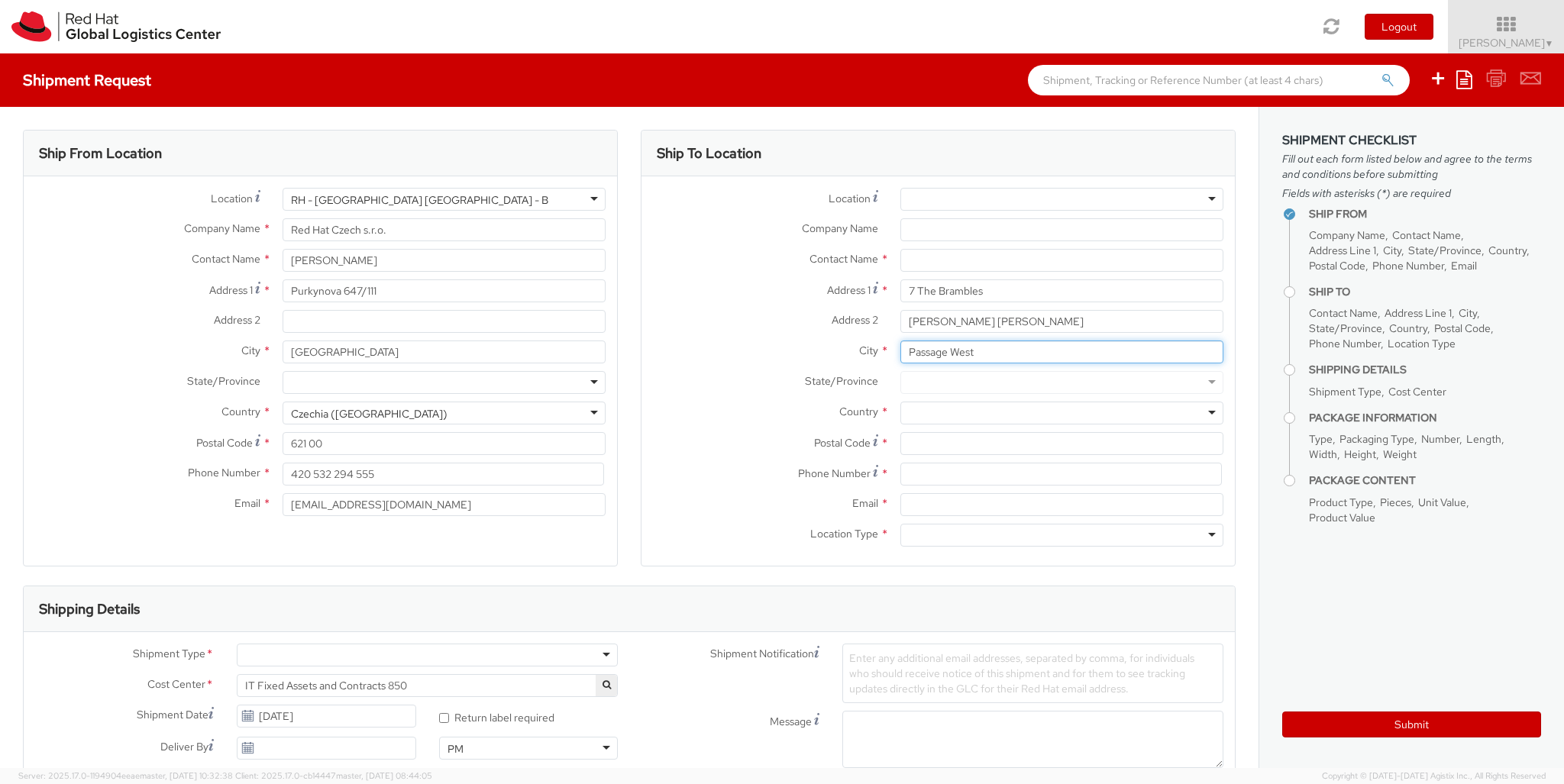
type input "Passage West"
type input "T12 X2FP"
click at [1061, 413] on div at bounding box center [1061, 413] width 323 height 23
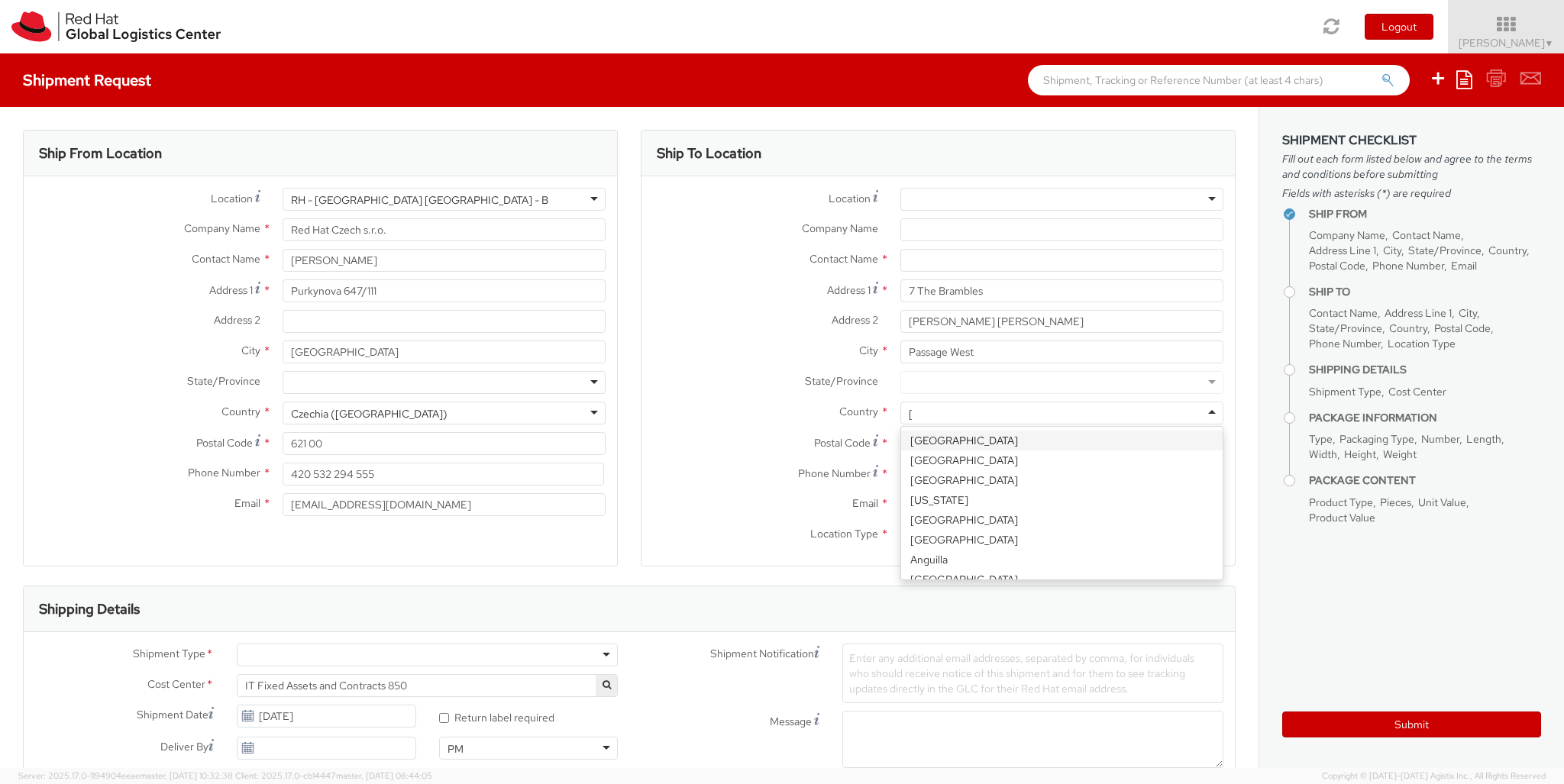
type input "[GEOGRAPHIC_DATA]"
click at [1061, 535] on div at bounding box center [1061, 535] width 323 height 23
type input "r"
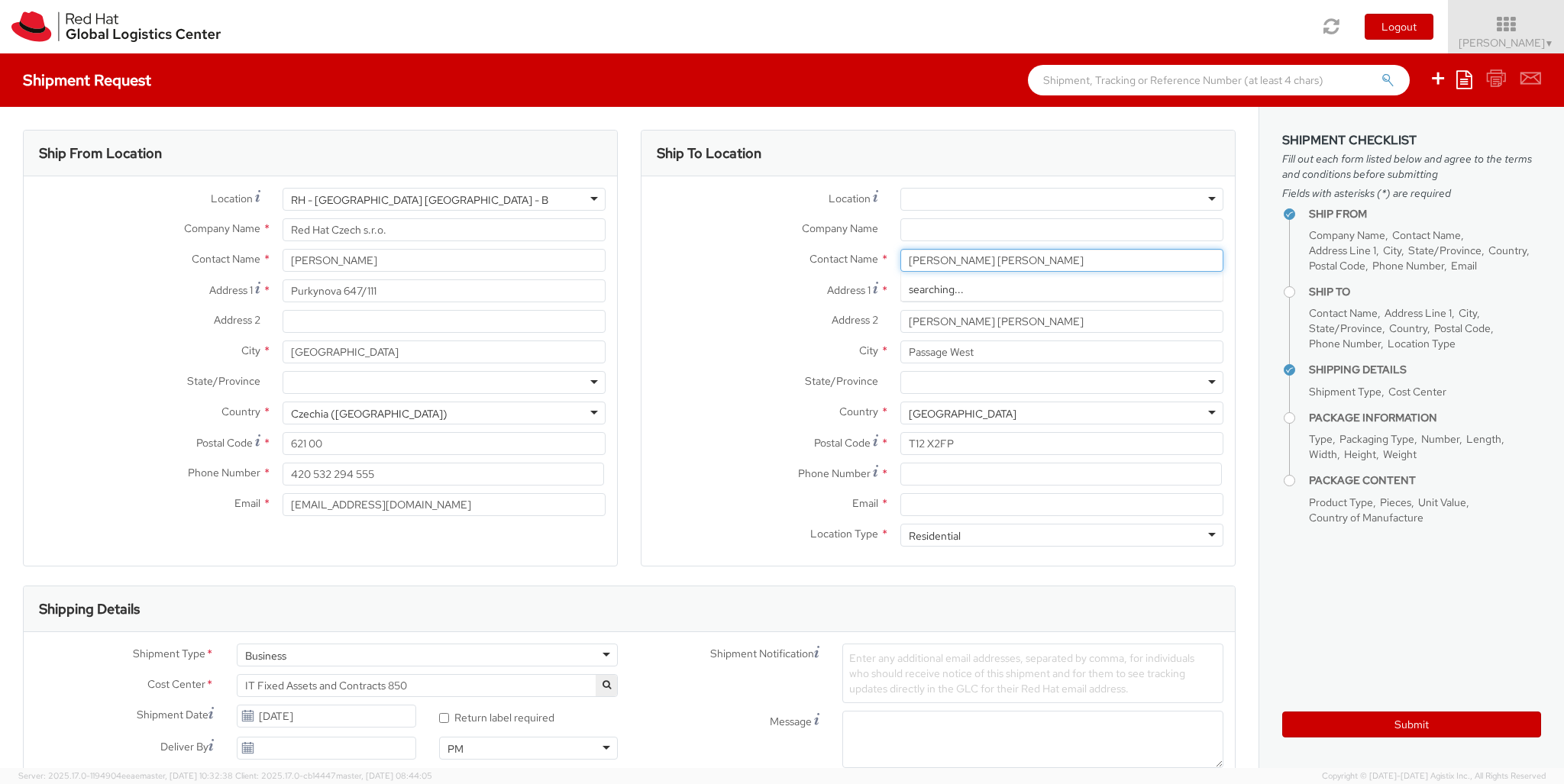
type input "[PERSON_NAME] [PERSON_NAME]"
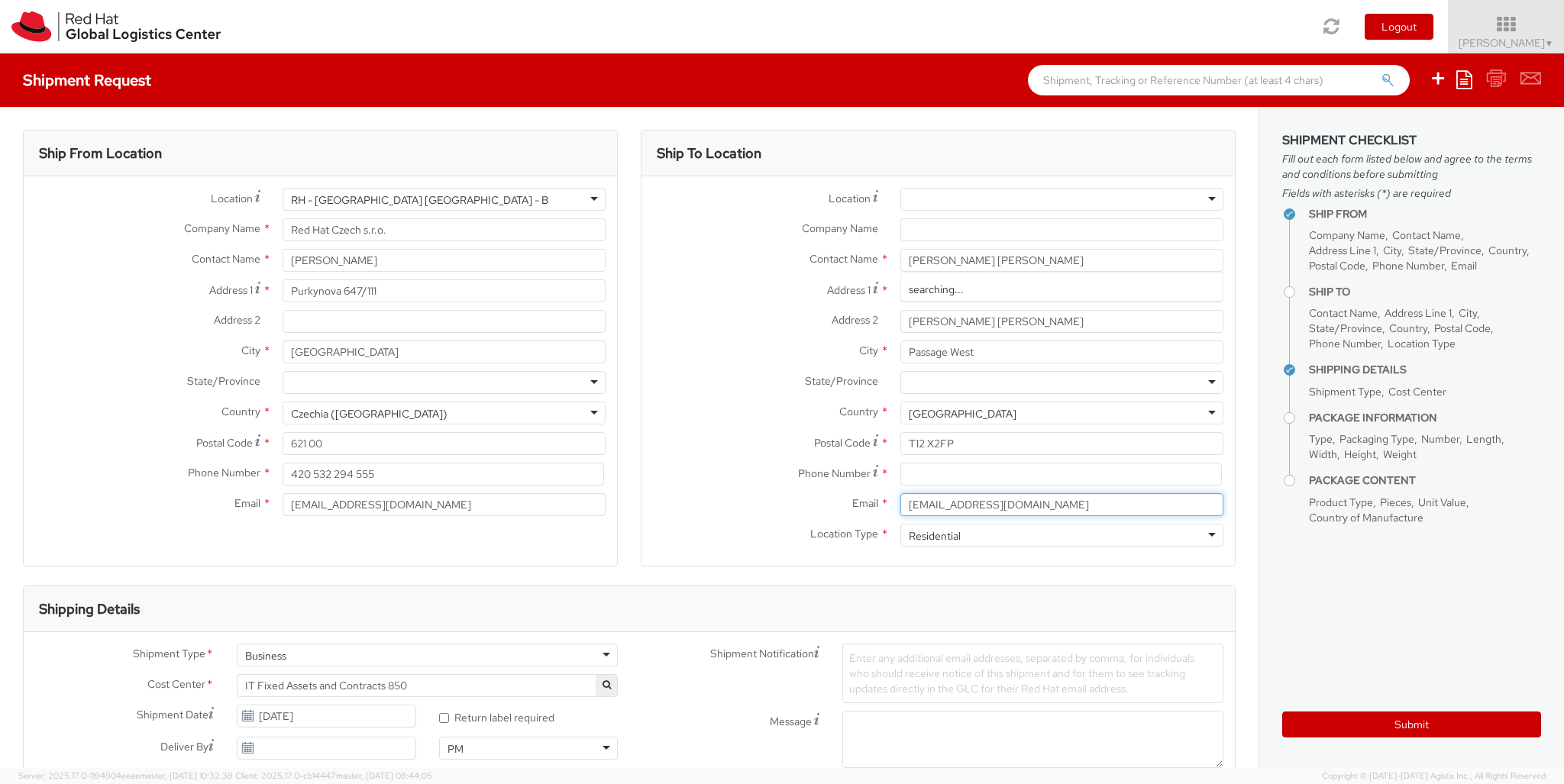
type input "[EMAIL_ADDRESS][DOMAIN_NAME]"
type input "[PHONE_NUMBER]"
click at [427, 655] on div "Business" at bounding box center [427, 655] width 381 height 23
click at [906, 775] on div at bounding box center [906, 787] width 128 height 23
type input "ref"
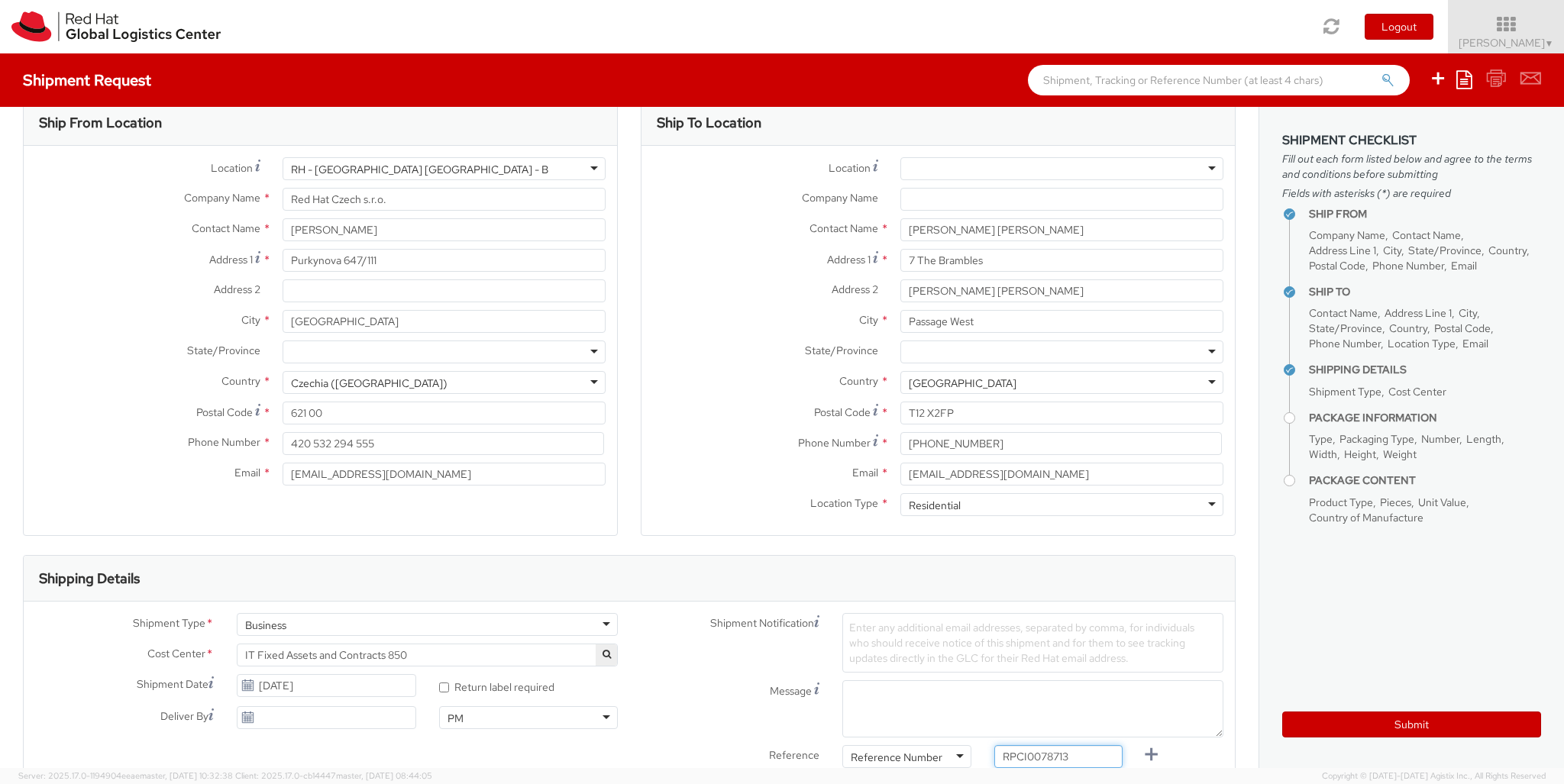
type input "RPCI0078713"
type input "[EMAIL_ADDRESS][DOMAIN_NAME]"
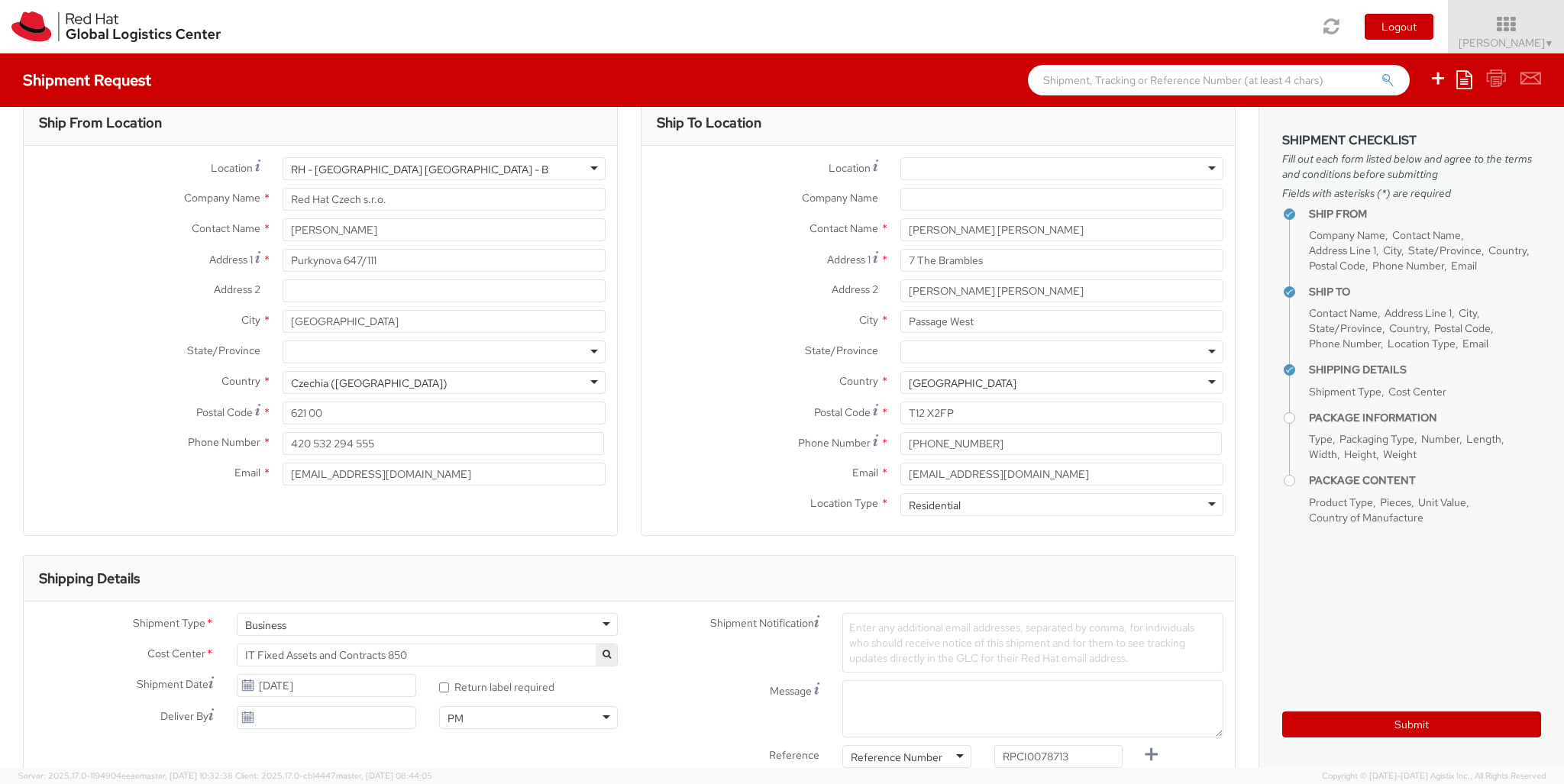
type input "lap"
checkbox input "false"
select select "LAPTOP"
click at [0, 0] on label at bounding box center [0, 0] width 0 height 0
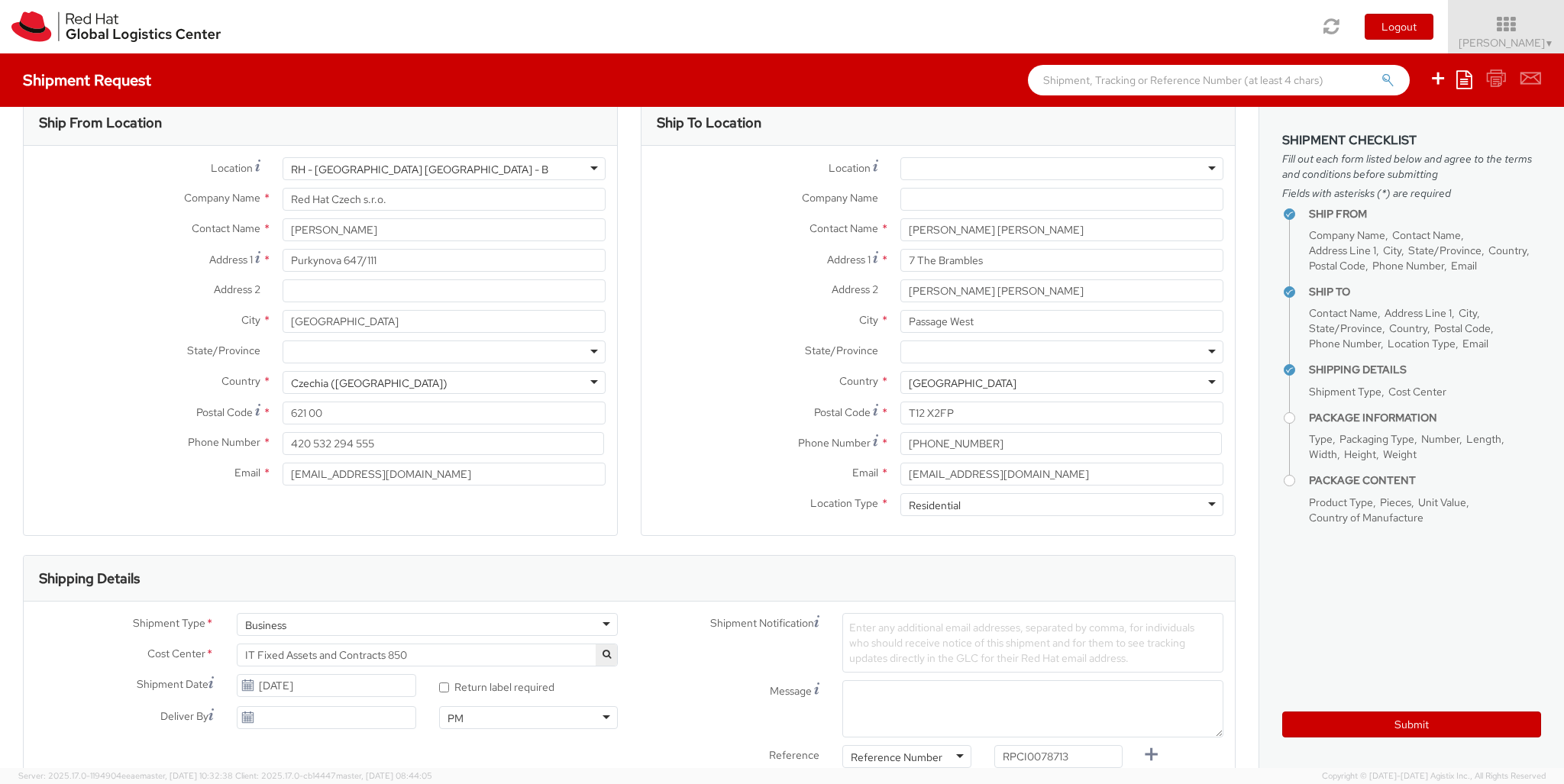
click at [0, 0] on input "checkbox" at bounding box center [0, 0] width 0 height 0
checkbox input "true"
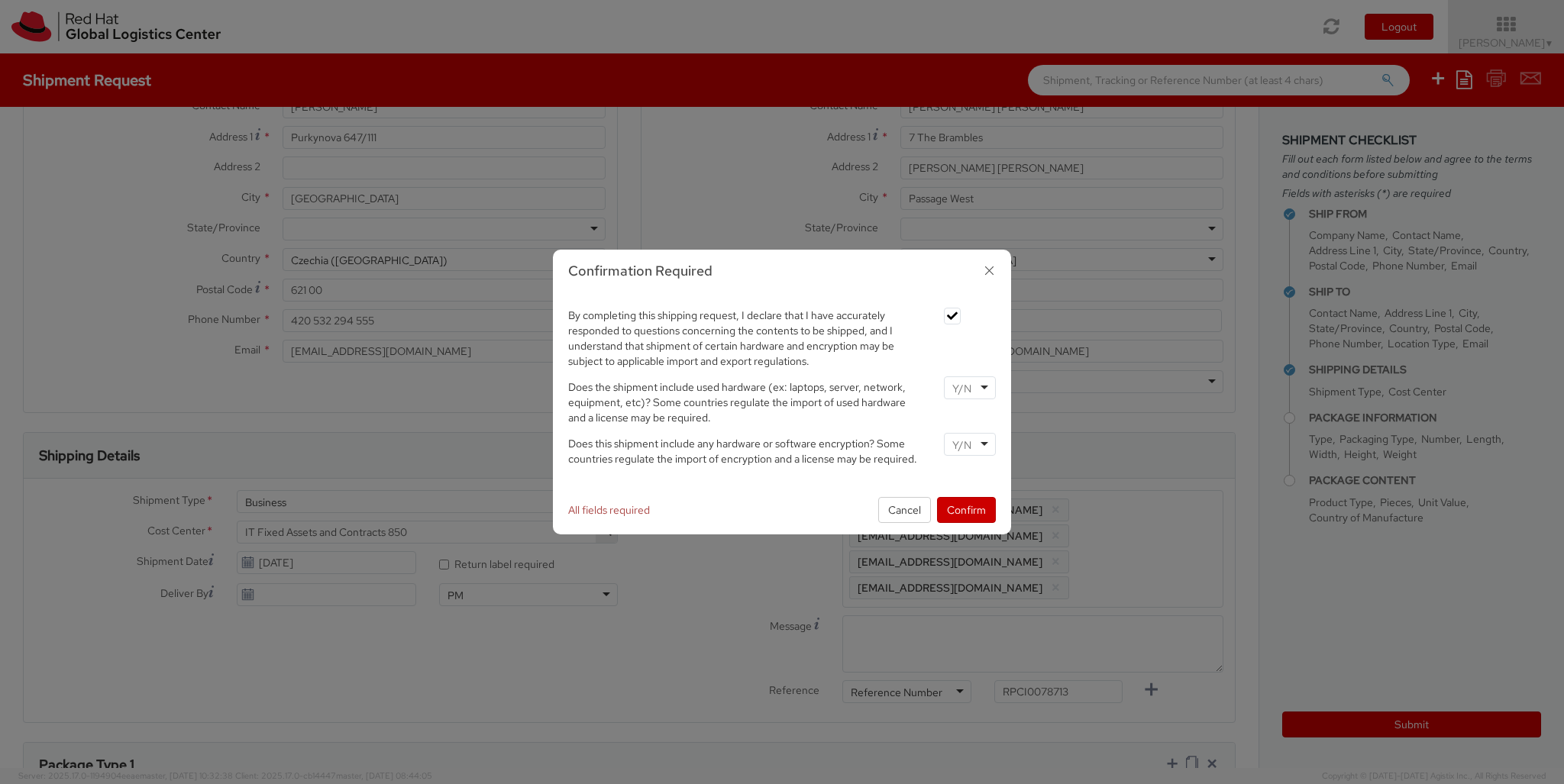
click at [969, 381] on input "select-one" at bounding box center [963, 389] width 22 height 16
type input "no"
click at [969, 438] on input "select-one" at bounding box center [963, 445] width 22 height 16
click at [966, 510] on button "Confirm" at bounding box center [965, 510] width 58 height 26
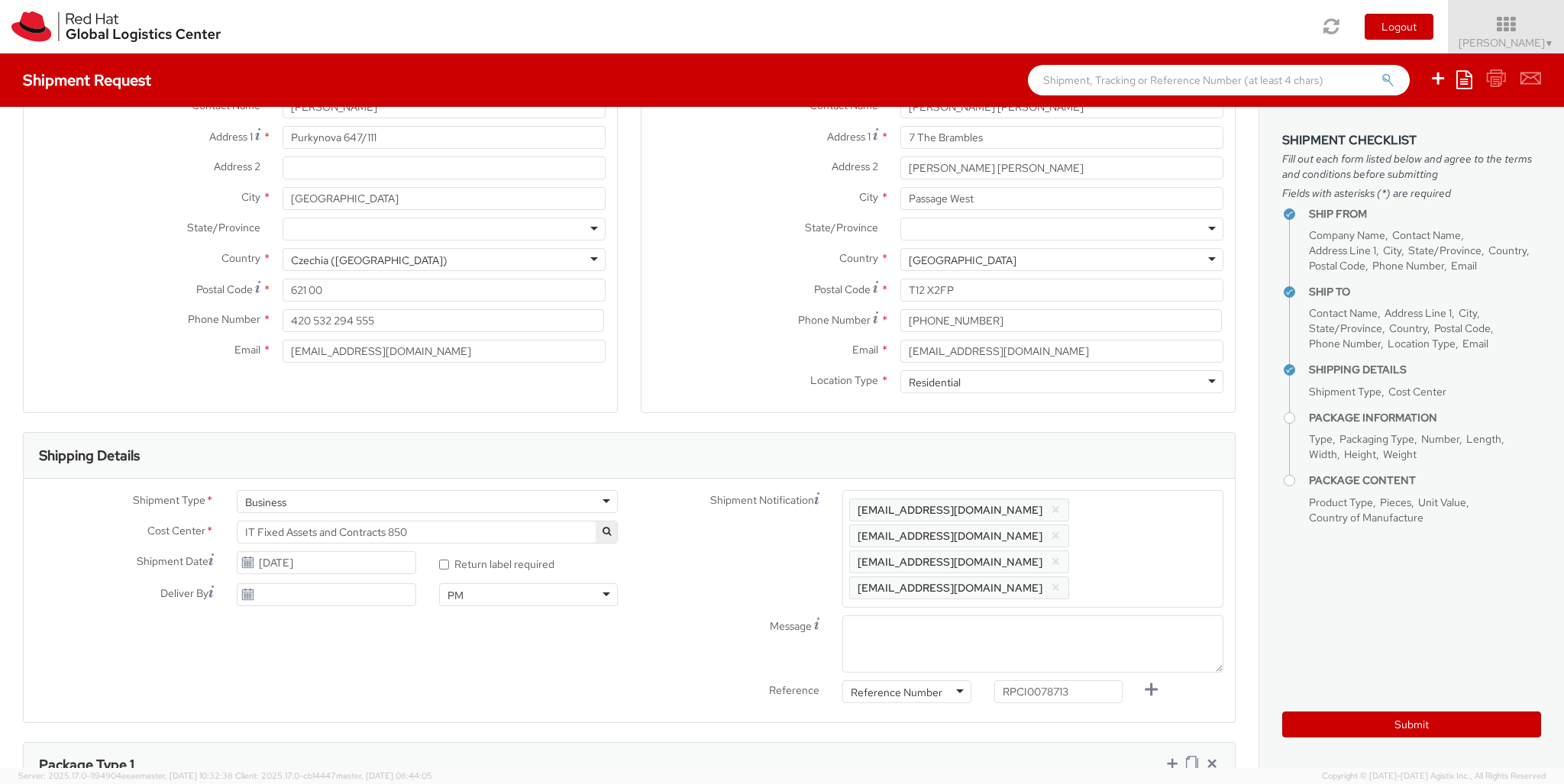
type input "your"
type input "1"
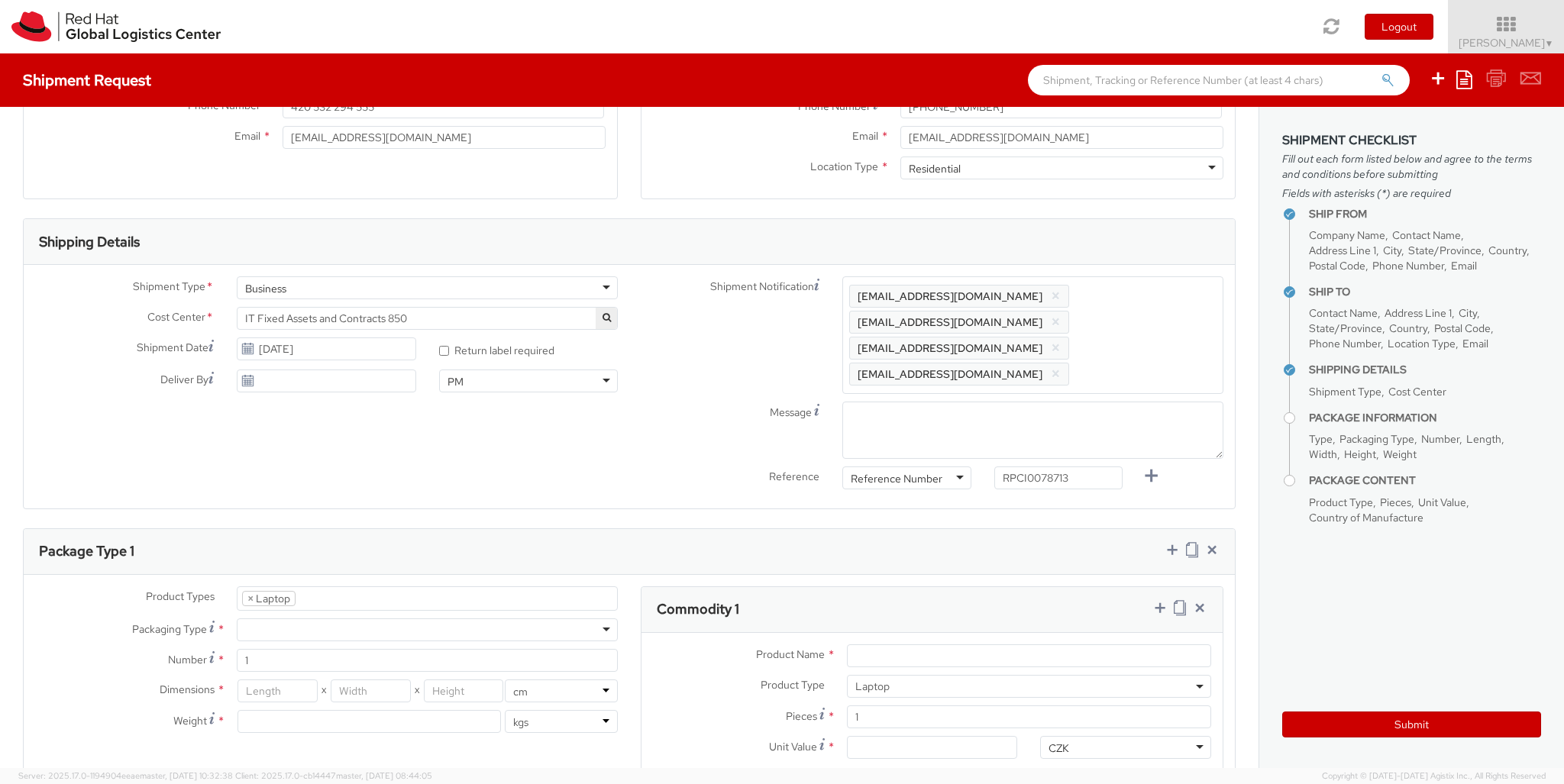
type input "[GEOGRAPHIC_DATA]"
type input "51"
type input "32"
type input "8"
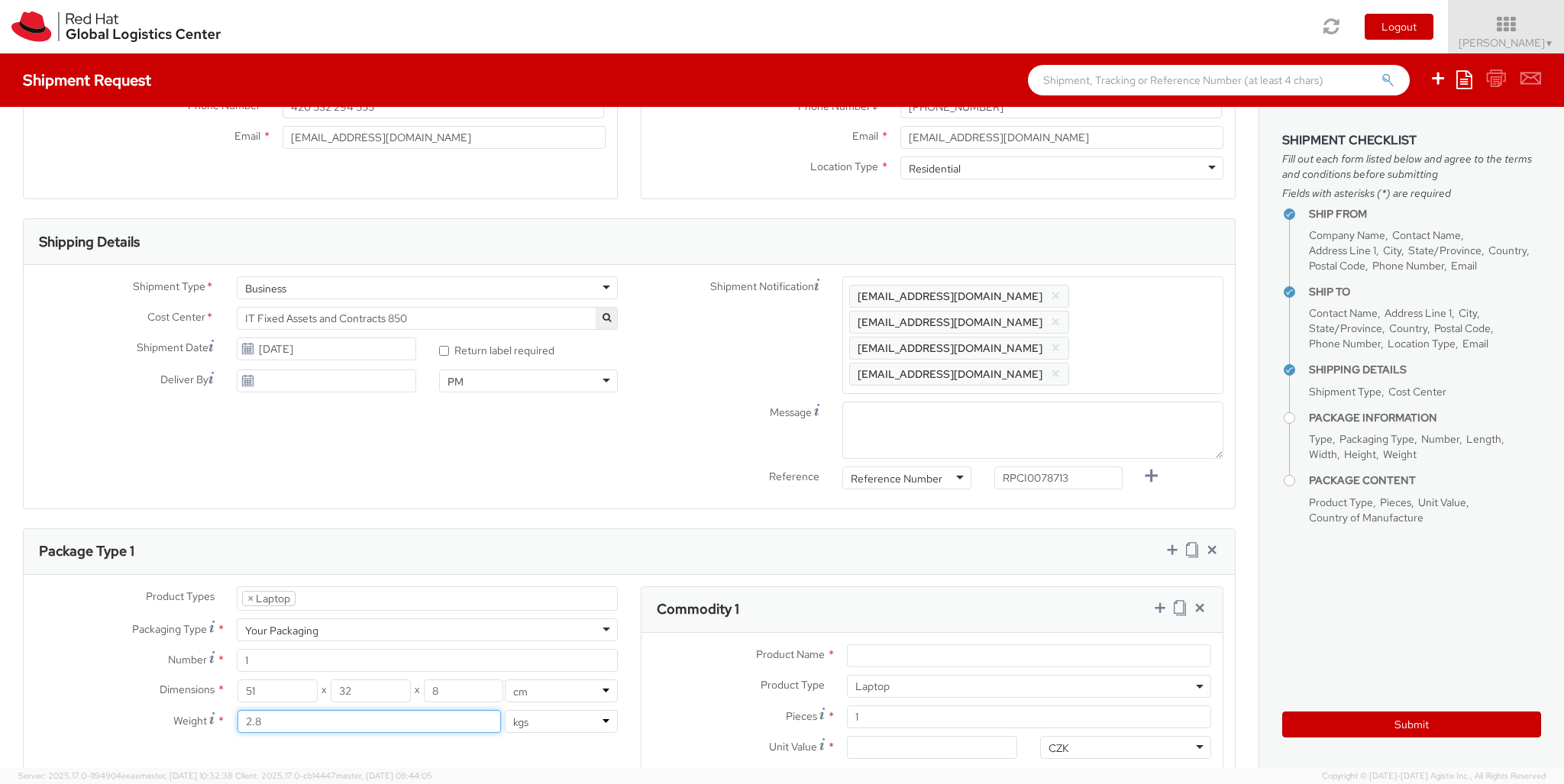
type input "2.8"
type input "Lenovo Laptop"
click at [931, 736] on input "Unit Value *" at bounding box center [932, 747] width 171 height 23
type input "1,251.88"
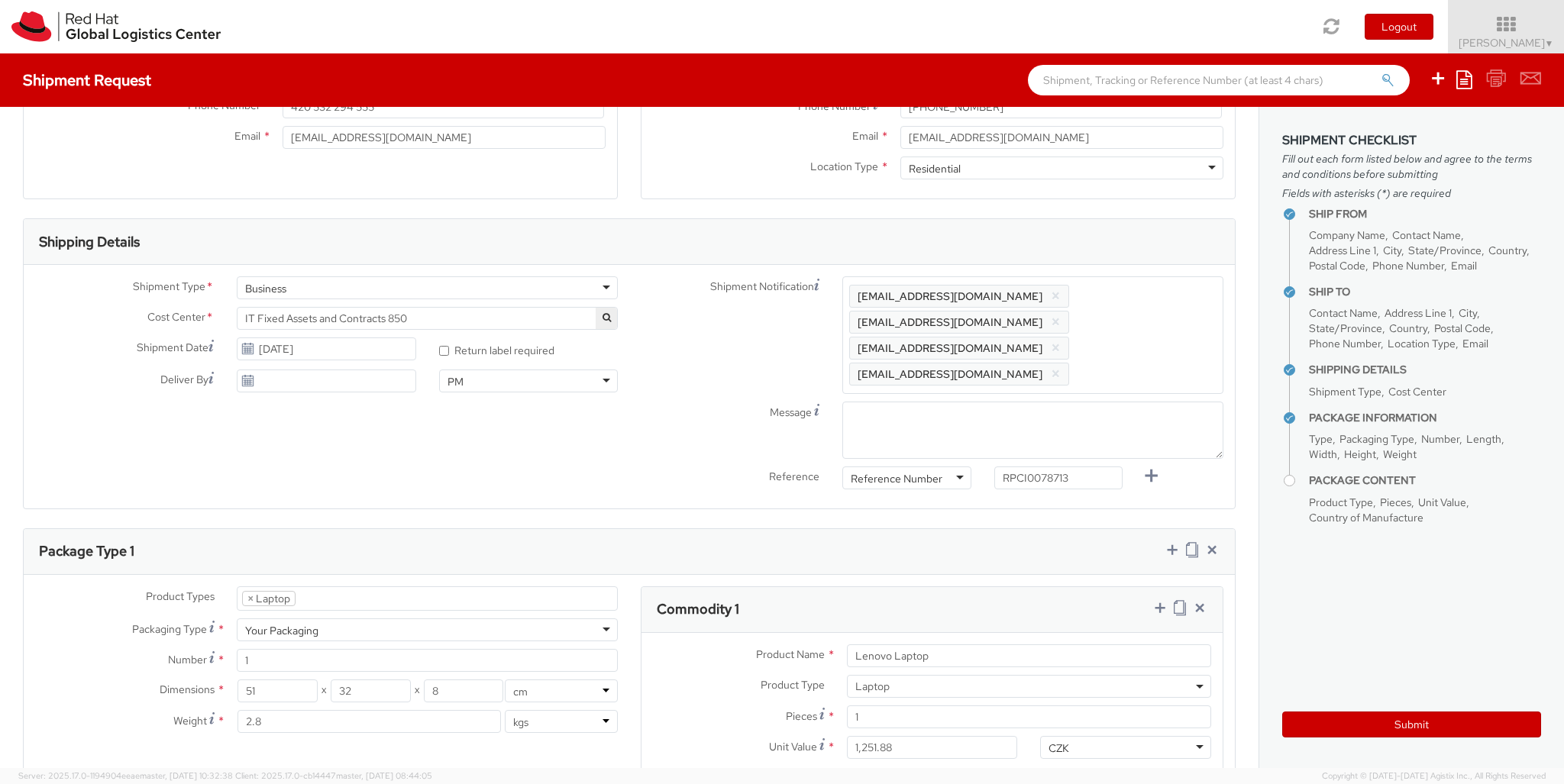
type input "EUR"
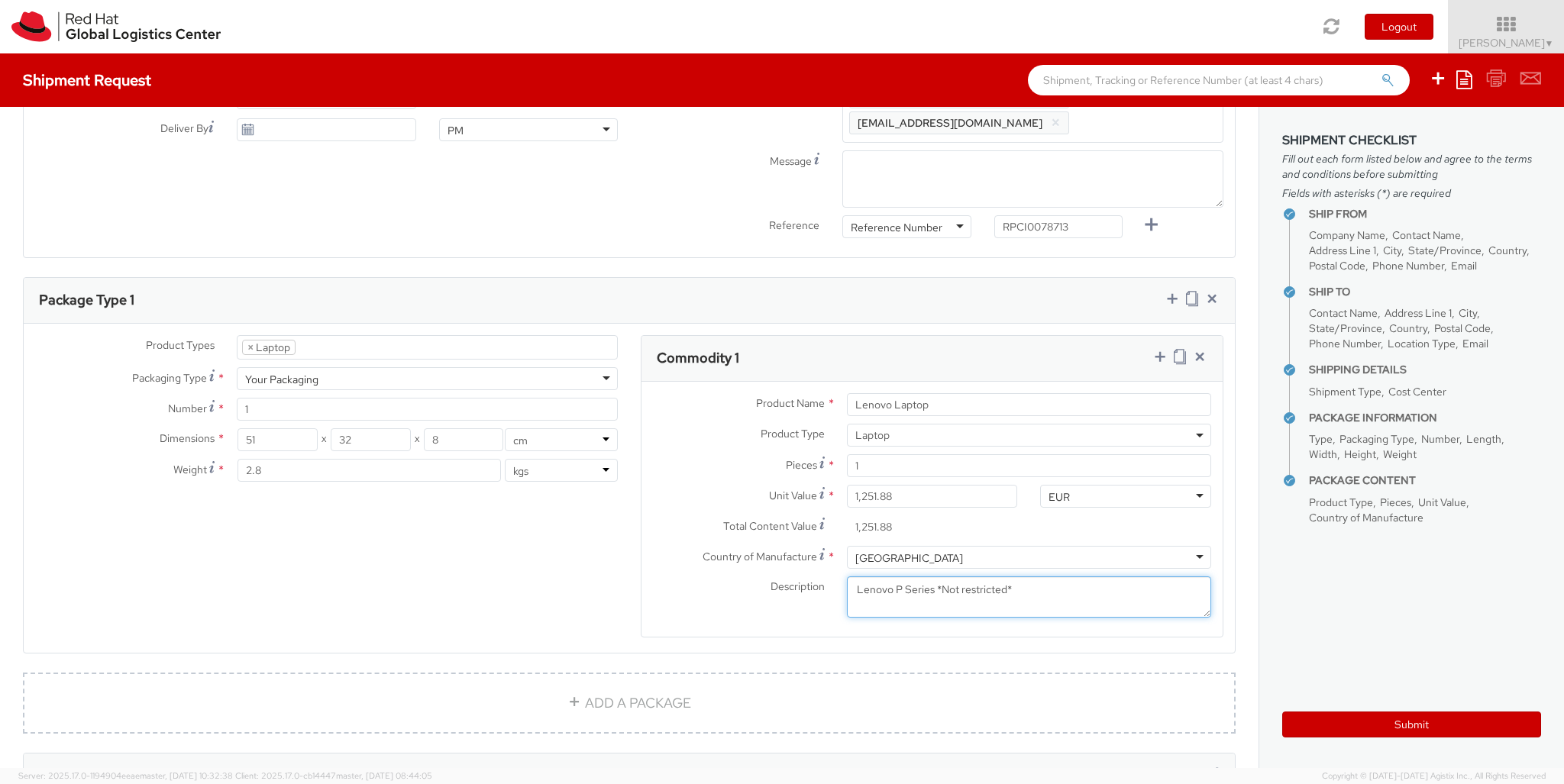
type textarea "Lenovo P Series *Not restricted*"
type input "[PERSON_NAME] [PERSON_NAME]"
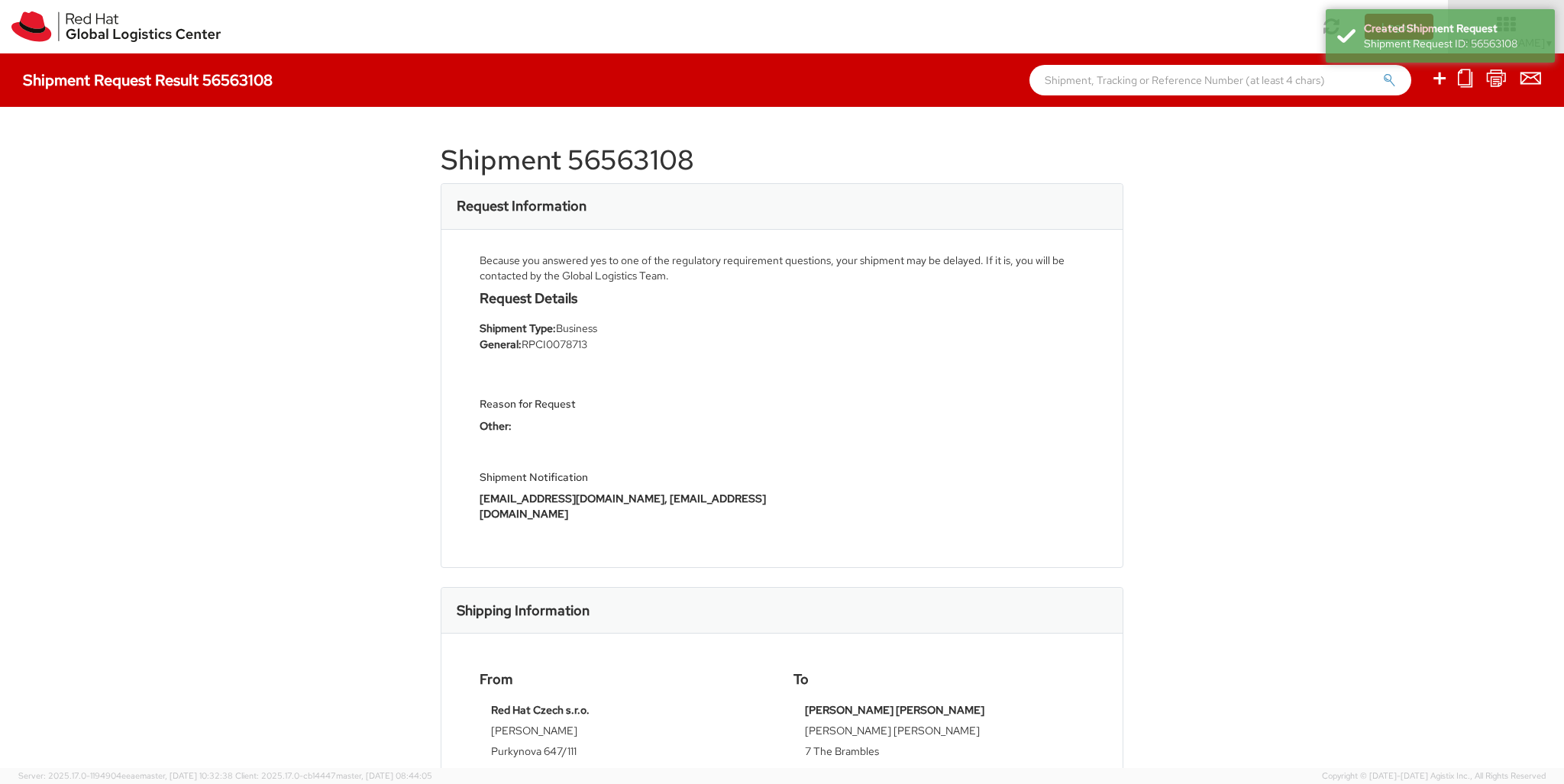
click at [1440, 80] on icon at bounding box center [1439, 78] width 18 height 19
select select
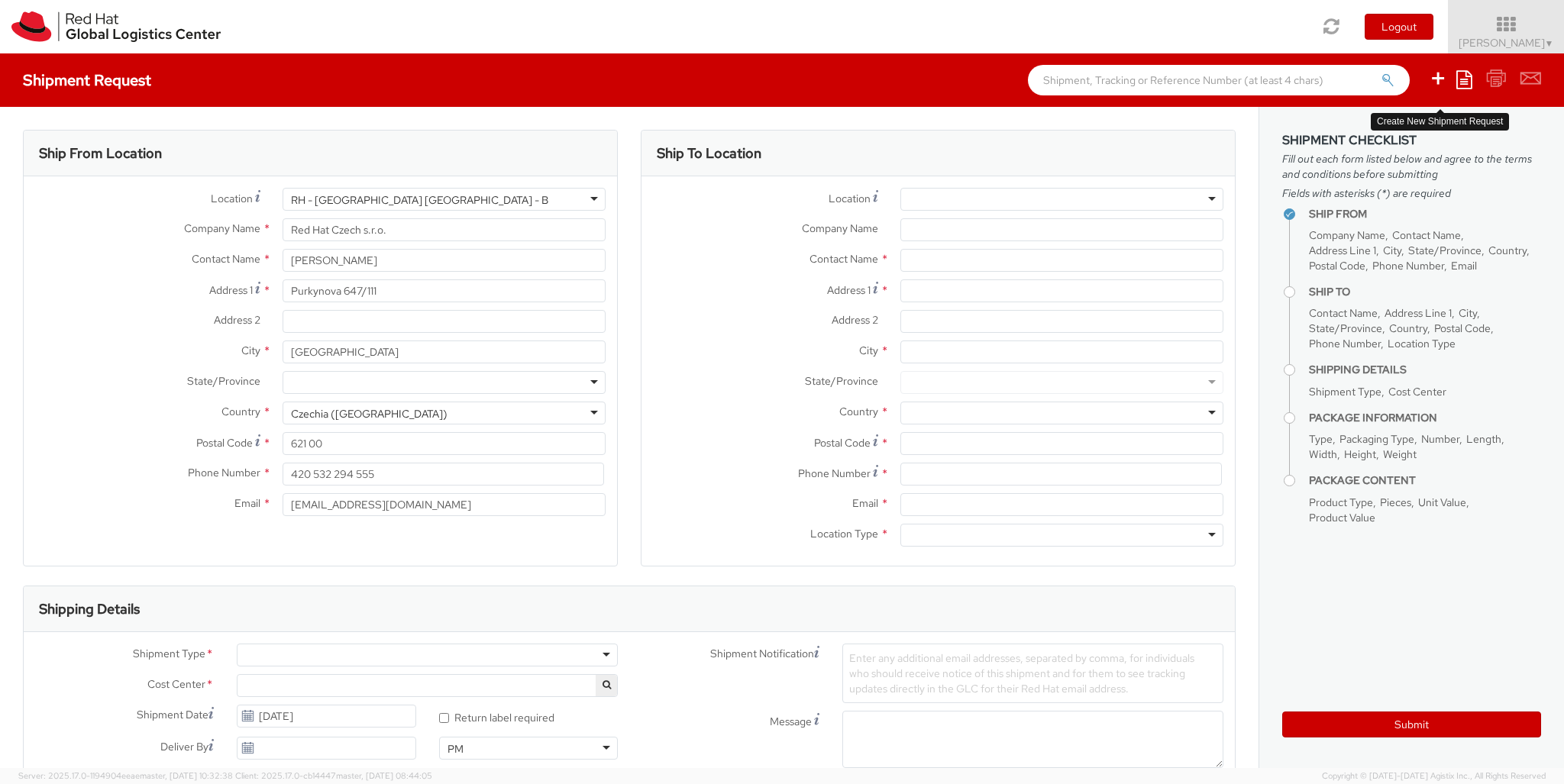
select select "850"
click at [1061, 413] on div at bounding box center [1061, 413] width 323 height 23
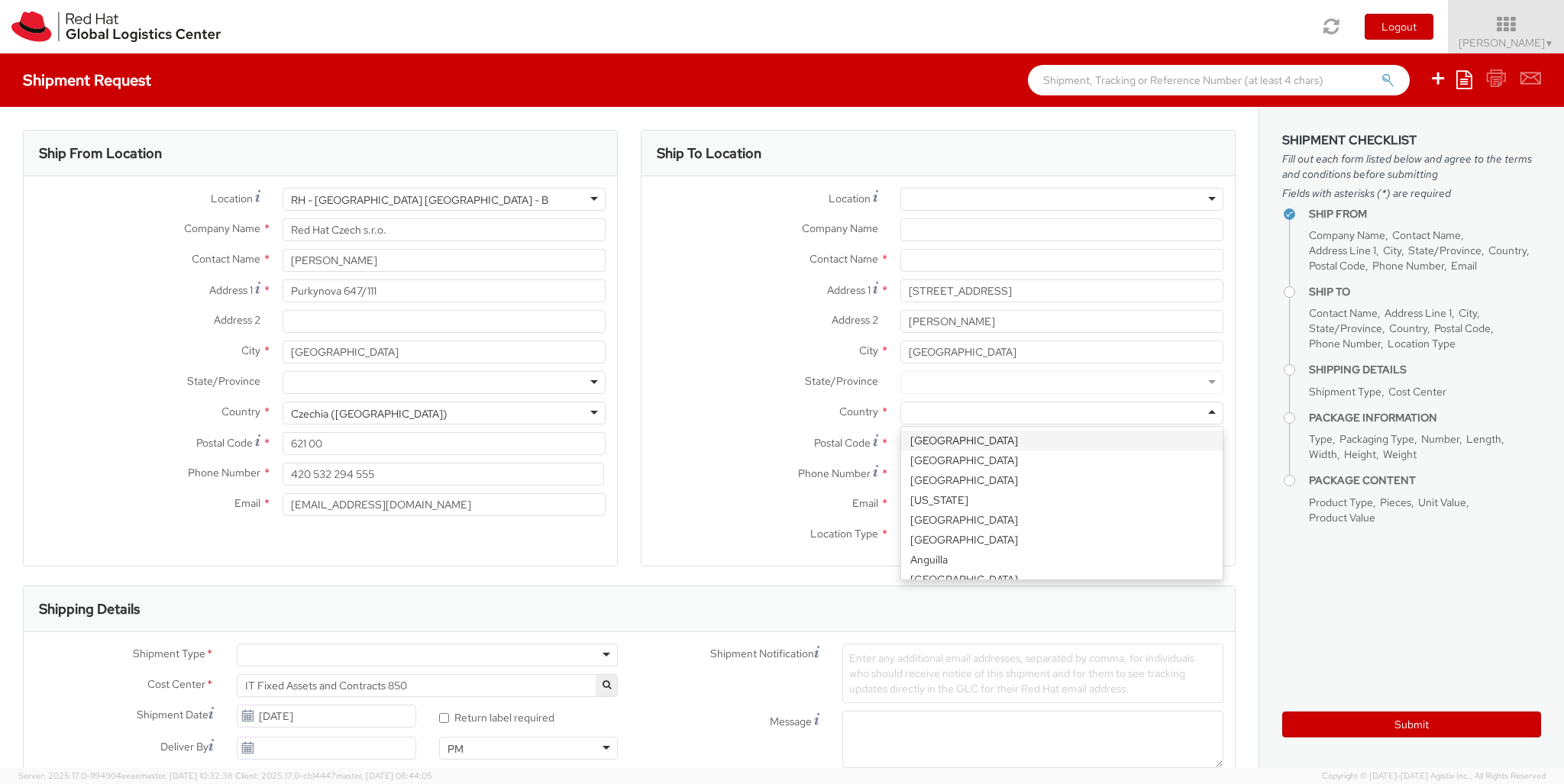
click at [1061, 535] on div at bounding box center [1061, 535] width 323 height 23
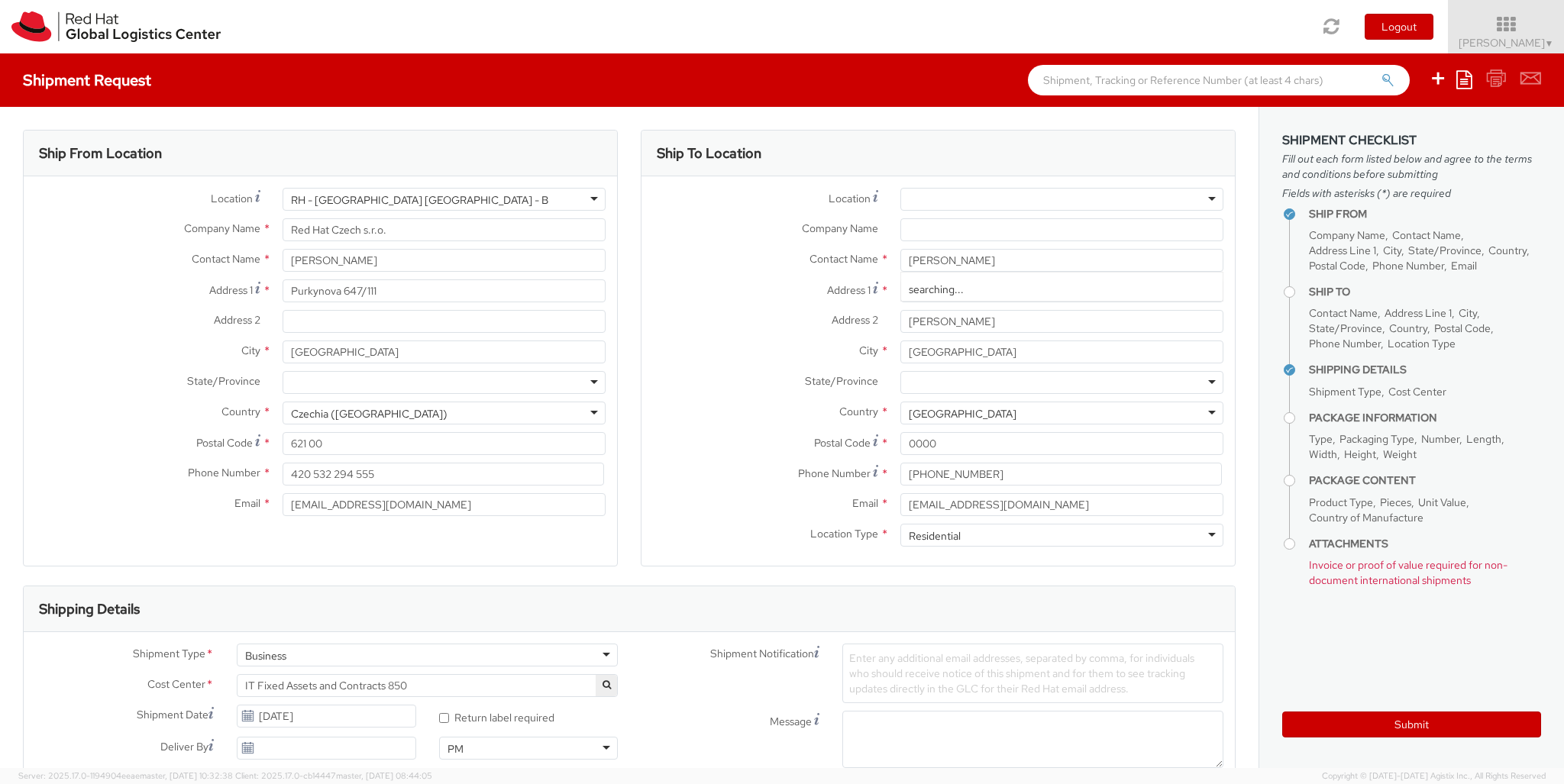
click at [427, 655] on div "Business" at bounding box center [427, 655] width 381 height 23
click at [906, 775] on div at bounding box center [906, 787] width 128 height 23
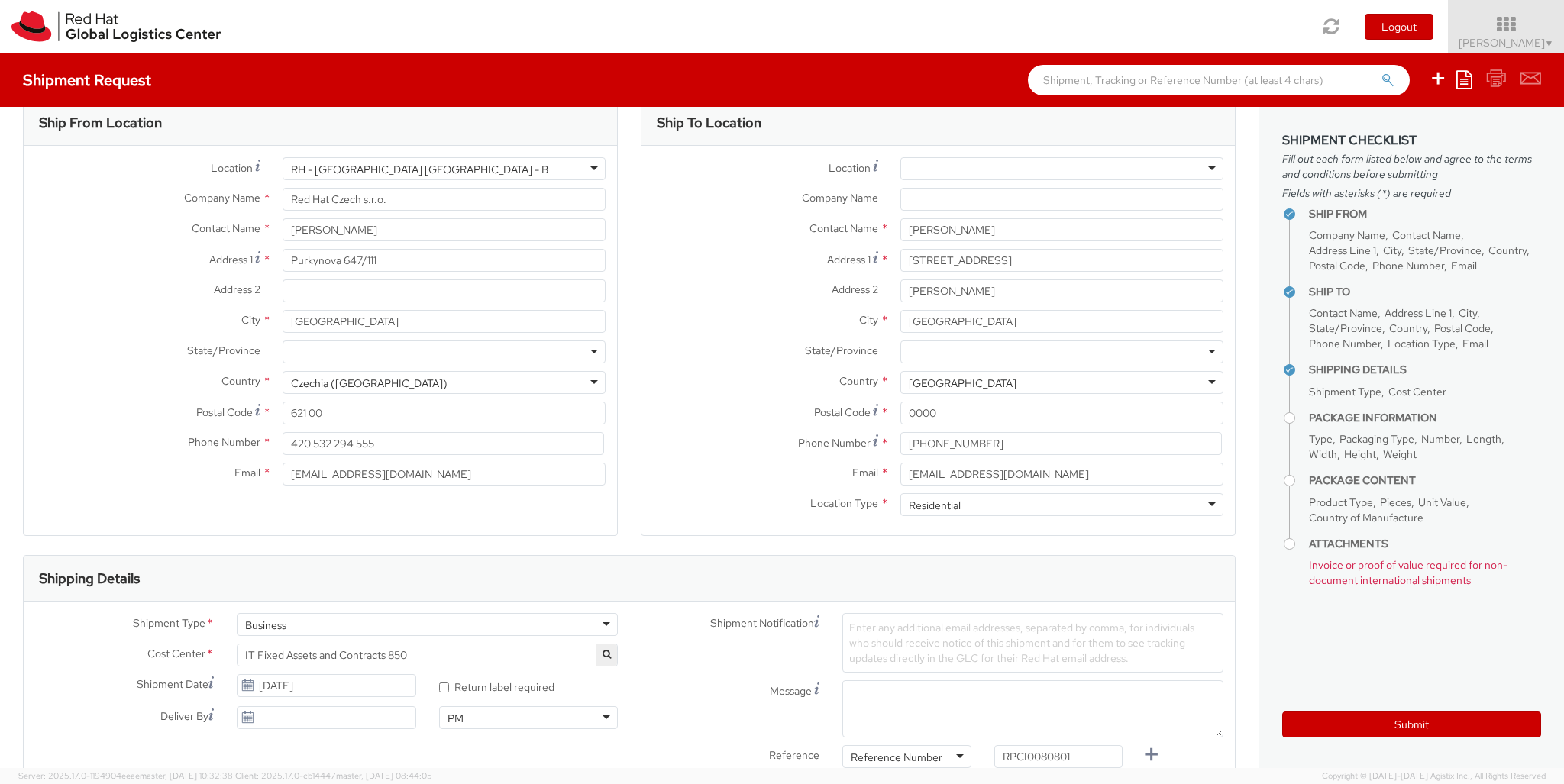
click at [0, 0] on label at bounding box center [0, 0] width 0 height 0
click at [0, 0] on input "checkbox" at bounding box center [0, 0] width 0 height 0
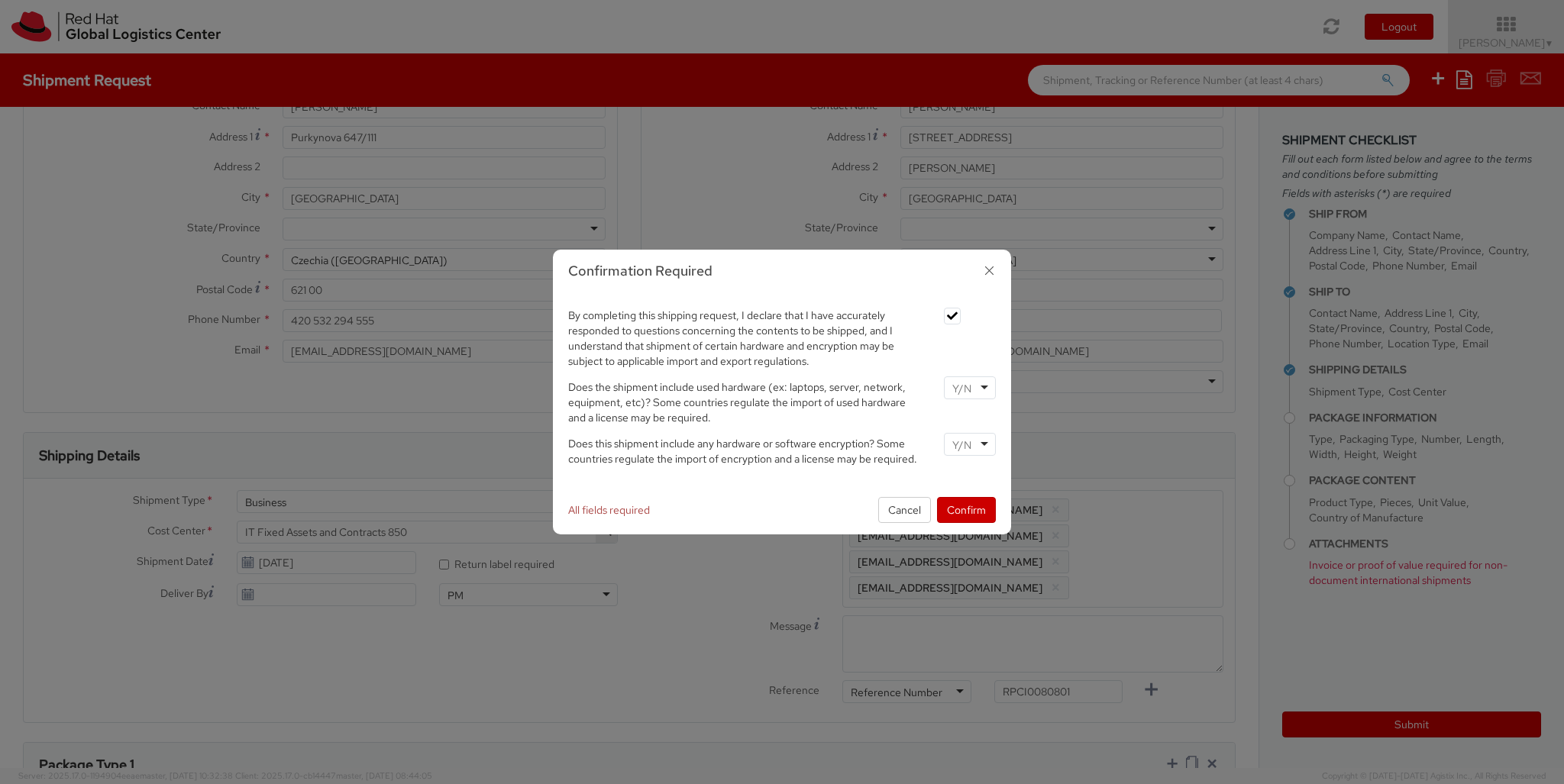
click at [969, 381] on input "select-one" at bounding box center [963, 389] width 22 height 16
click at [969, 438] on input "select-one" at bounding box center [963, 445] width 22 height 16
click at [966, 510] on button "Confirm" at bounding box center [965, 510] width 58 height 26
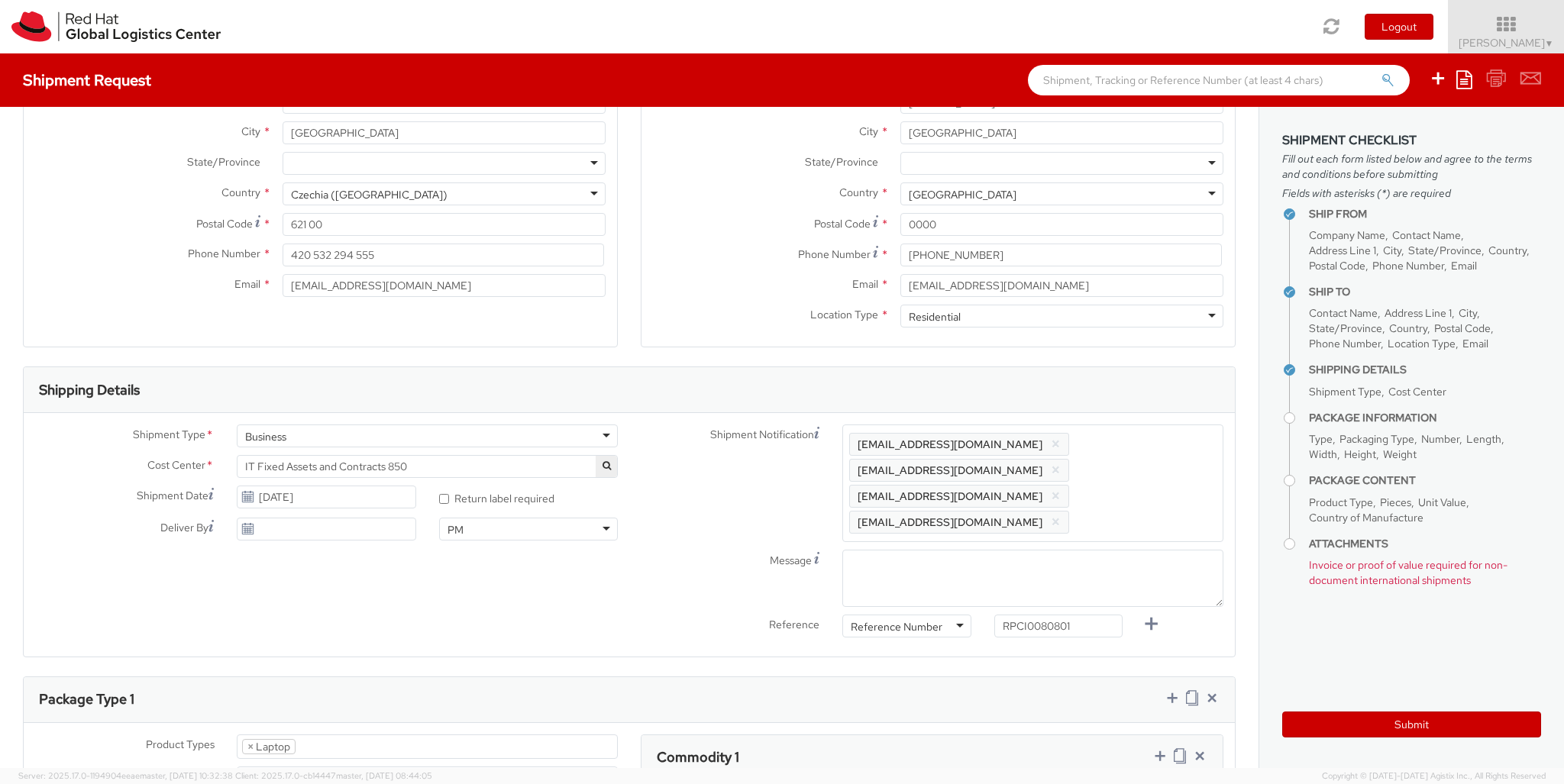
scroll to position [0, 0]
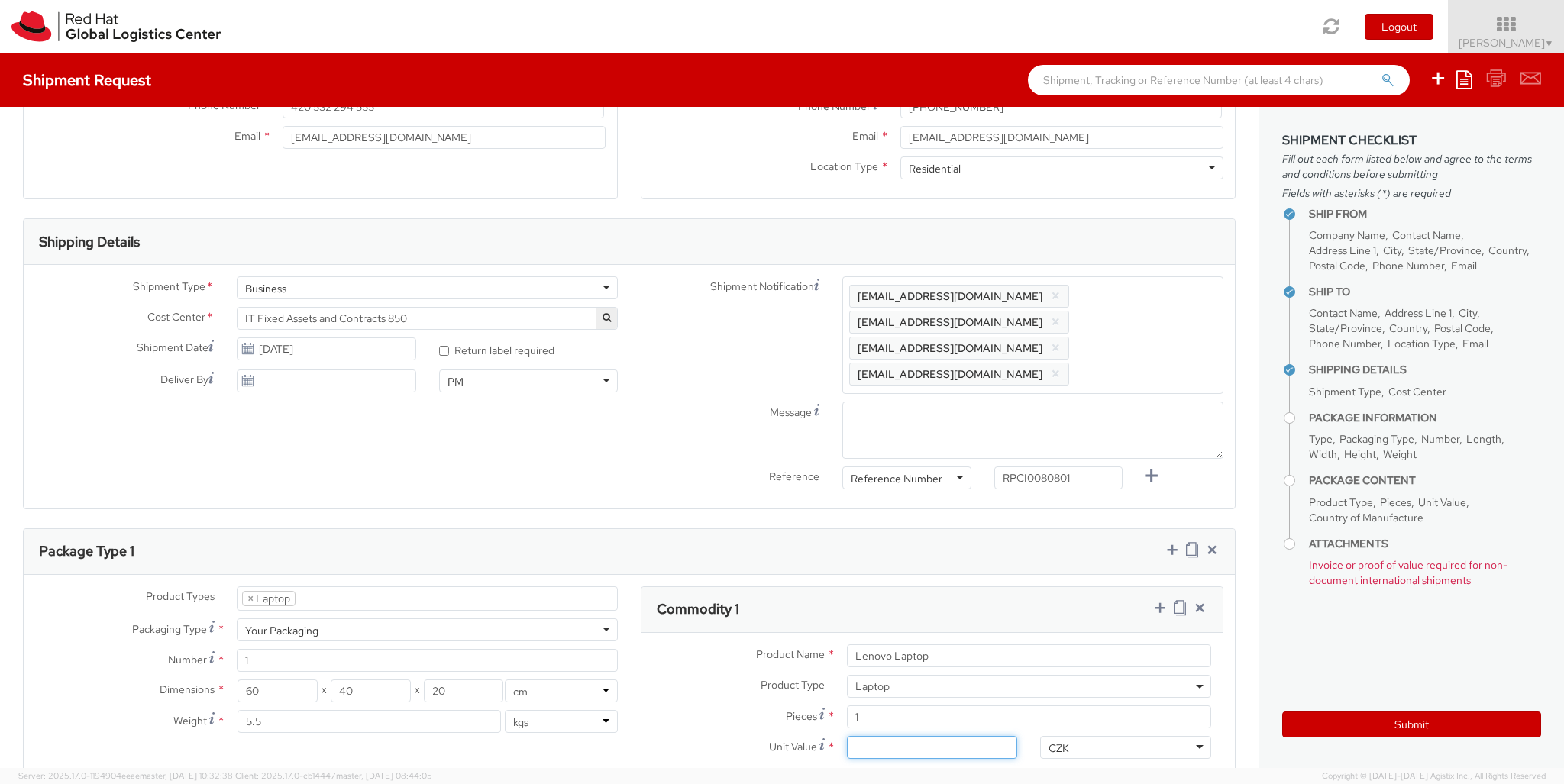
click at [931, 736] on input "Unit Value *" at bounding box center [932, 747] width 171 height 23
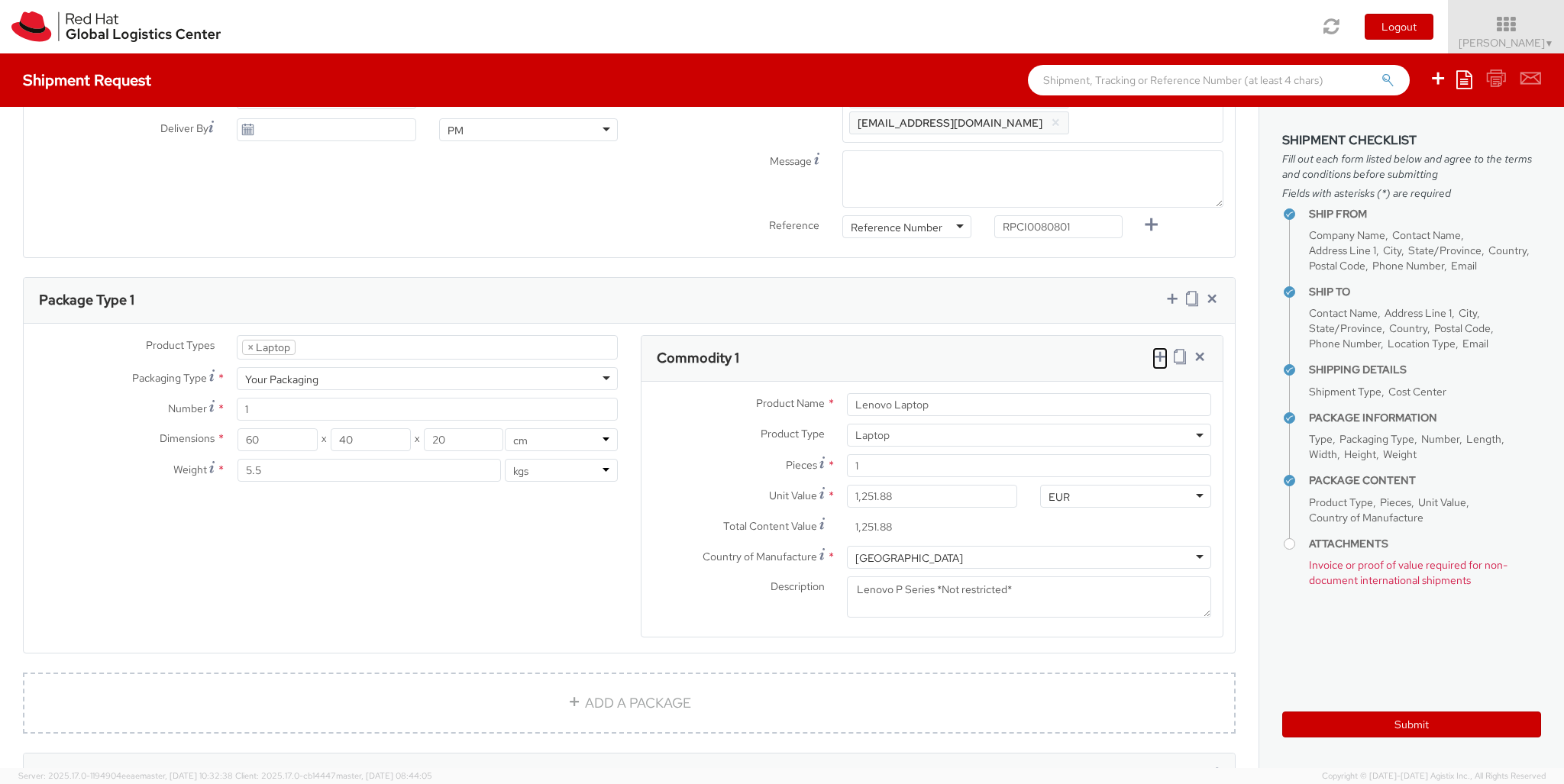
click at [1159, 349] on icon at bounding box center [1161, 357] width 16 height 16
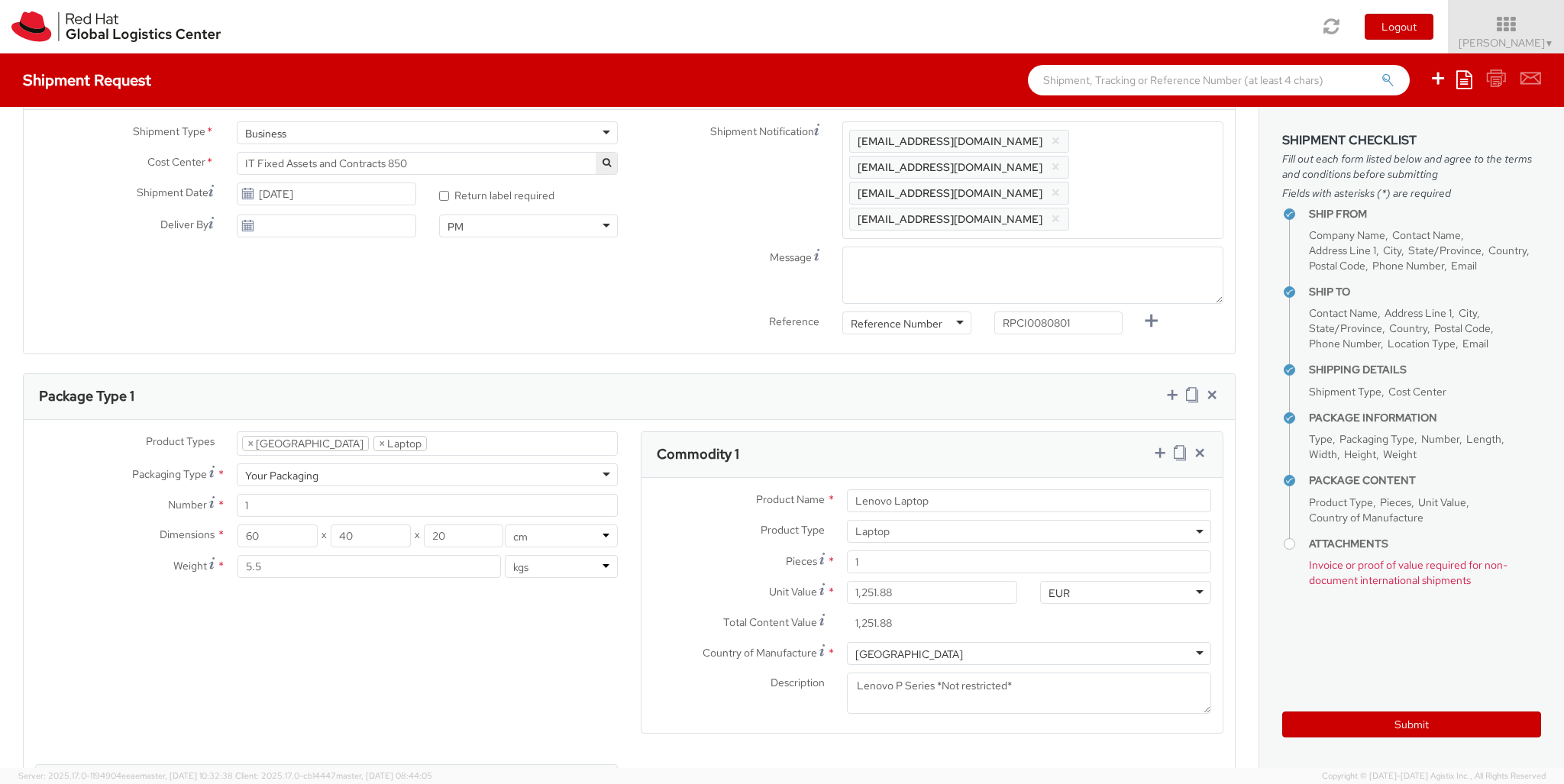
scroll to position [870, 0]
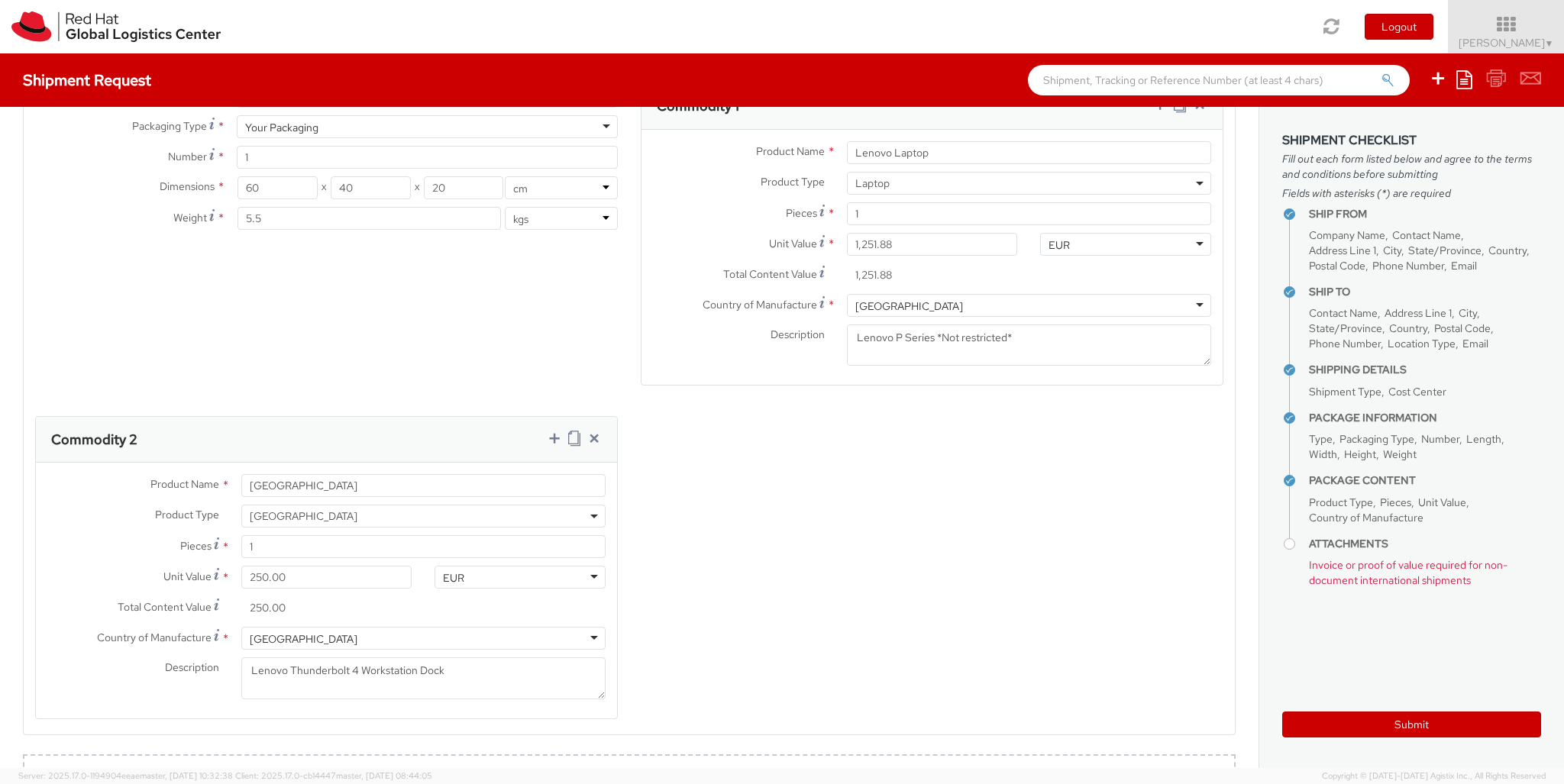
click at [744, 476] on div "Product Types * Documents Docking Station Laptop Monitor Other Hardware Server …" at bounding box center [629, 411] width 1211 height 655
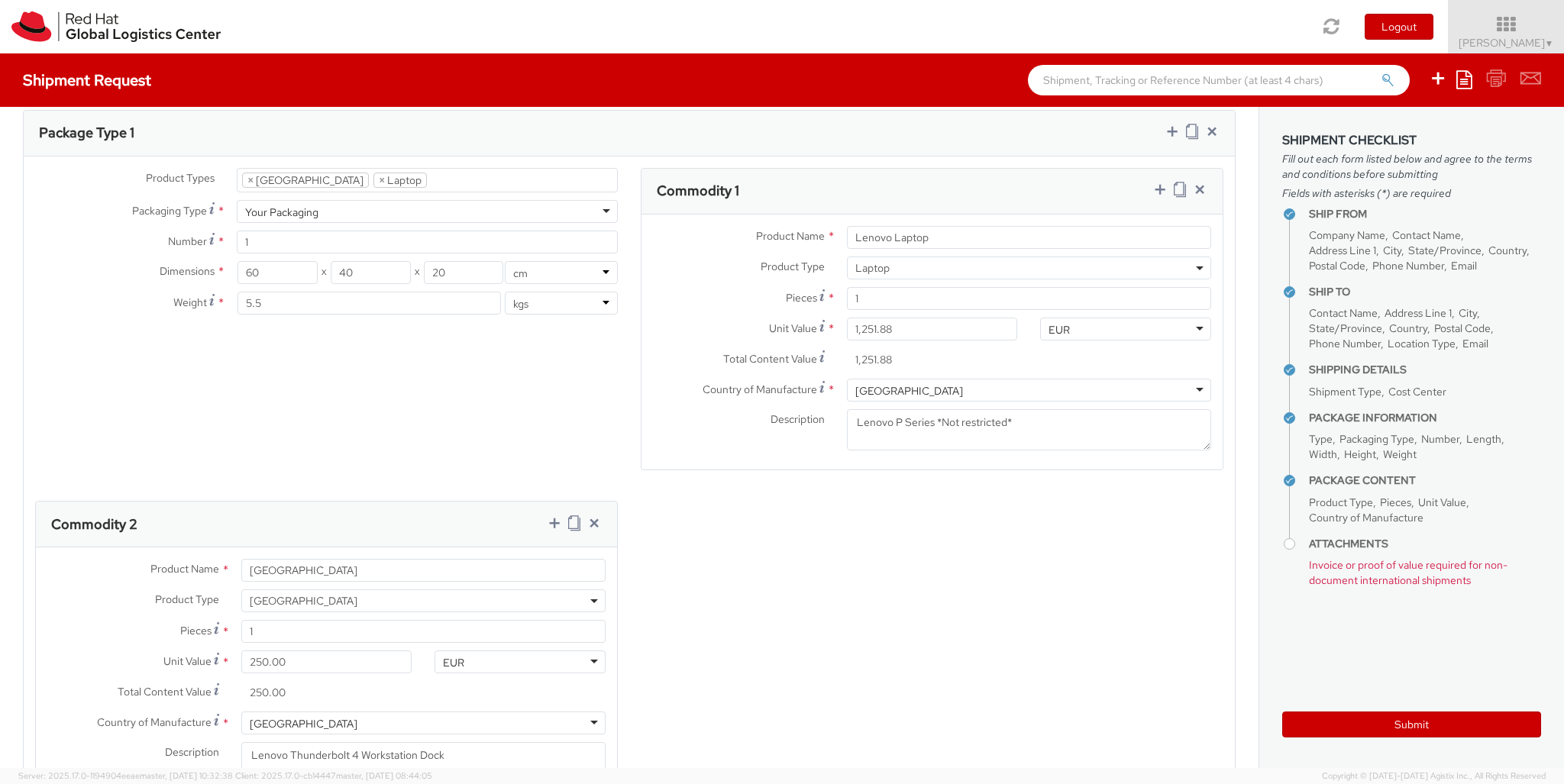
scroll to position [522, 0]
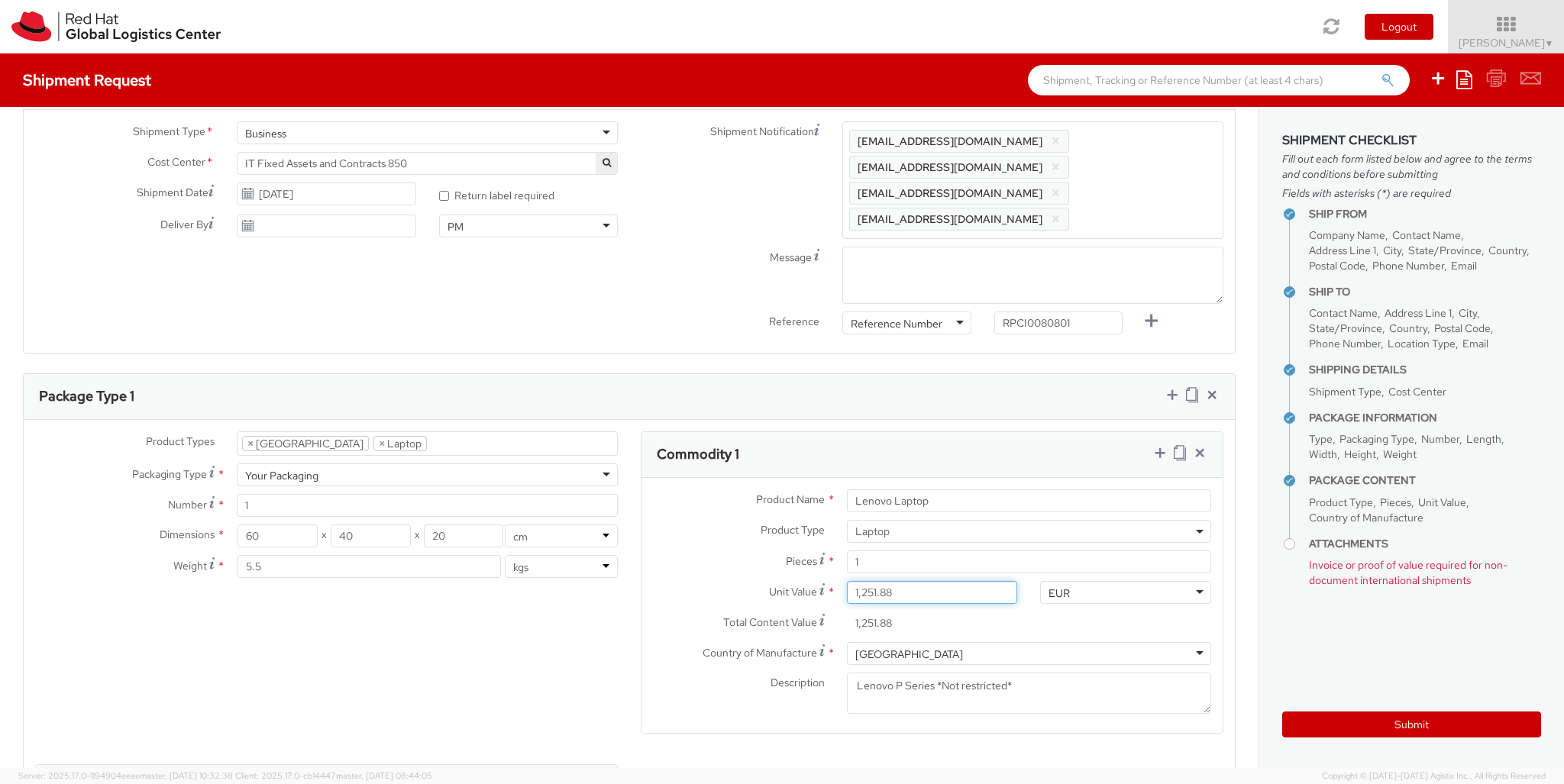
drag, startPoint x: 911, startPoint y: 536, endPoint x: 763, endPoint y: 503, distance: 151.6
click at [847, 581] on input "1,251.88" at bounding box center [932, 592] width 171 height 23
paste input "873.19"
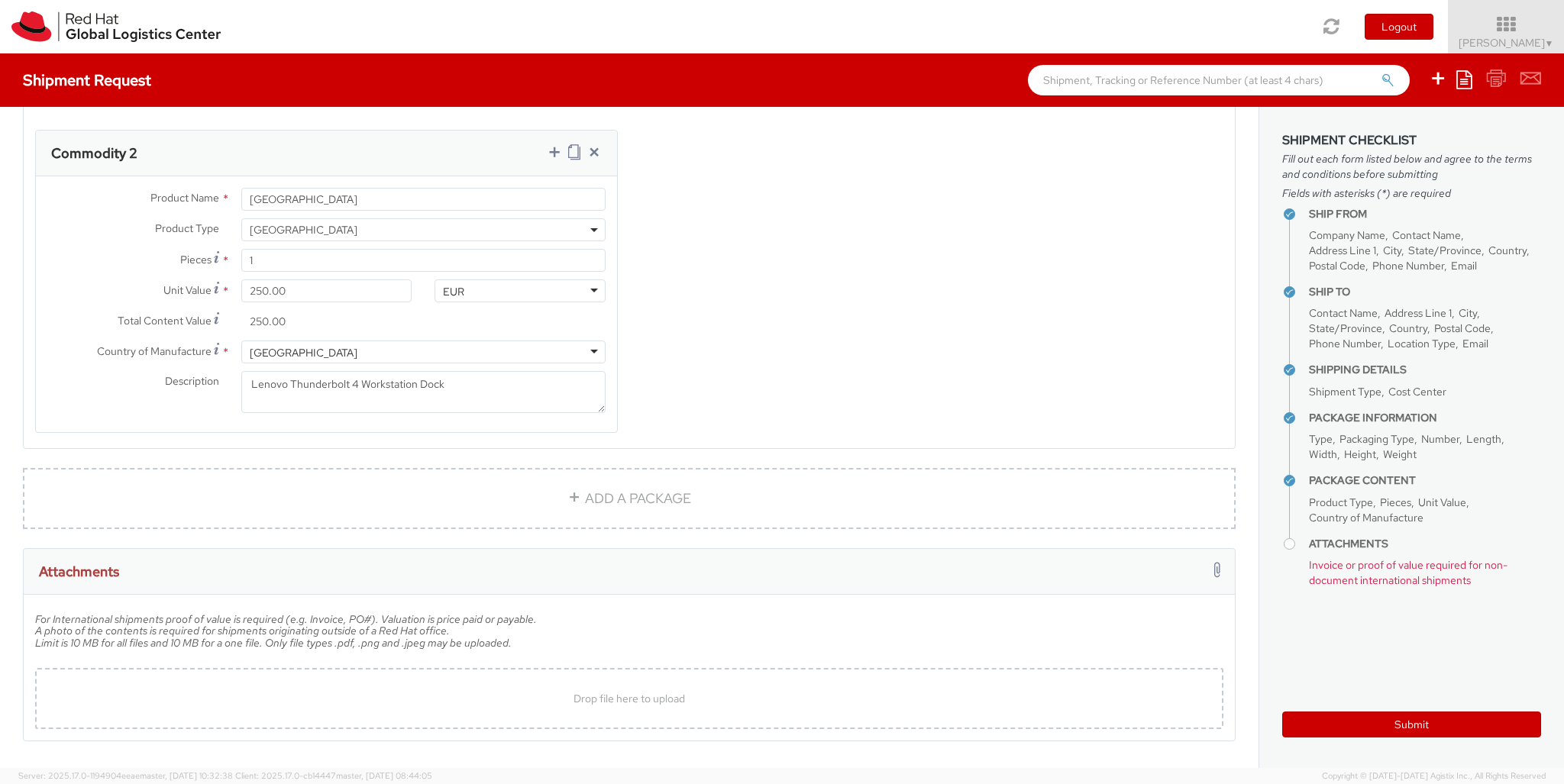
scroll to position [1159, 0]
click at [671, 689] on span "Drop file here to upload" at bounding box center [629, 696] width 112 height 14
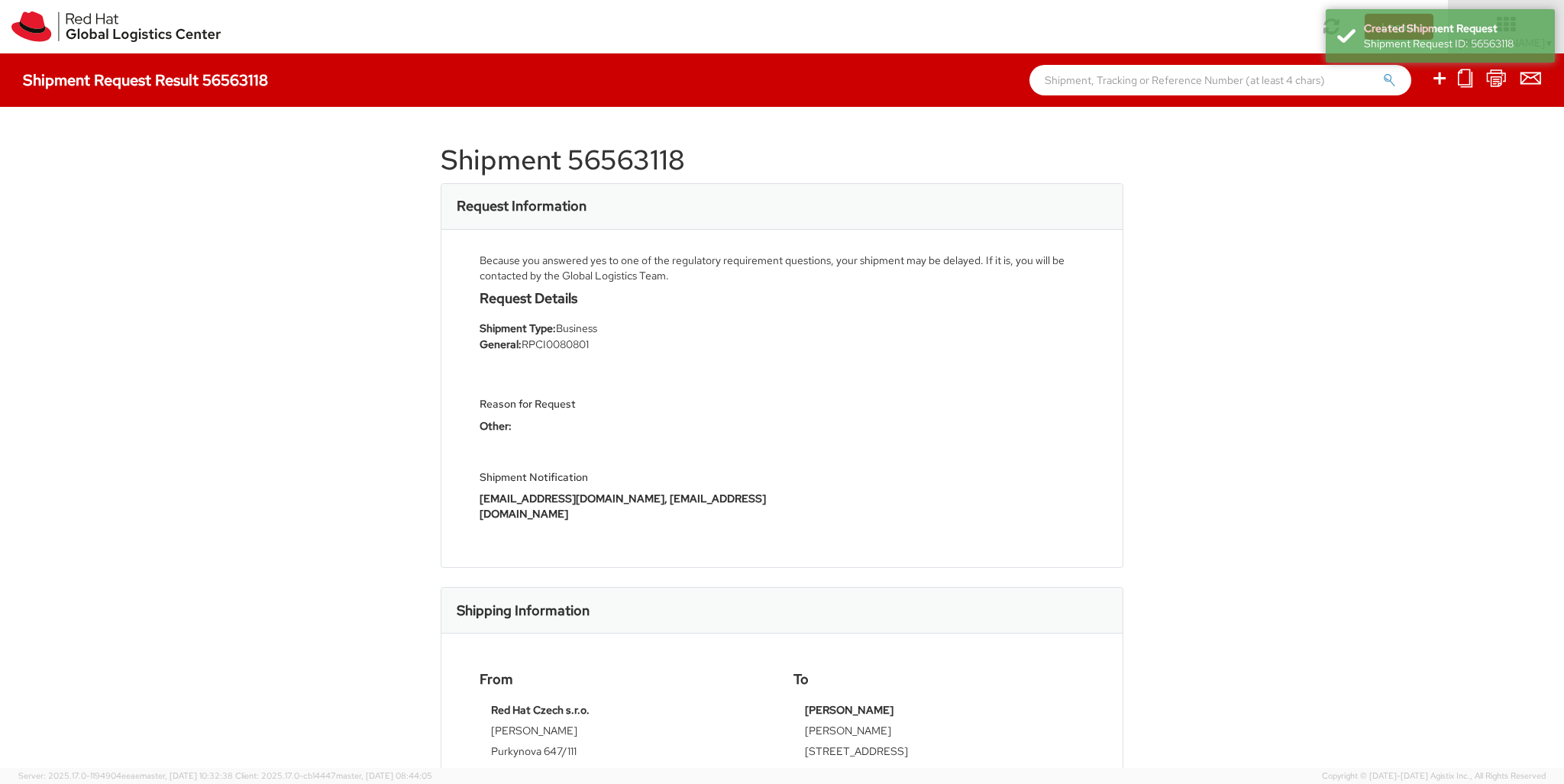
click at [1440, 80] on icon at bounding box center [1439, 78] width 18 height 19
